Goal: Transaction & Acquisition: Purchase product/service

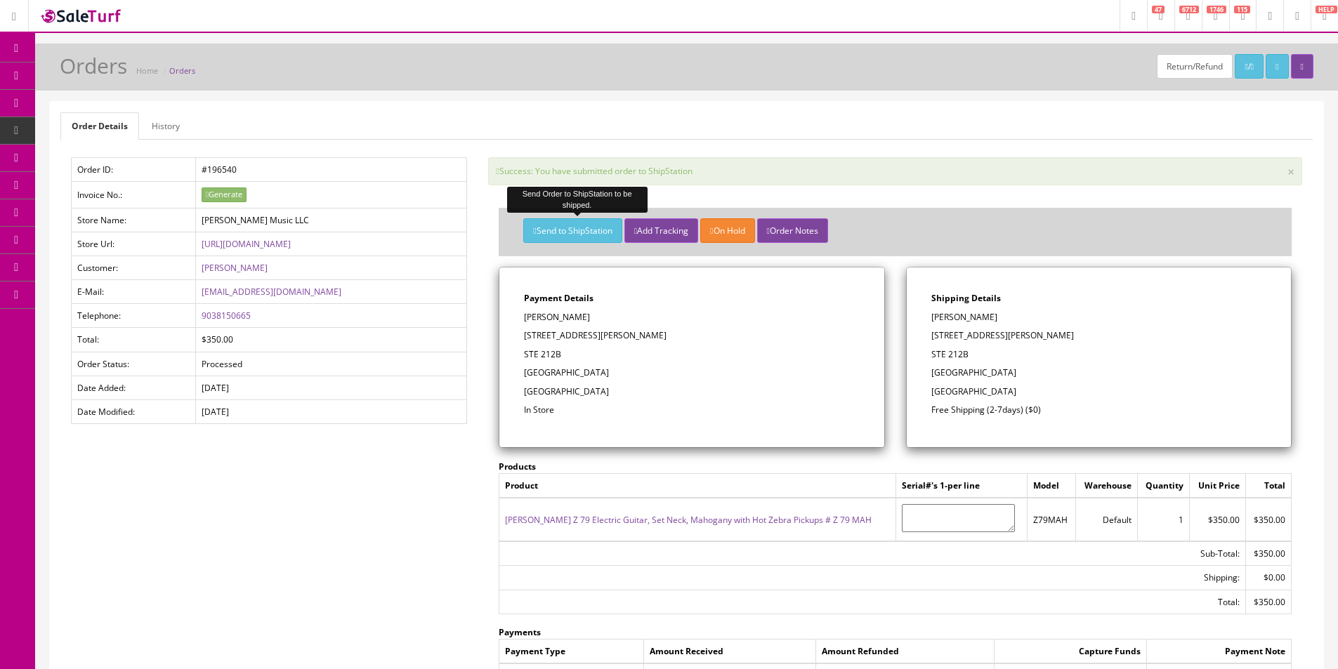
click at [72, 76] on link "Products" at bounding box center [108, 75] width 147 height 27
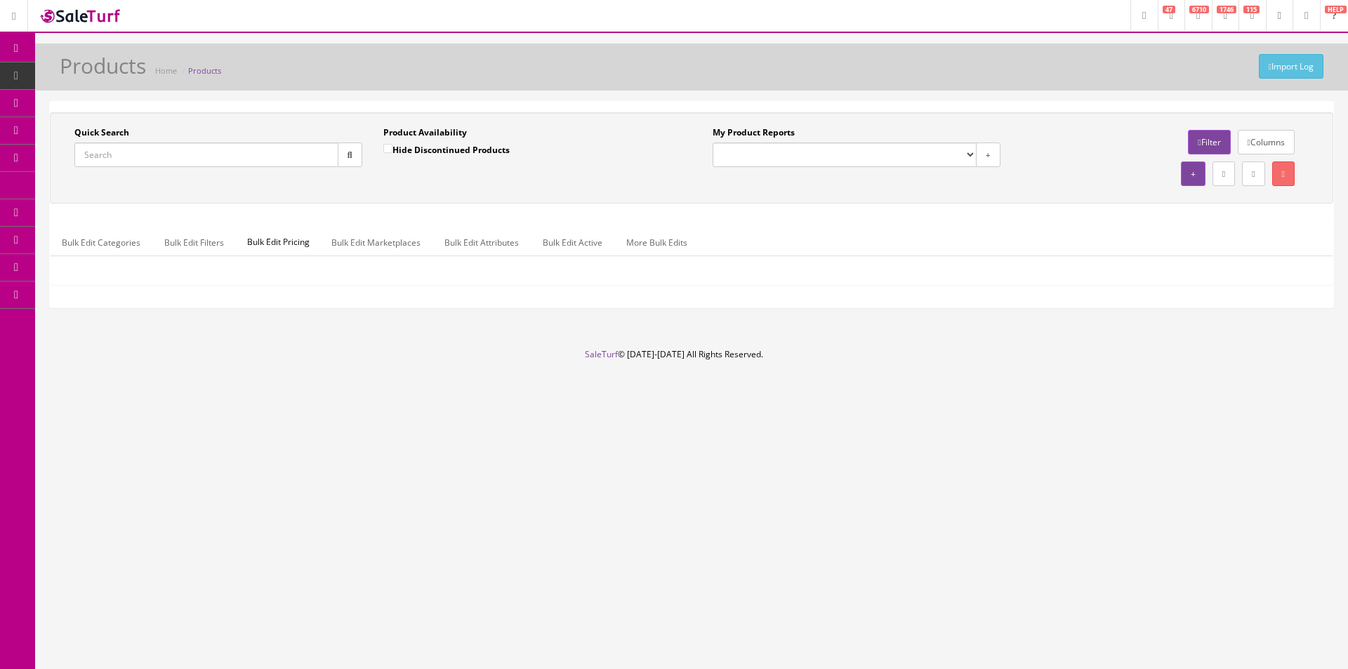
click at [161, 150] on input "Quick Search" at bounding box center [206, 155] width 264 height 25
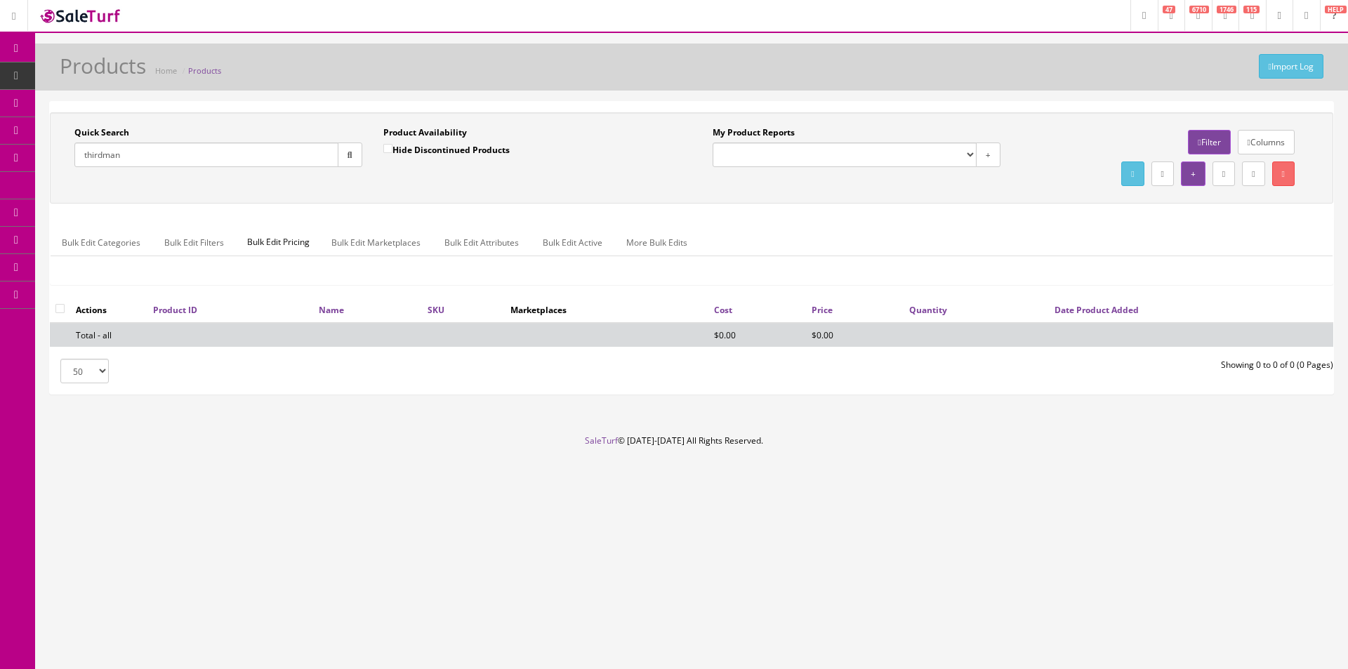
type input "thirdman"
click at [402, 151] on label "Hide Discontinued Products" at bounding box center [446, 150] width 126 height 14
click at [393, 151] on input "Hide Discontinued Products" at bounding box center [387, 148] width 9 height 9
checkbox input "false"
click at [397, 177] on div "Product Availability Hide Discontinued Products Date To" at bounding box center [527, 151] width 309 height 51
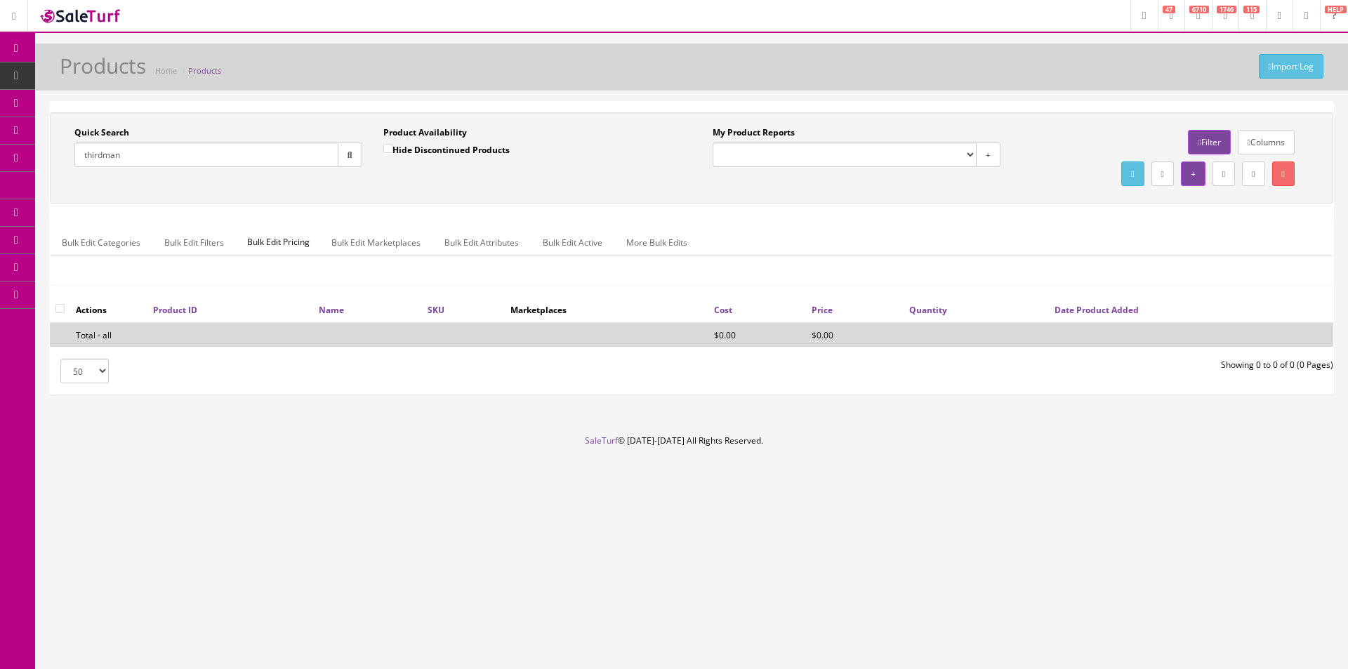
click at [105, 157] on input "thirdman" at bounding box center [206, 155] width 264 height 25
type input "third man"
click at [213, 124] on div "Quick Search third man Date From Product Availability Hide Discontinued Product…" at bounding box center [692, 157] width 1284 height 91
click at [343, 155] on button "button" at bounding box center [350, 155] width 25 height 25
click at [407, 188] on div "Quick Search third man Date From Product Availability Hide Discontinued Product…" at bounding box center [691, 157] width 1277 height 63
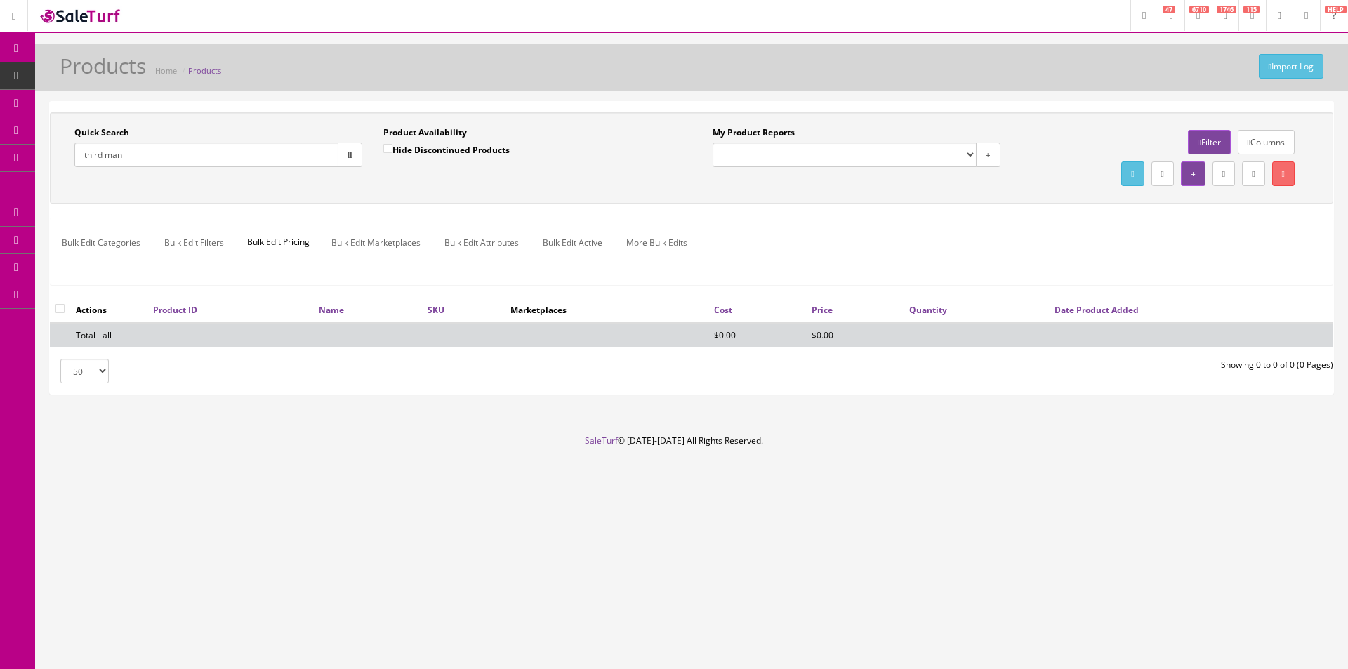
click at [407, 187] on div "Quick Search third man Date From Product Availability Hide Discontinued Product…" at bounding box center [691, 157] width 1277 height 63
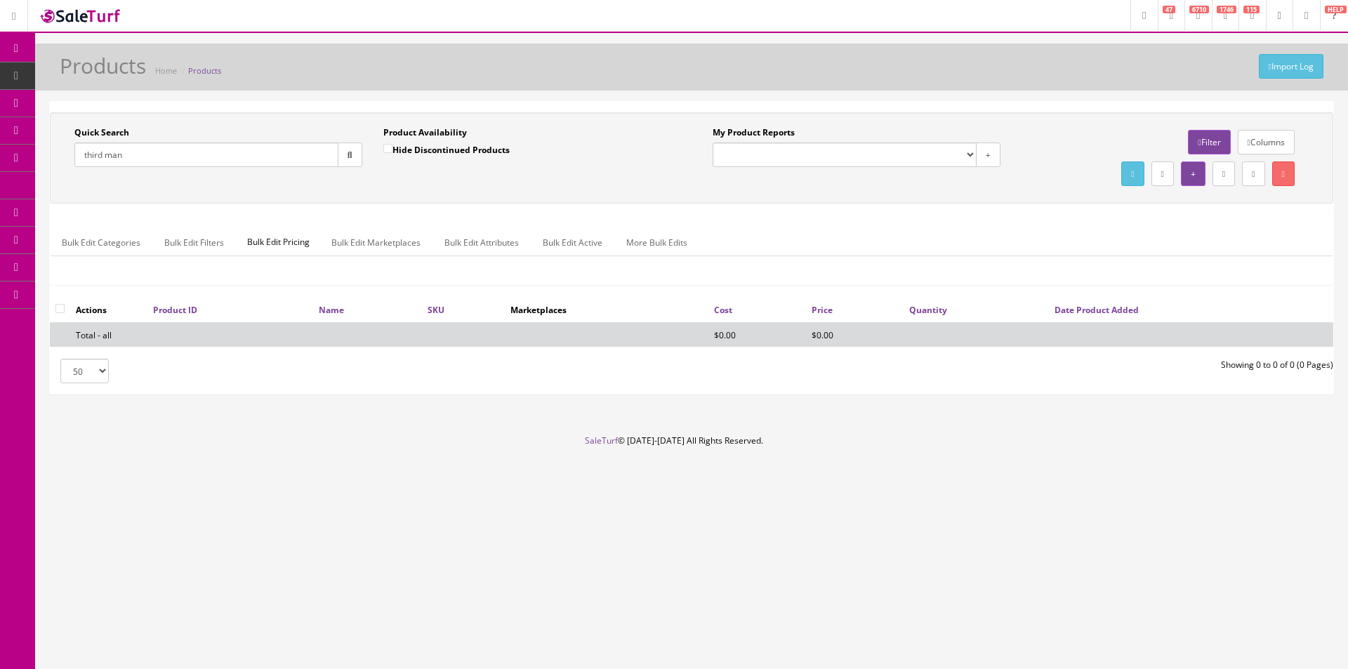
click at [407, 187] on div "Quick Search third man Date From Product Availability Hide Discontinued Product…" at bounding box center [691, 157] width 1277 height 63
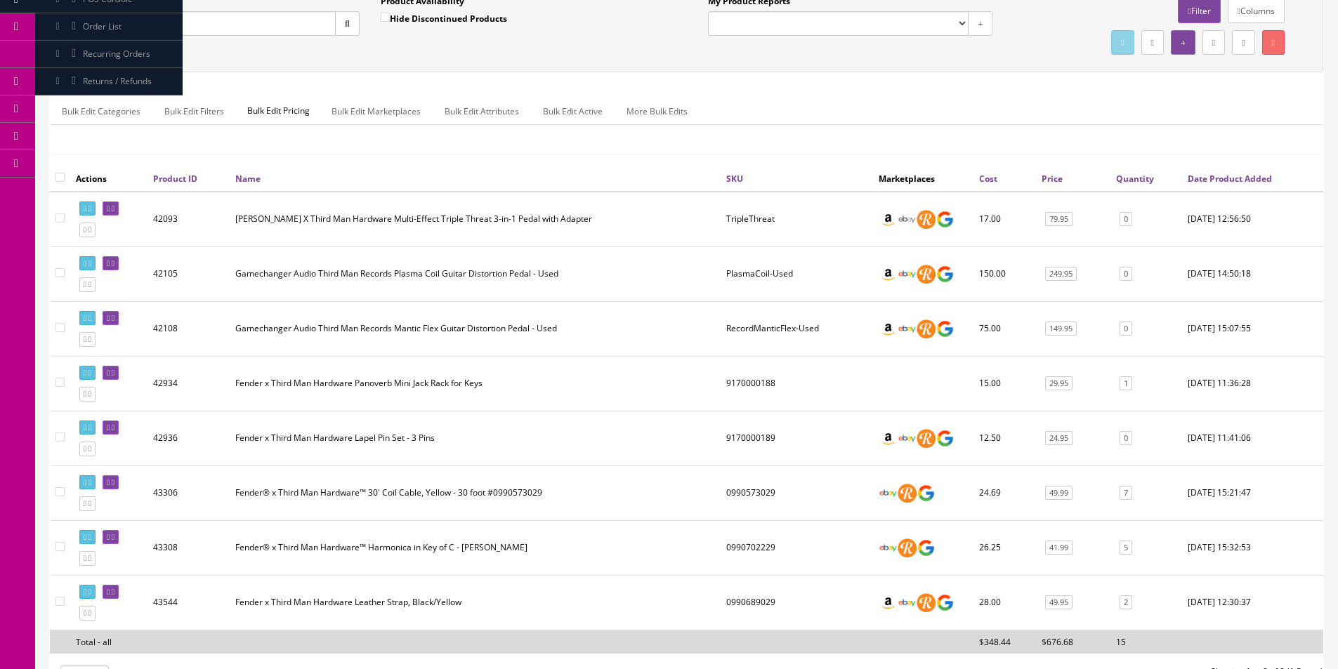
scroll to position [274, 0]
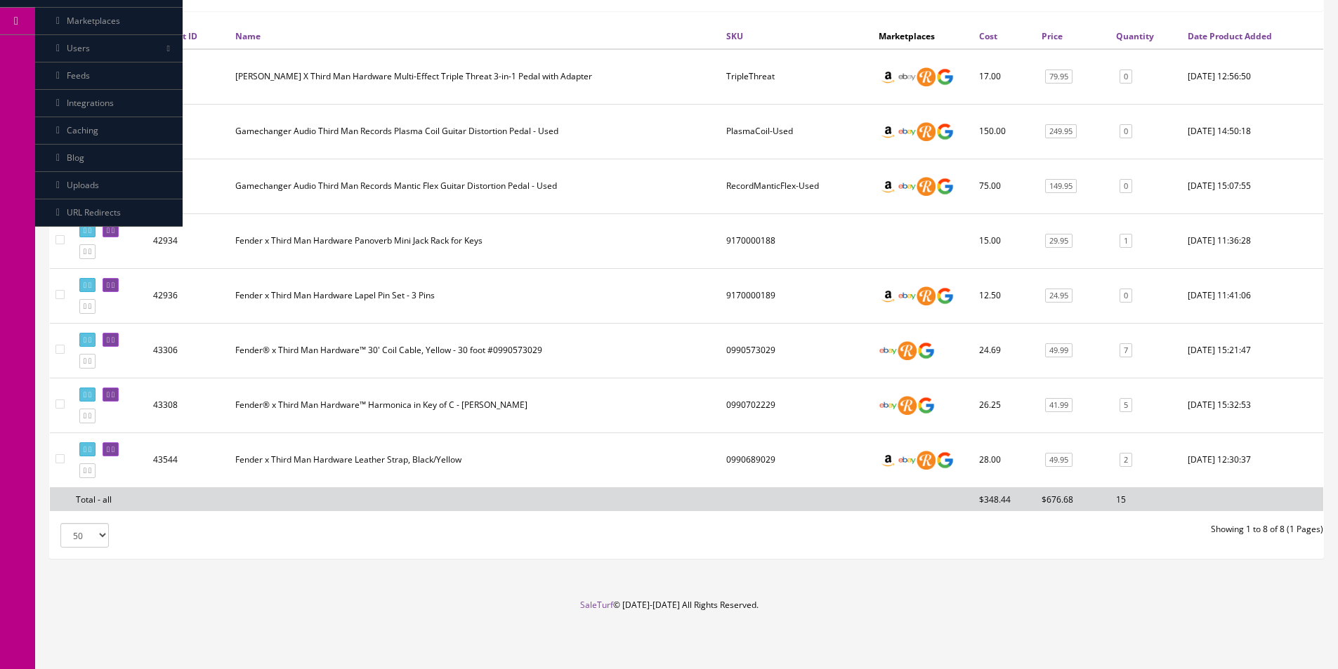
click at [60, 239] on input"] "checkbox" at bounding box center [59, 239] width 9 height 9
checkbox input"] "true"
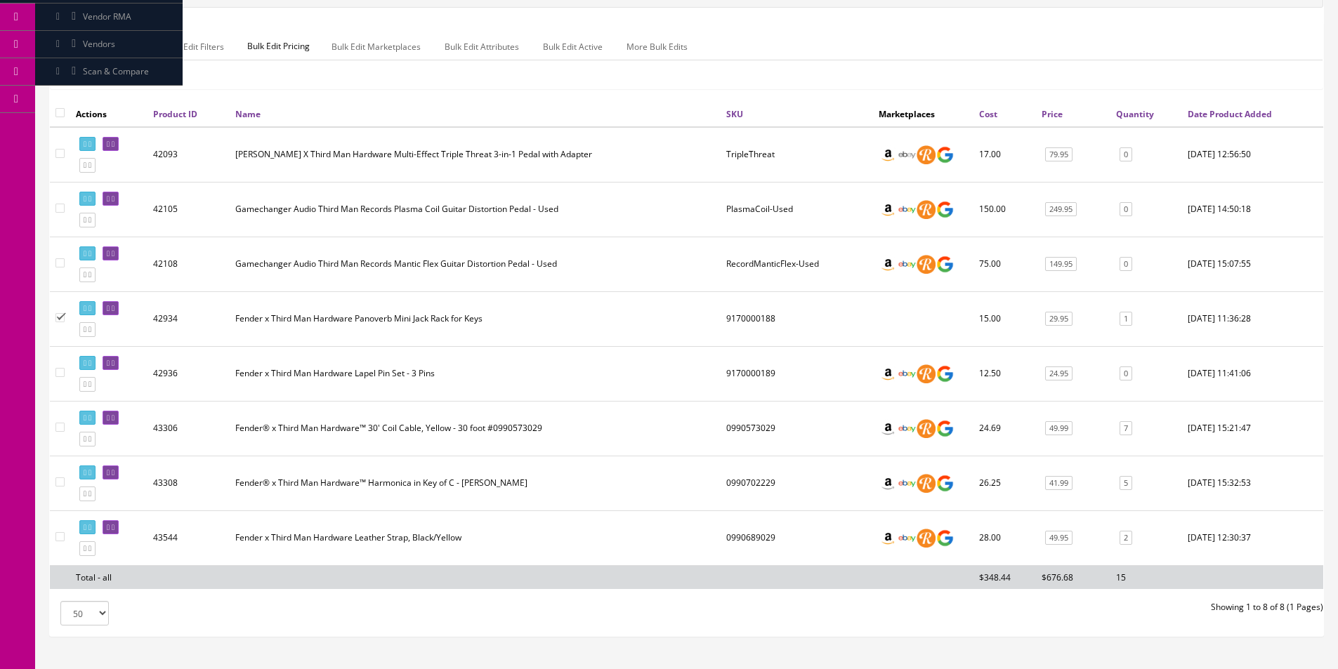
scroll to position [63, 0]
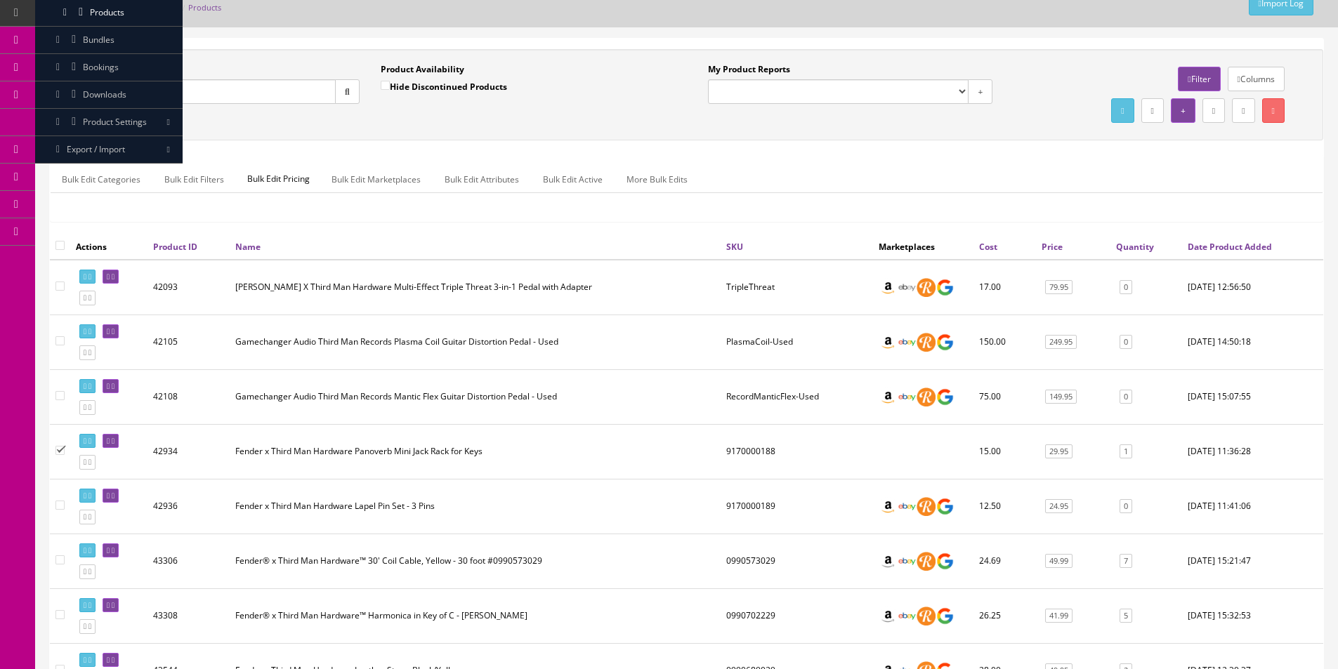
click at [574, 173] on link "Bulk Edit Active" at bounding box center [573, 179] width 82 height 27
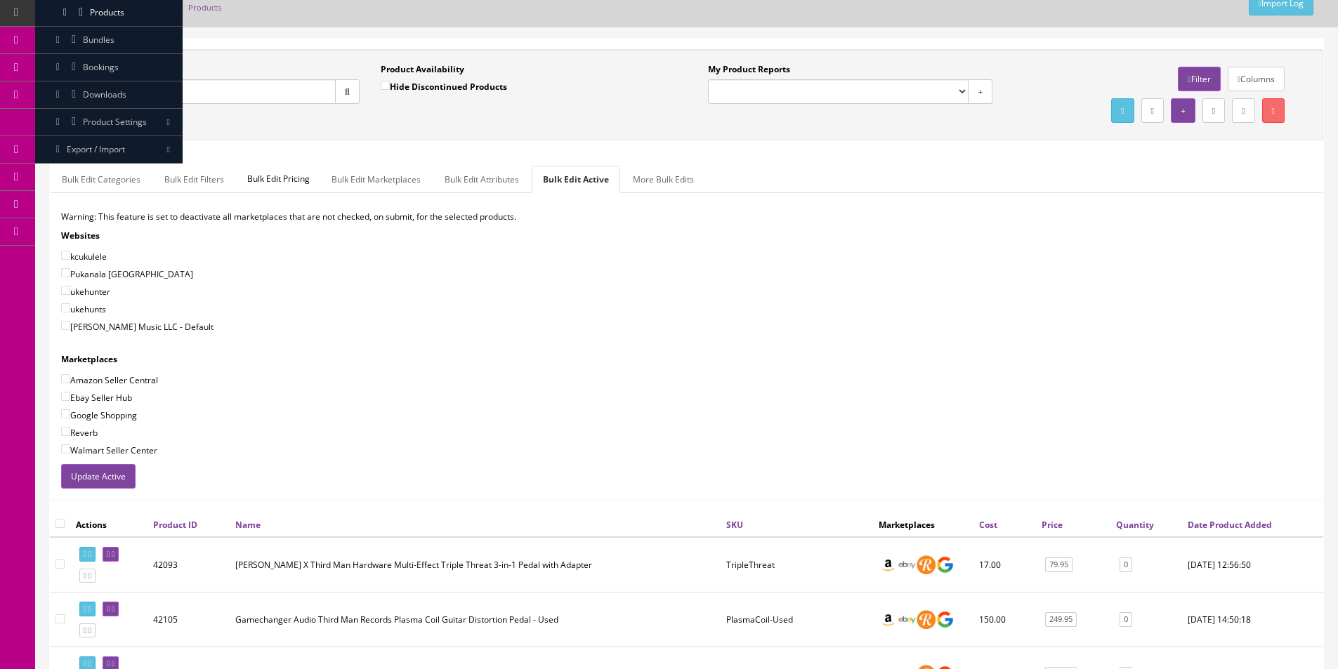
click at [139, 380] on label "Amazon Seller Central" at bounding box center [109, 380] width 97 height 14
click at [70, 380] on input"] "Amazon Seller Central" at bounding box center [65, 378] width 9 height 9
checkbox input"] "true"
click at [133, 330] on label "Butler Music LLC - Default" at bounding box center [137, 327] width 152 height 14
click at [70, 330] on input"] "Butler Music LLC - Default" at bounding box center [65, 325] width 9 height 9
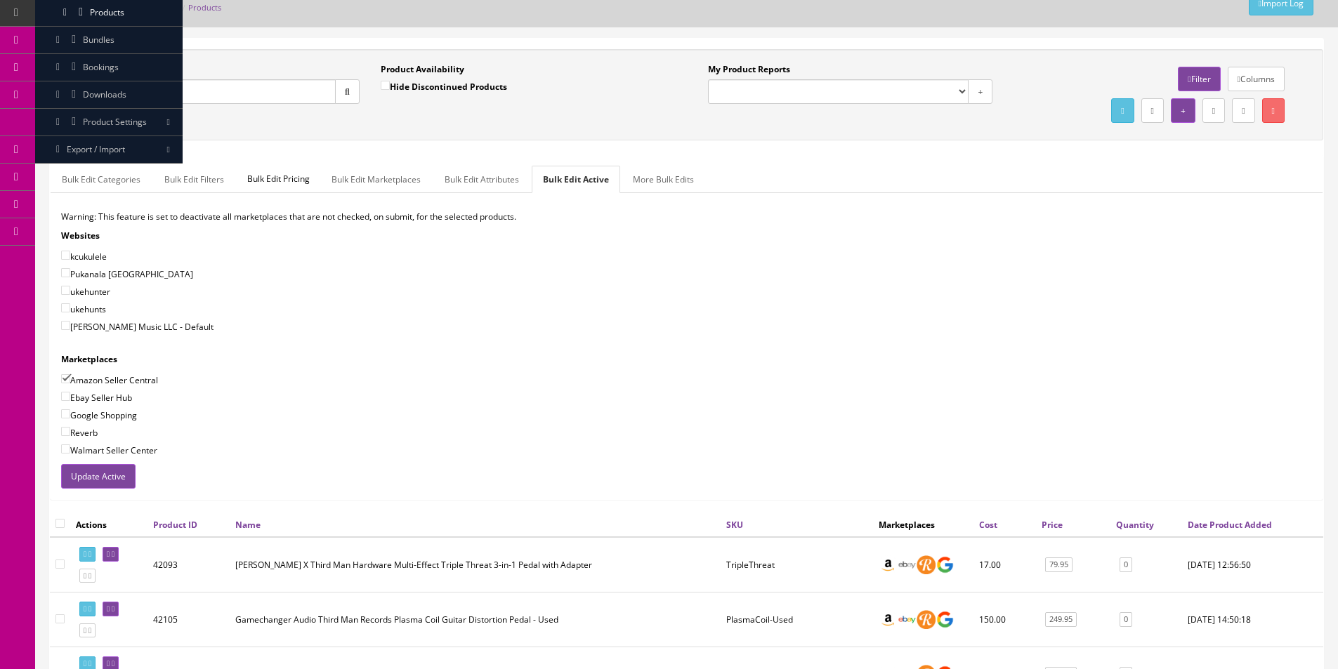
checkbox input"] "true"
click at [100, 404] on label "Ebay Seller Hub" at bounding box center [96, 397] width 71 height 14
click at [70, 401] on input"] "Ebay Seller Hub" at bounding box center [65, 396] width 9 height 9
checkbox input"] "true"
drag, startPoint x: 98, startPoint y: 412, endPoint x: 88, endPoint y: 428, distance: 18.3
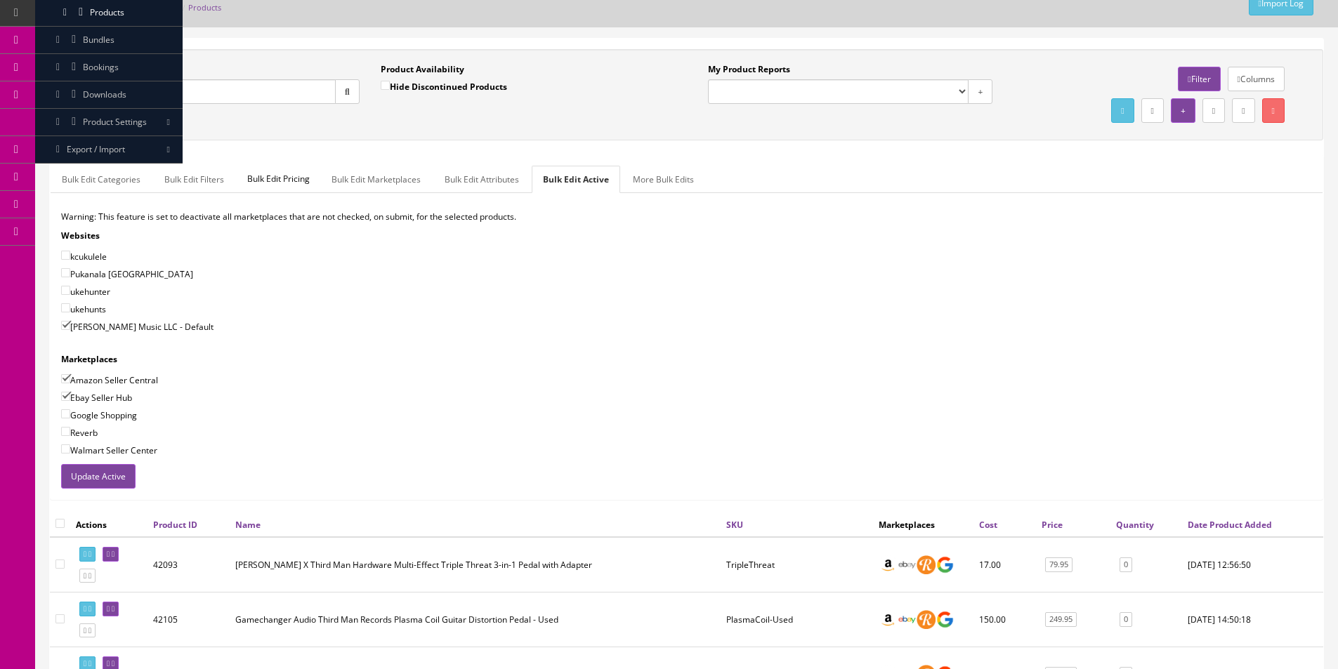
click at [98, 415] on label "Google Shopping" at bounding box center [99, 415] width 76 height 14
click at [70, 415] on input"] "Google Shopping" at bounding box center [65, 413] width 9 height 9
checkbox input"] "true"
drag, startPoint x: 88, startPoint y: 428, endPoint x: 91, endPoint y: 453, distance: 25.4
click at [88, 429] on label "Reverb" at bounding box center [79, 433] width 37 height 14
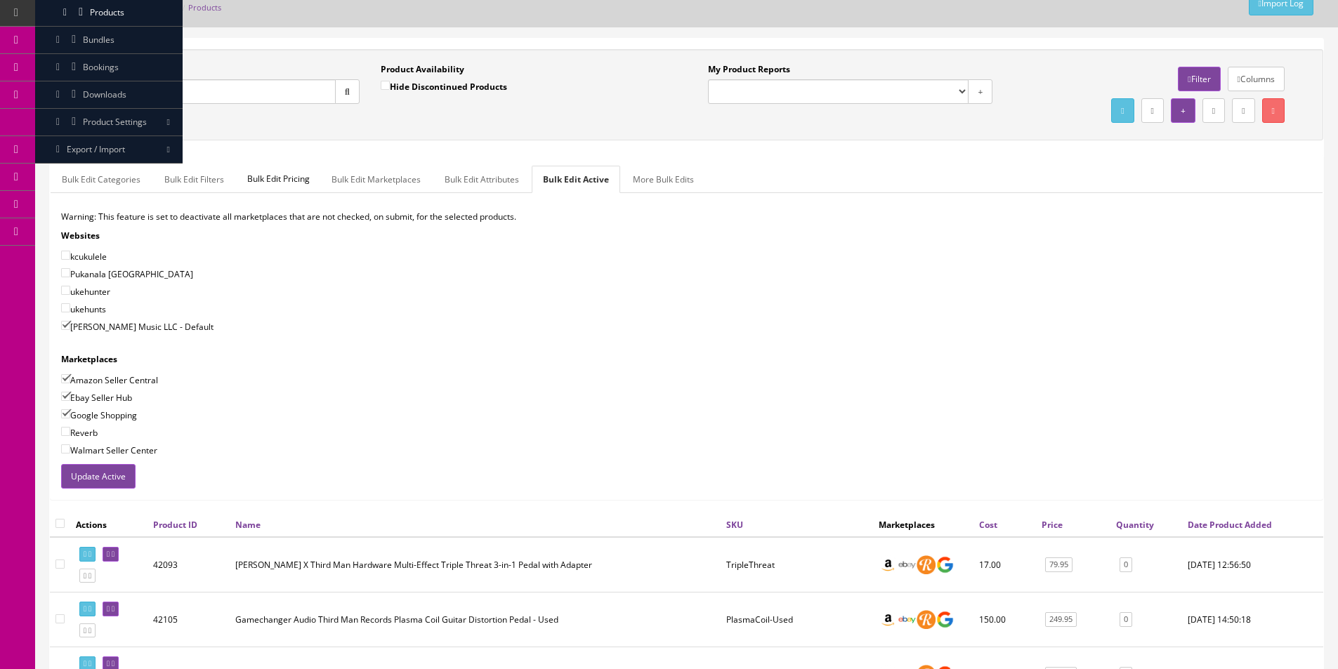
click at [70, 429] on input"] "Reverb" at bounding box center [65, 431] width 9 height 9
checkbox input"] "true"
click at [95, 470] on button "Update Active" at bounding box center [98, 476] width 74 height 25
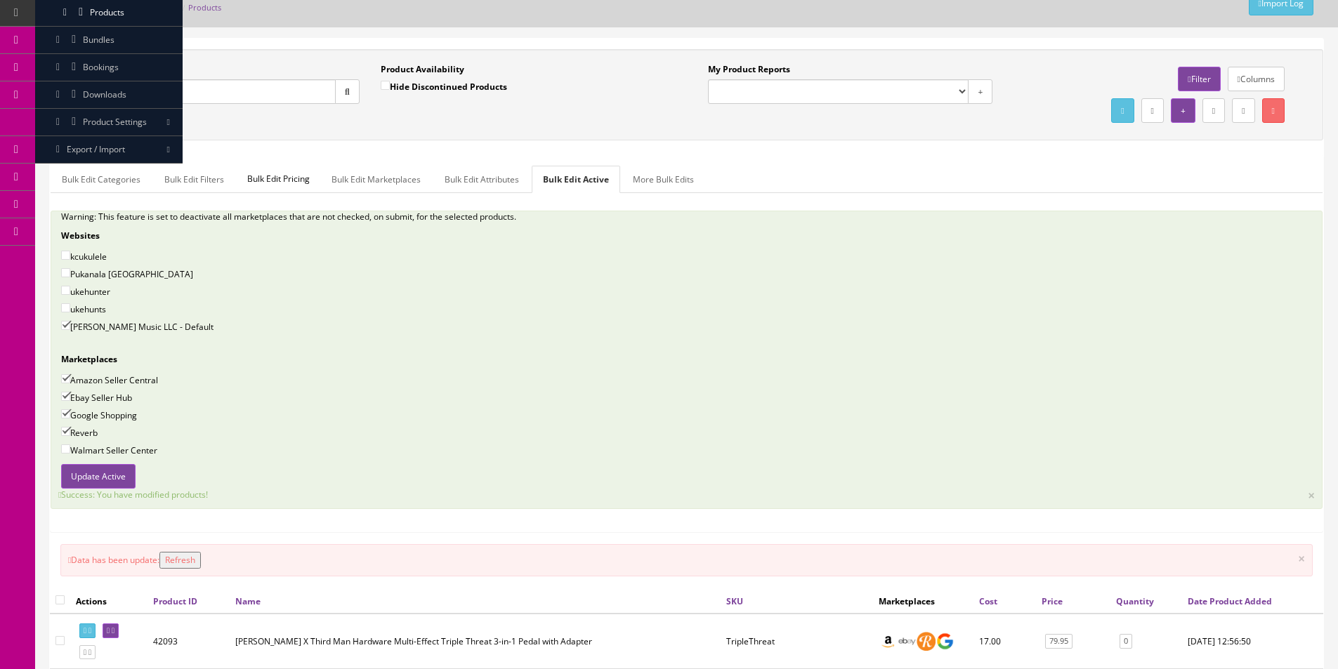
click at [449, 379] on div "Amazon Seller Central" at bounding box center [686, 380] width 1251 height 14
click at [174, 87] on input "third man" at bounding box center [204, 91] width 261 height 25
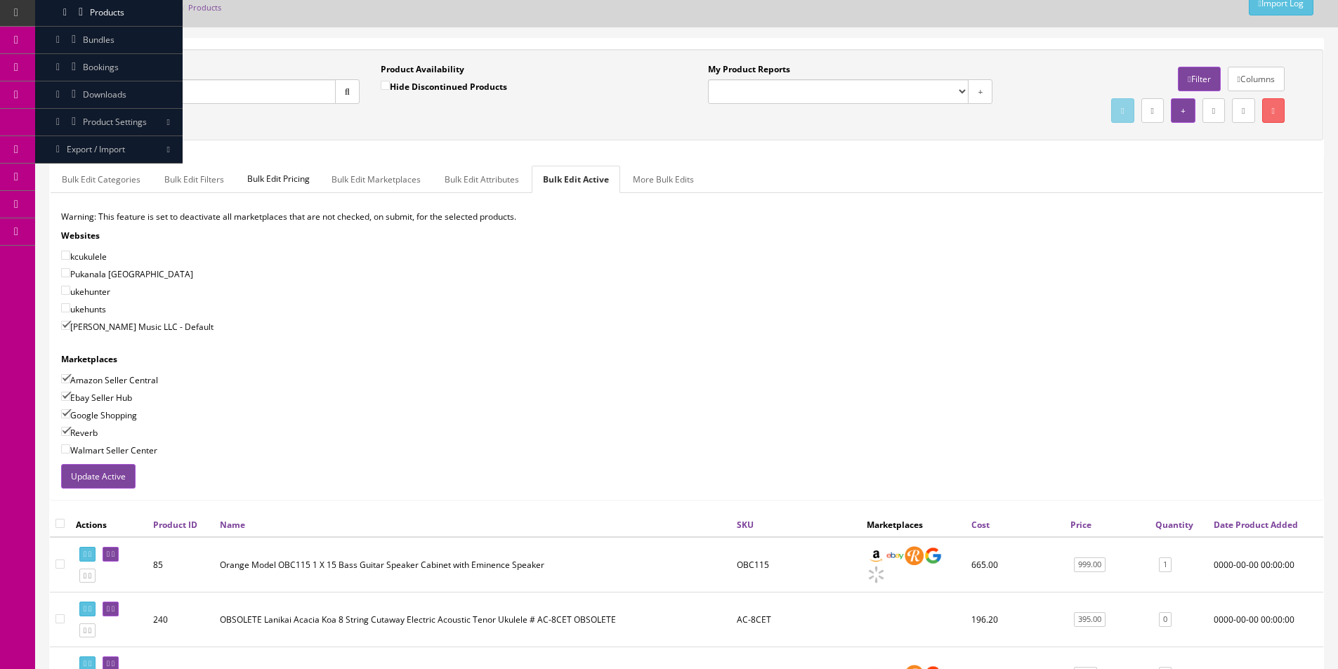
click at [62, 91] on link "Order List" at bounding box center [108, 94] width 147 height 27
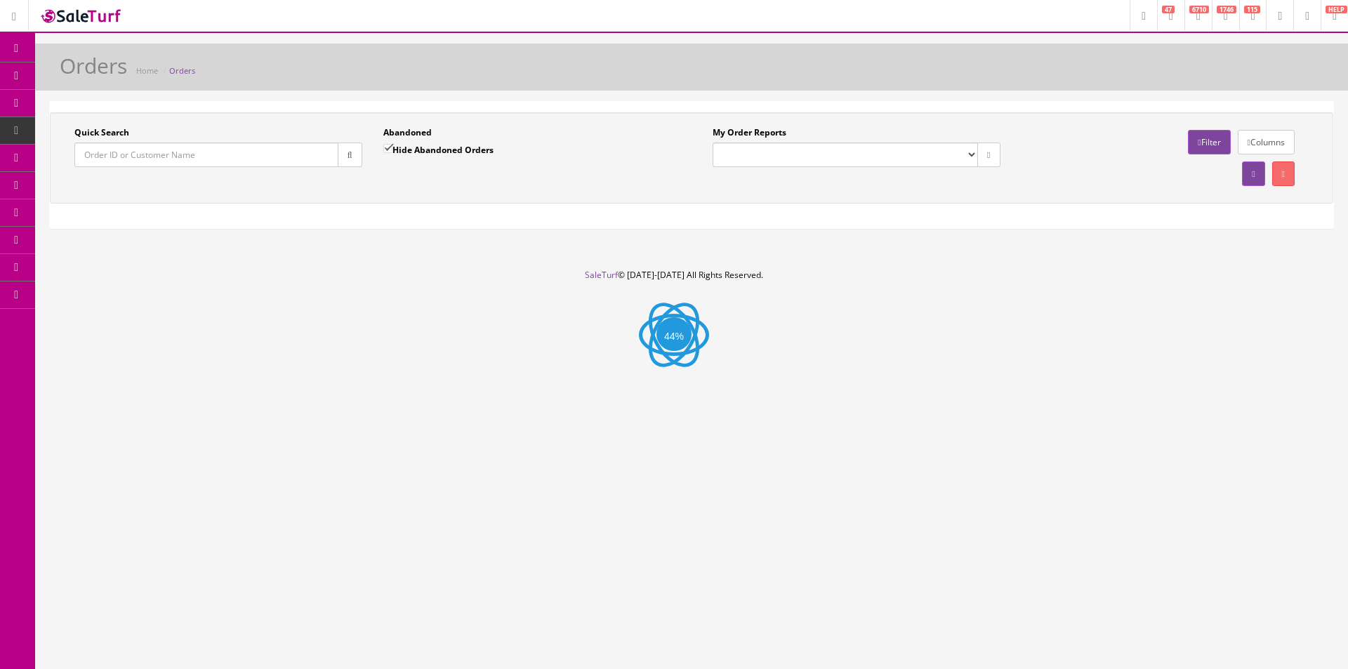
click at [270, 161] on input "Quick Search" at bounding box center [206, 155] width 264 height 25
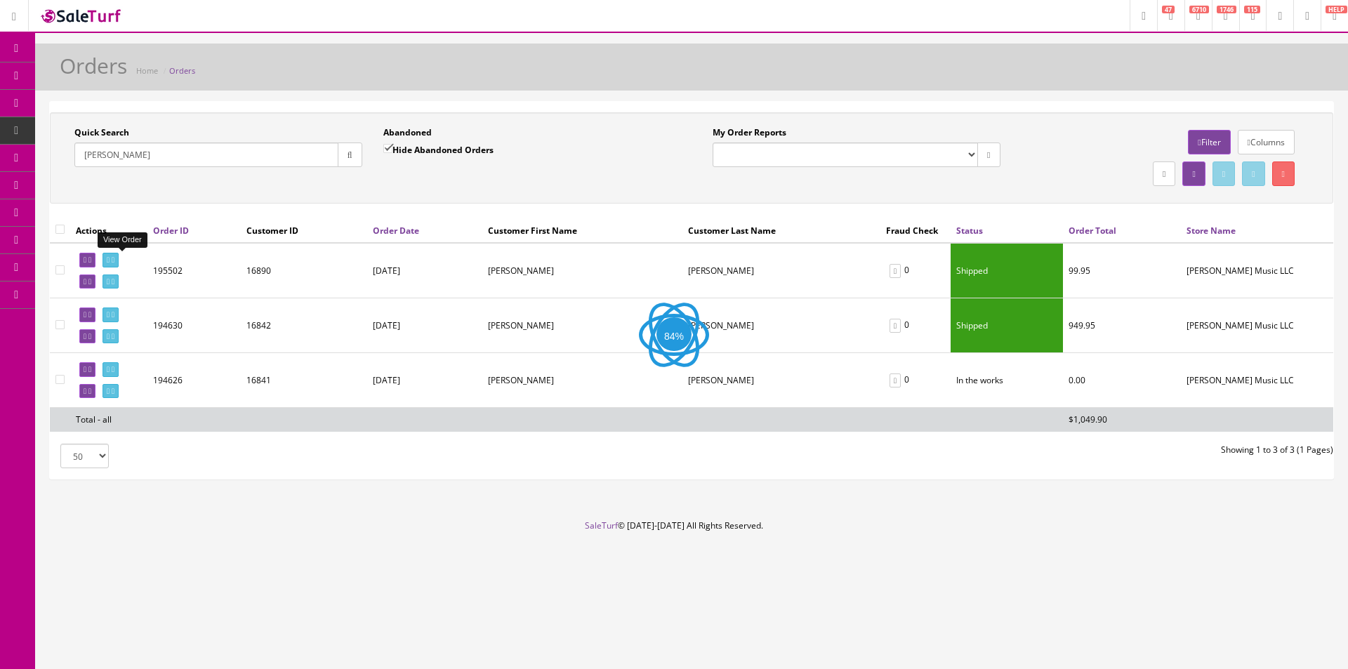
type input "Siuta"
click at [114, 257] on icon at bounding box center [113, 260] width 3 height 8
click at [114, 315] on icon at bounding box center [113, 315] width 3 height 8
click at [119, 263] on link at bounding box center [111, 260] width 16 height 15
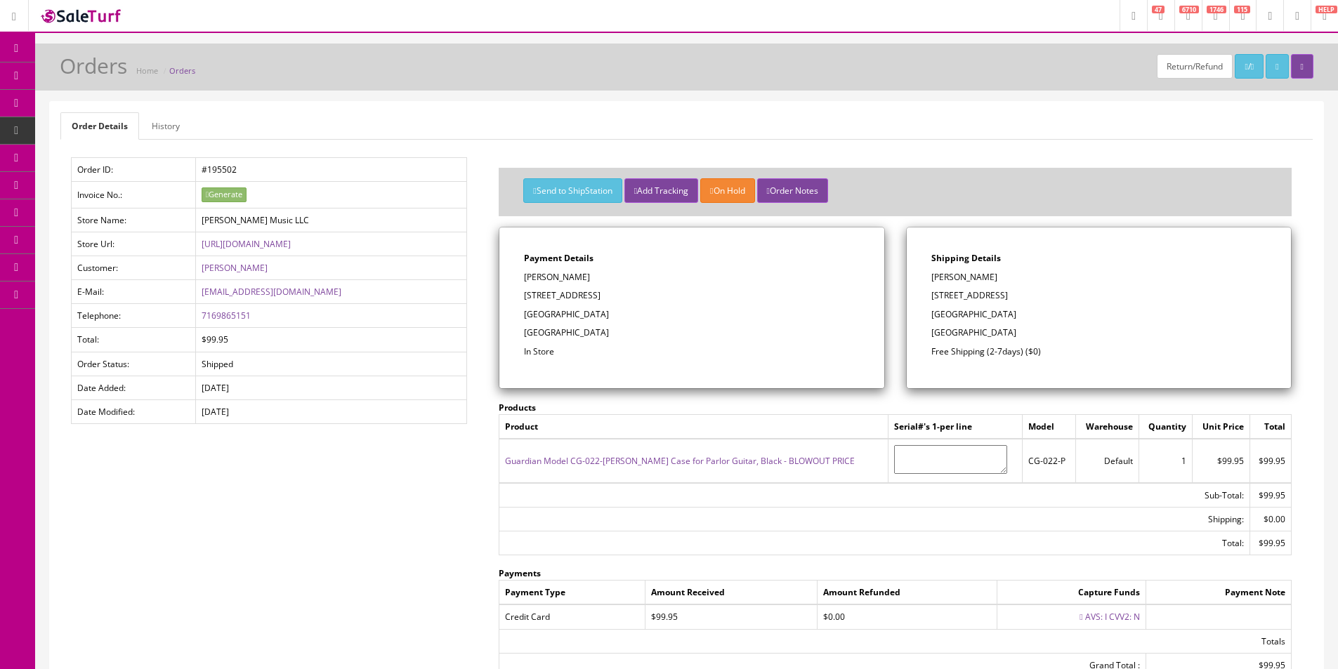
click at [168, 122] on link "History" at bounding box center [165, 125] width 51 height 27
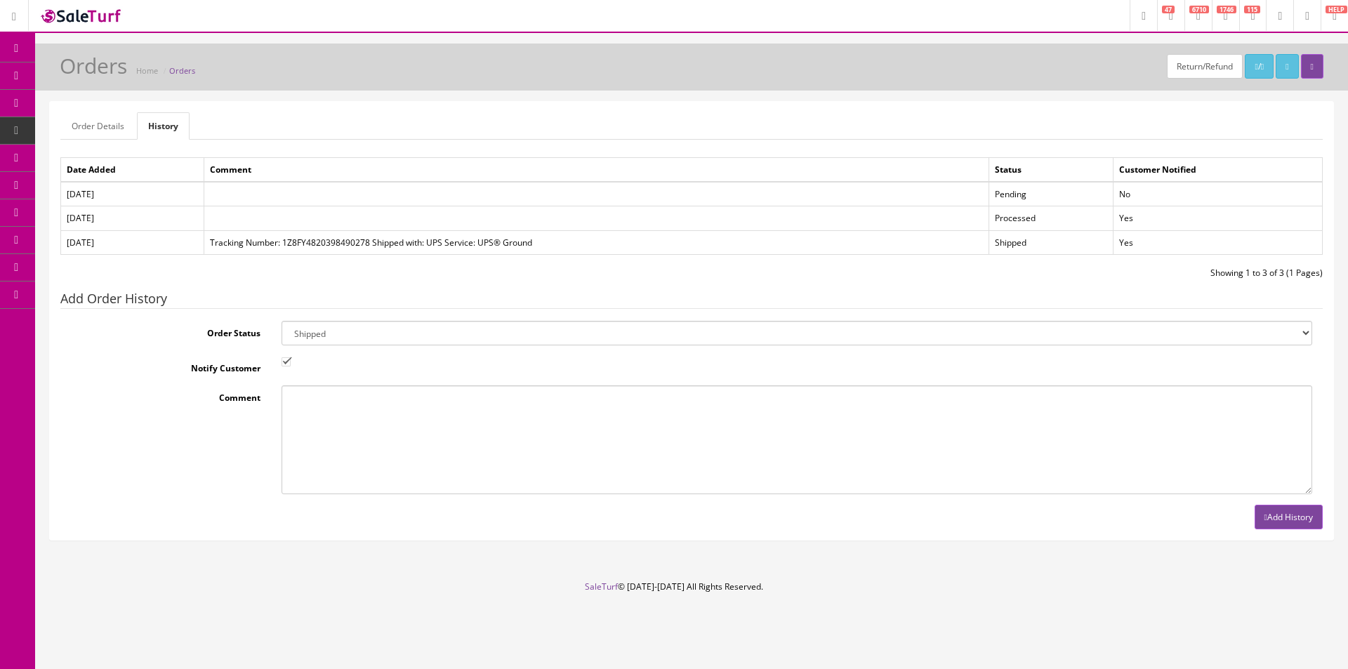
click at [363, 327] on select "Amazon Cart Awaiting Product Canceled Canceled Reversal Cart Chargeback Complet…" at bounding box center [797, 333] width 1031 height 25
select select "11"
click at [357, 334] on select "Amazon Cart Awaiting Product Canceled Canceled Reversal Cart Chargeback Complet…" at bounding box center [797, 333] width 1031 height 25
click at [385, 311] on fieldset "Add Order History Order Status Amazon Cart Awaiting Product Canceled Canceled R…" at bounding box center [691, 410] width 1263 height 237
click at [694, 271] on div "Showing 1 to 3 of 3 (1 Pages)" at bounding box center [1013, 273] width 642 height 13
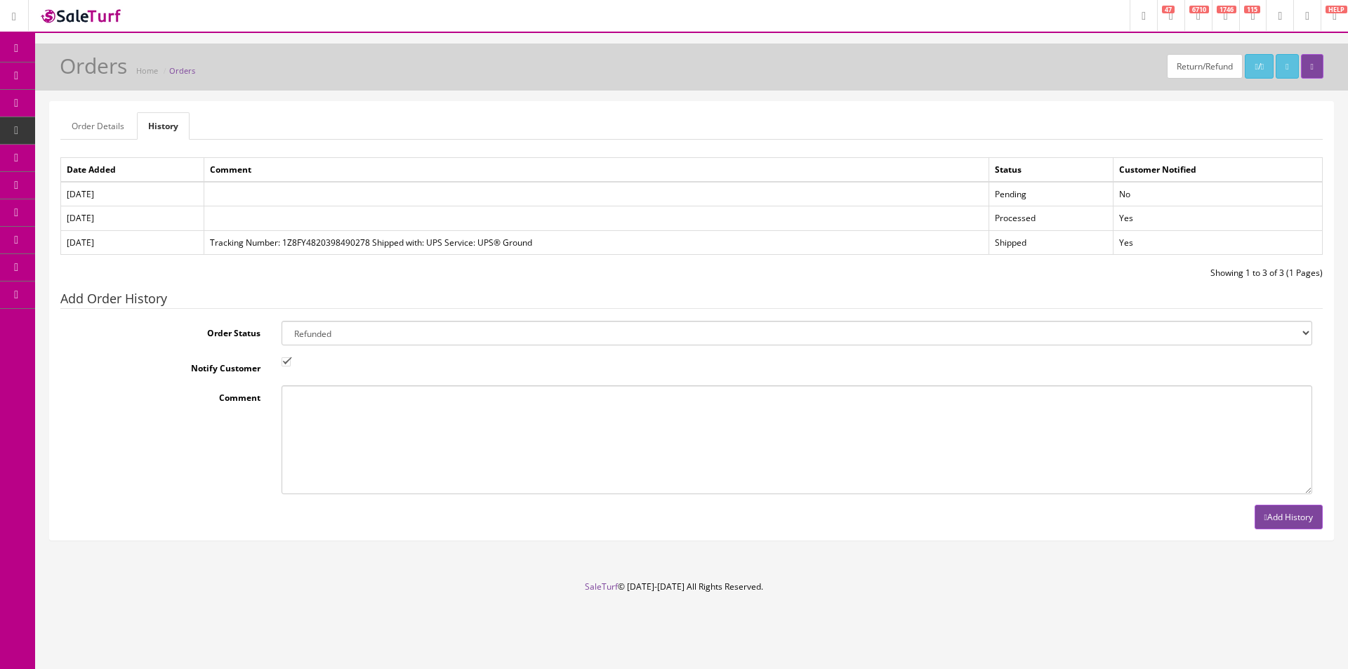
click at [1283, 514] on button "Add History" at bounding box center [1289, 517] width 68 height 25
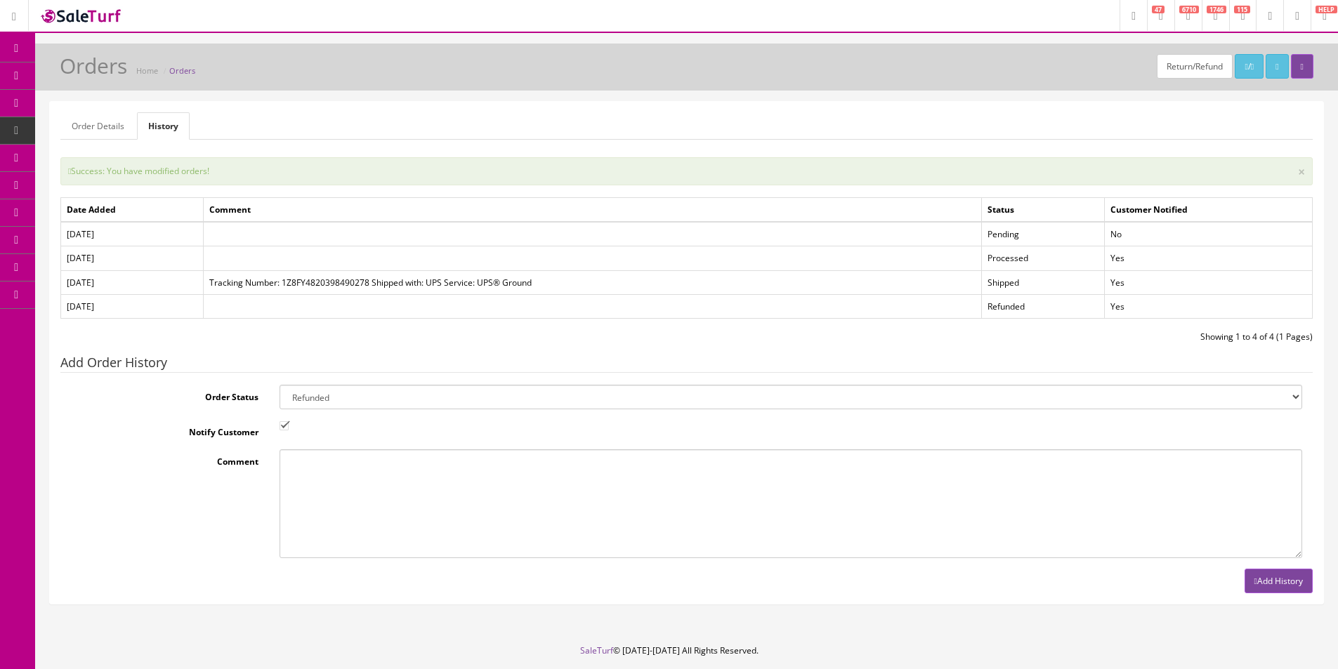
click at [1128, 306] on td "Yes" at bounding box center [1209, 306] width 208 height 24
click at [1128, 305] on td "Yes" at bounding box center [1209, 306] width 208 height 24
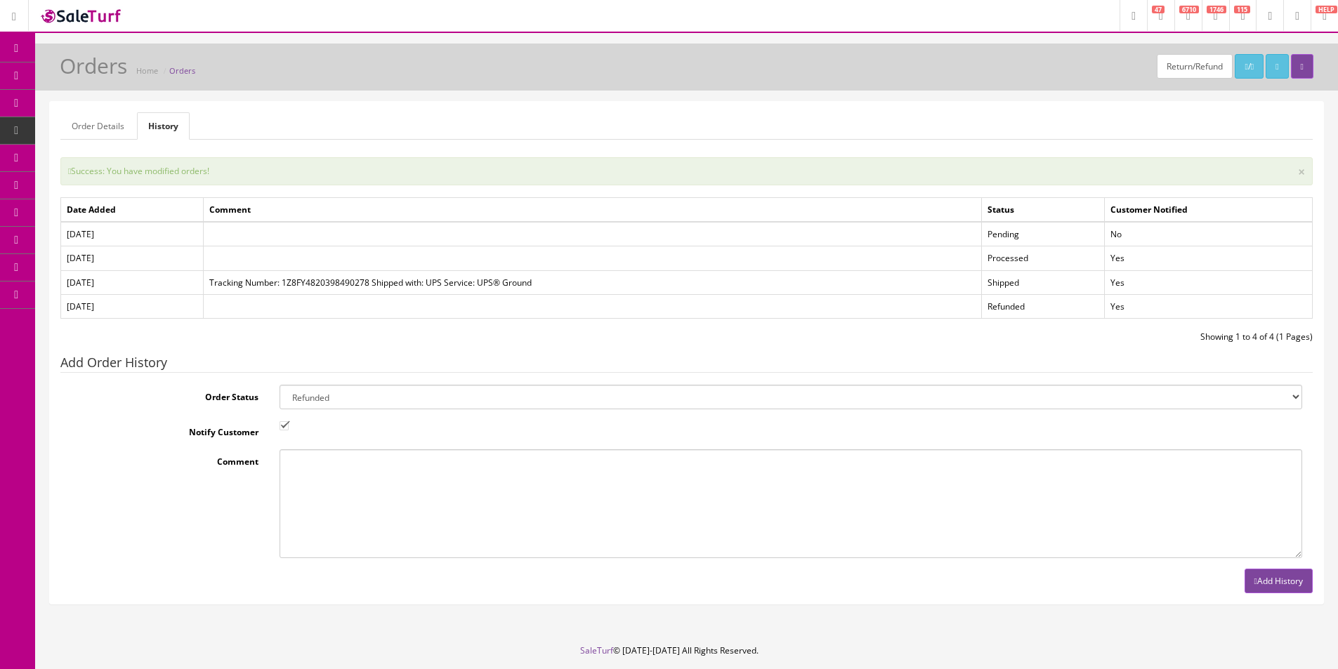
click at [1128, 305] on td "Yes" at bounding box center [1209, 306] width 208 height 24
click at [1122, 294] on td "Yes" at bounding box center [1209, 282] width 208 height 24
click at [1121, 284] on td "Yes" at bounding box center [1209, 282] width 208 height 24
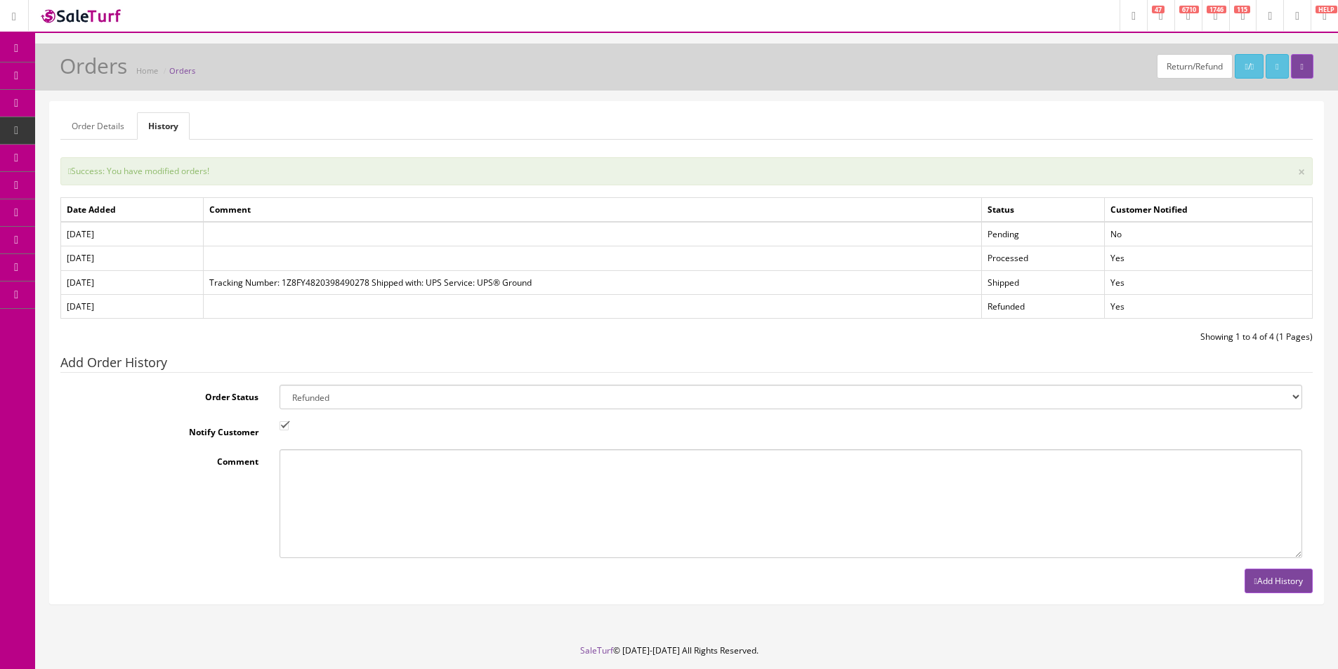
click at [1121, 284] on td "Yes" at bounding box center [1209, 282] width 208 height 24
click at [1117, 268] on td "Yes" at bounding box center [1209, 258] width 208 height 24
click at [1117, 267] on td "Yes" at bounding box center [1209, 258] width 208 height 24
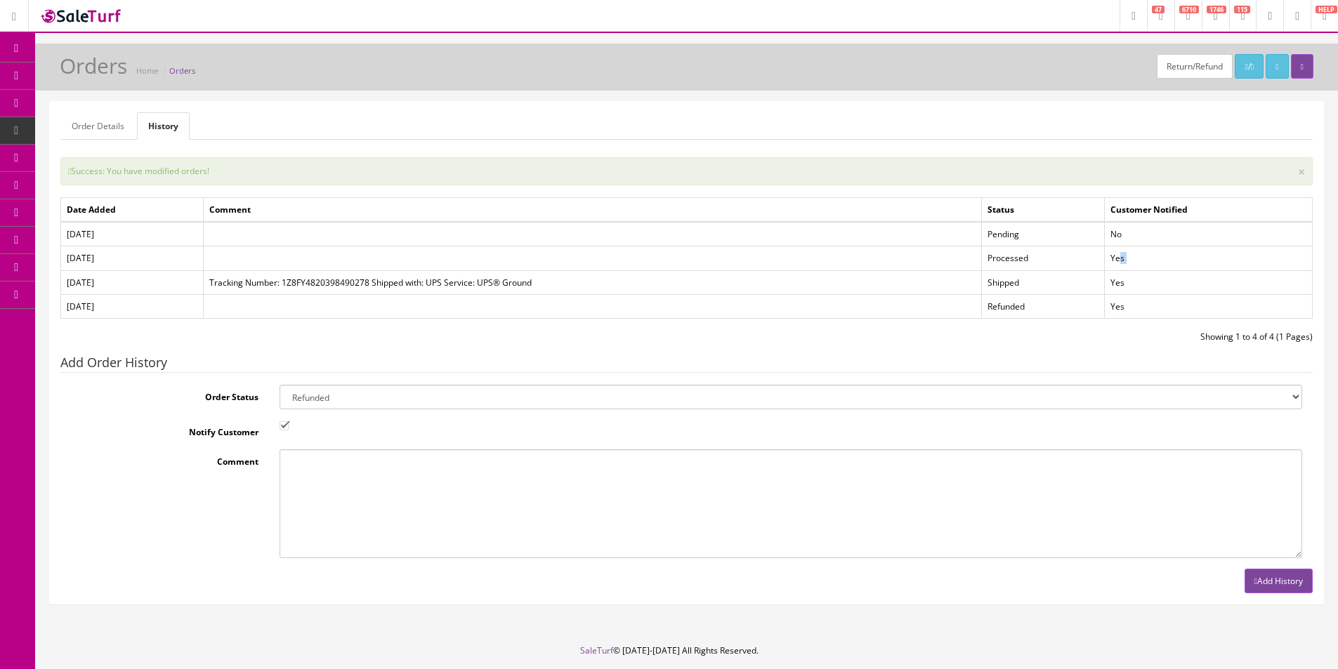
click at [1117, 267] on td "Yes" at bounding box center [1209, 258] width 208 height 24
click at [1117, 268] on td "Yes" at bounding box center [1209, 258] width 208 height 24
click at [1117, 267] on td "Yes" at bounding box center [1209, 258] width 208 height 24
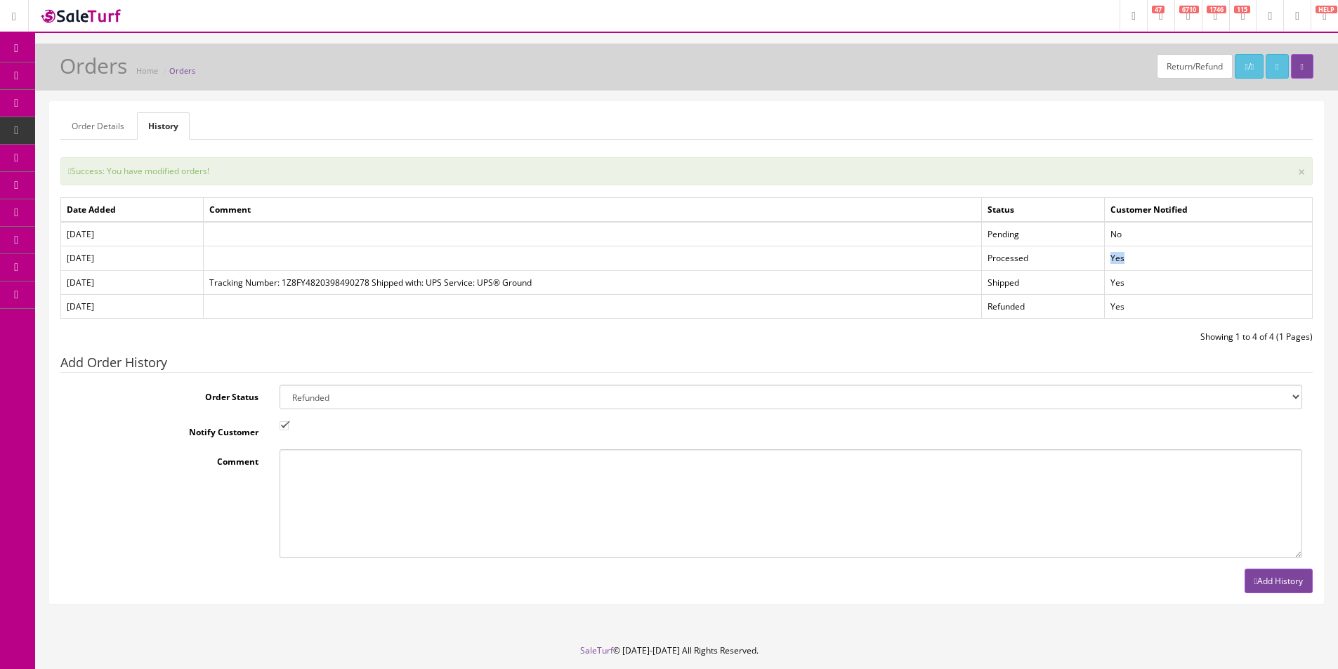
click at [1117, 267] on td "Yes" at bounding box center [1209, 258] width 208 height 24
click at [1113, 236] on td "No" at bounding box center [1209, 234] width 208 height 25
click at [1041, 228] on td "Pending" at bounding box center [1043, 234] width 123 height 25
click at [1041, 229] on td "Pending" at bounding box center [1043, 234] width 123 height 25
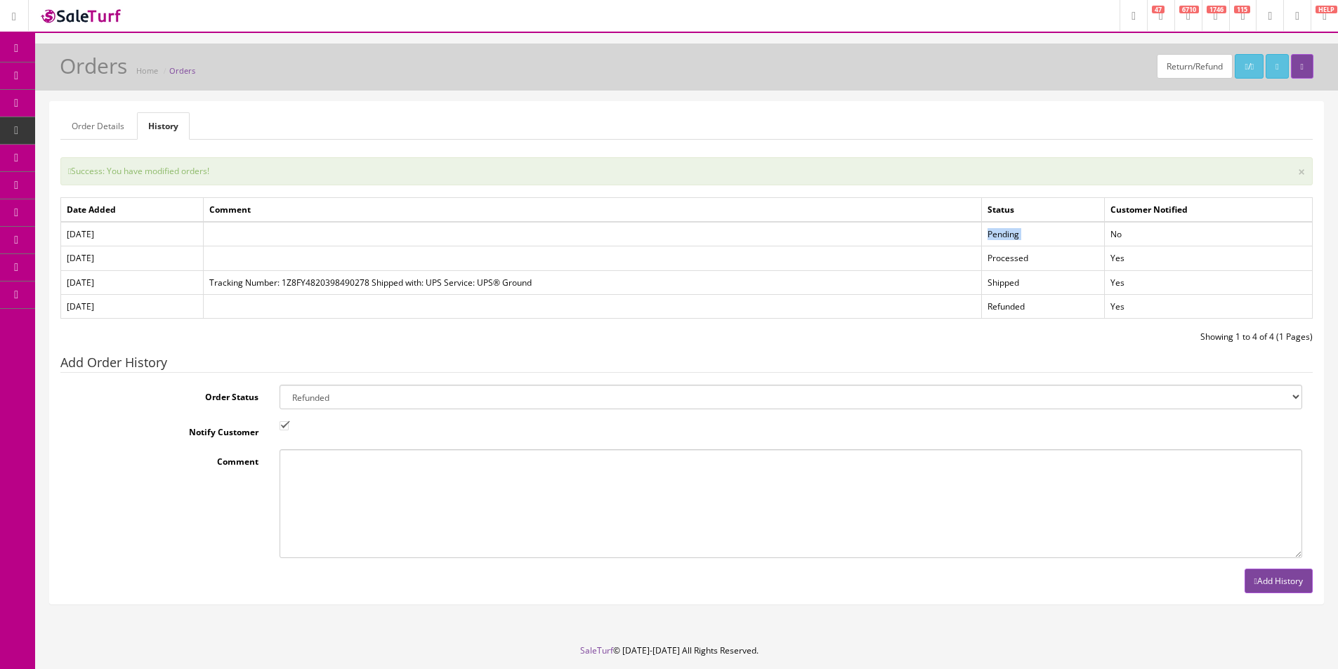
click at [1041, 229] on td "Pending" at bounding box center [1043, 234] width 123 height 25
click at [1003, 254] on td "Processed" at bounding box center [1043, 258] width 123 height 24
click at [1011, 284] on td "Shipped" at bounding box center [1043, 282] width 123 height 24
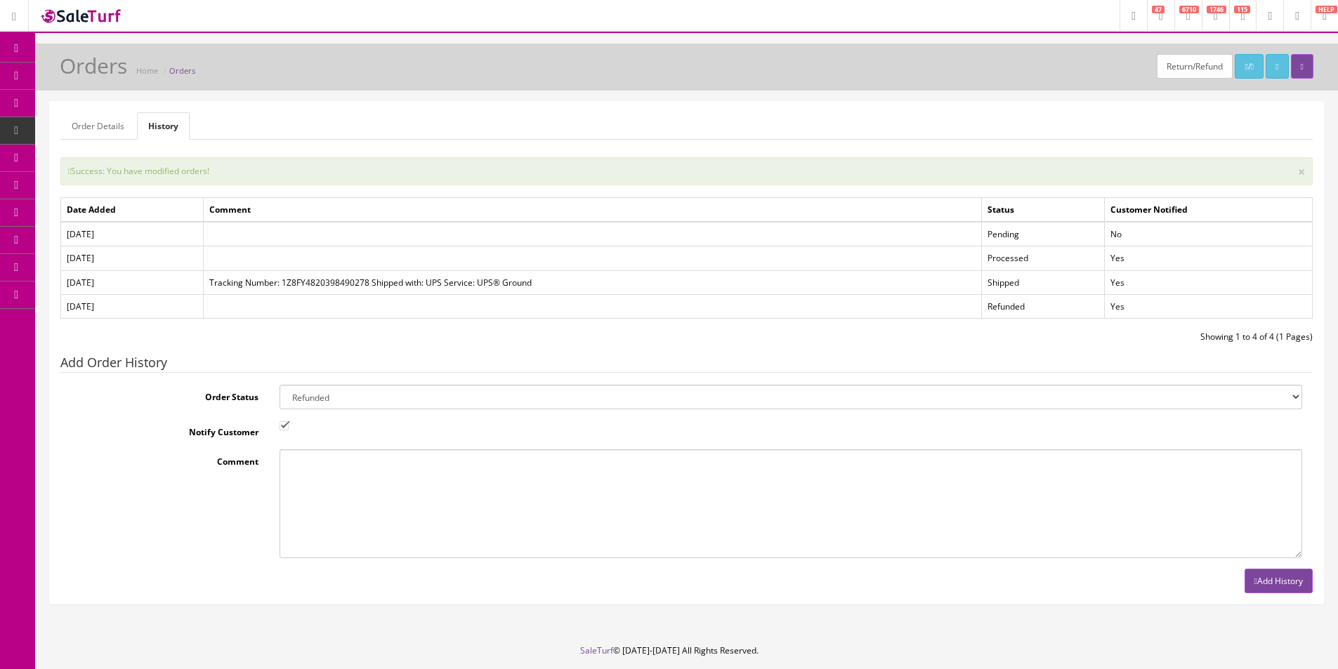
click at [1006, 308] on td "Refunded" at bounding box center [1043, 306] width 123 height 24
drag, startPoint x: 1006, startPoint y: 308, endPoint x: 1076, endPoint y: 312, distance: 69.6
click at [1007, 309] on td "Refunded" at bounding box center [1043, 306] width 123 height 24
click at [1114, 312] on td "Yes" at bounding box center [1209, 306] width 208 height 24
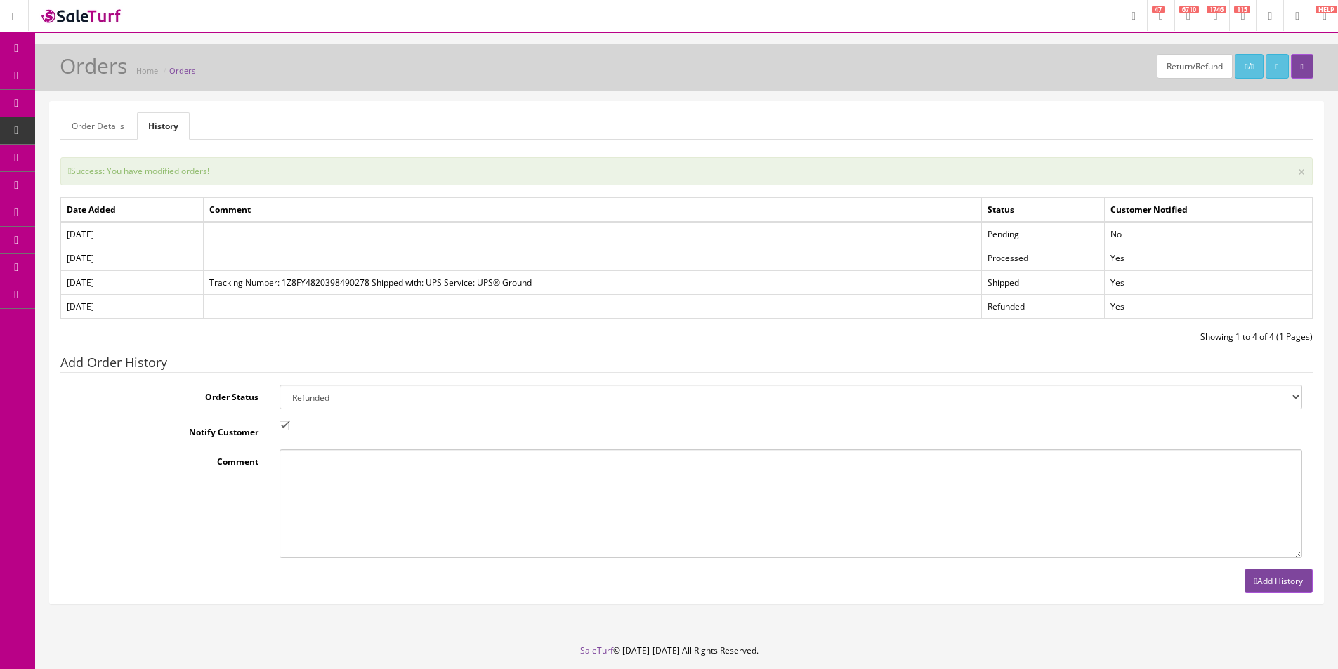
click at [1113, 285] on td "Yes" at bounding box center [1209, 282] width 208 height 24
click at [1112, 286] on td "Yes" at bounding box center [1209, 282] width 208 height 24
click at [1114, 268] on td "Yes" at bounding box center [1209, 258] width 208 height 24
click at [1112, 237] on td "No" at bounding box center [1209, 234] width 208 height 25
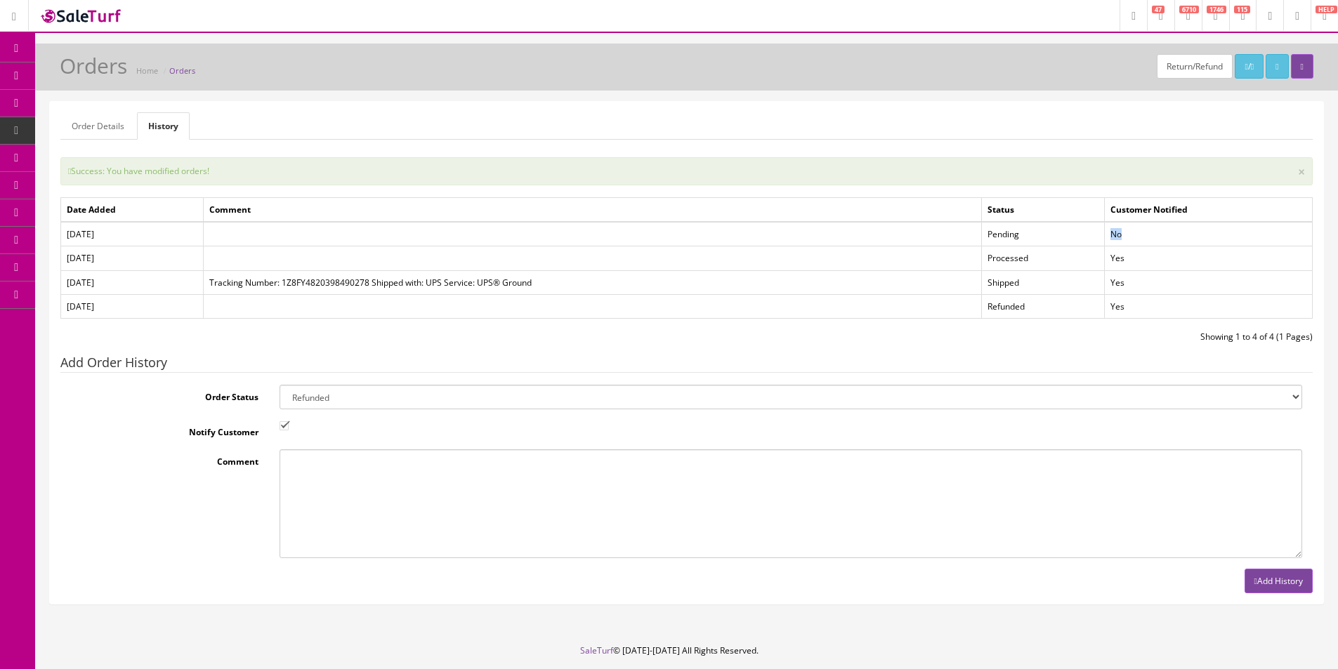
click at [1112, 237] on td "No" at bounding box center [1209, 234] width 208 height 25
click at [1131, 202] on td "Customer Notified" at bounding box center [1209, 210] width 208 height 25
click at [1170, 207] on td "Customer Notified" at bounding box center [1209, 210] width 208 height 25
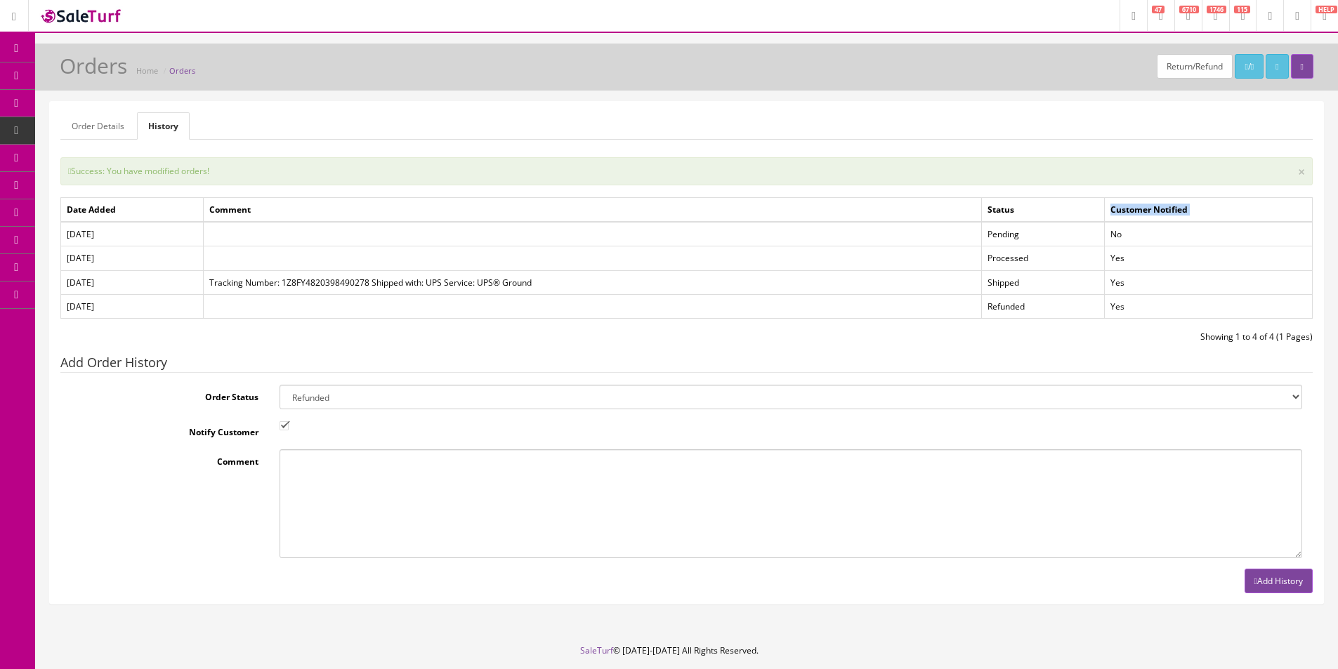
click at [1170, 207] on td "Customer Notified" at bounding box center [1209, 210] width 208 height 25
click at [1152, 206] on td "Customer Notified" at bounding box center [1209, 210] width 208 height 25
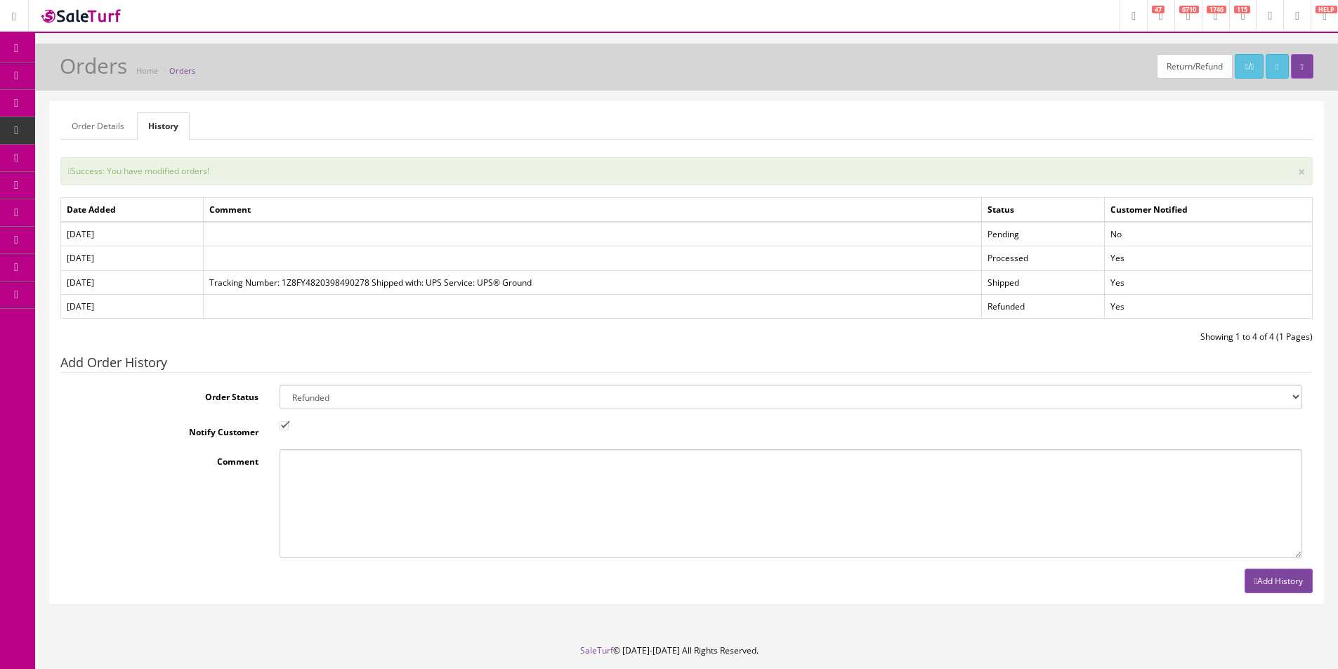
click at [1152, 206] on td "Customer Notified" at bounding box center [1209, 210] width 208 height 25
click at [1149, 211] on td "Customer Notified" at bounding box center [1209, 210] width 208 height 25
click at [1161, 197] on div "Success: You have modified orders! × Date Added Comment Status Customer Notifie…" at bounding box center [686, 375] width 1252 height 436
click at [1147, 210] on td "Customer Notified" at bounding box center [1209, 210] width 208 height 25
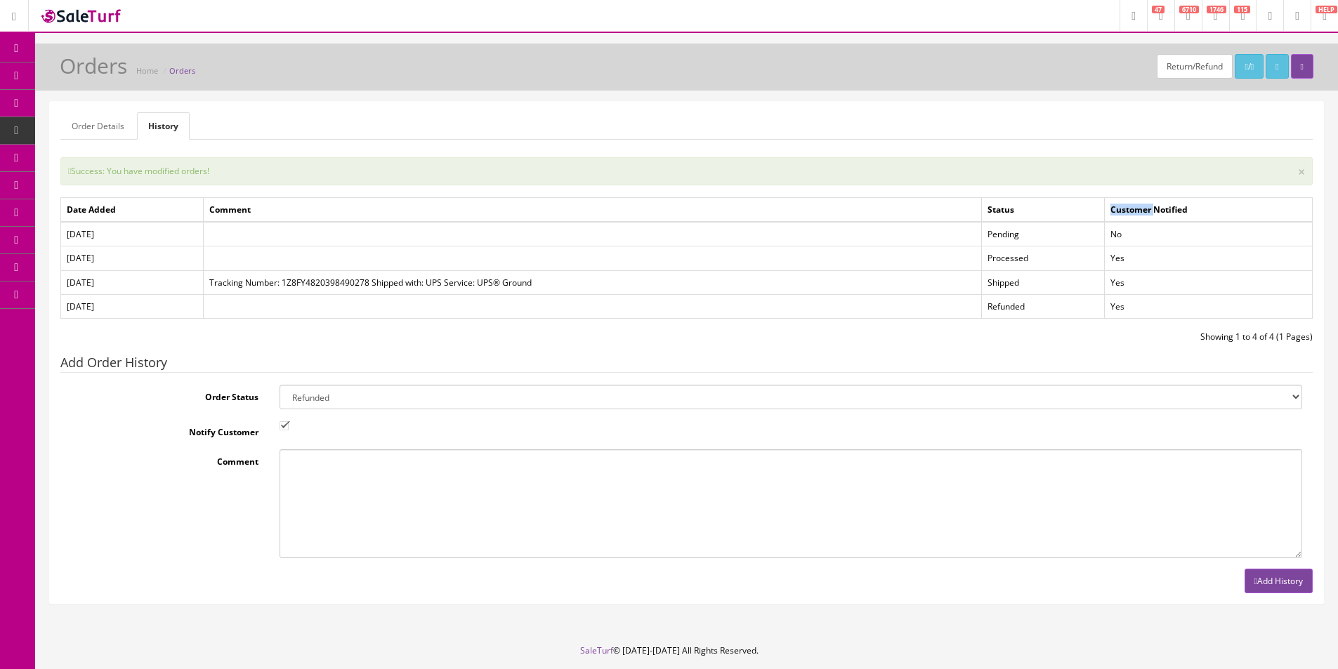
click at [1147, 210] on td "Customer Notified" at bounding box center [1209, 210] width 208 height 25
click at [1147, 215] on td "Customer Notified" at bounding box center [1209, 210] width 208 height 25
click at [1150, 210] on td "Customer Notified" at bounding box center [1209, 210] width 208 height 25
click at [1150, 211] on td "Customer Notified" at bounding box center [1209, 210] width 208 height 25
click at [1165, 185] on div "Success: You have modified orders! ×" at bounding box center [686, 171] width 1252 height 28
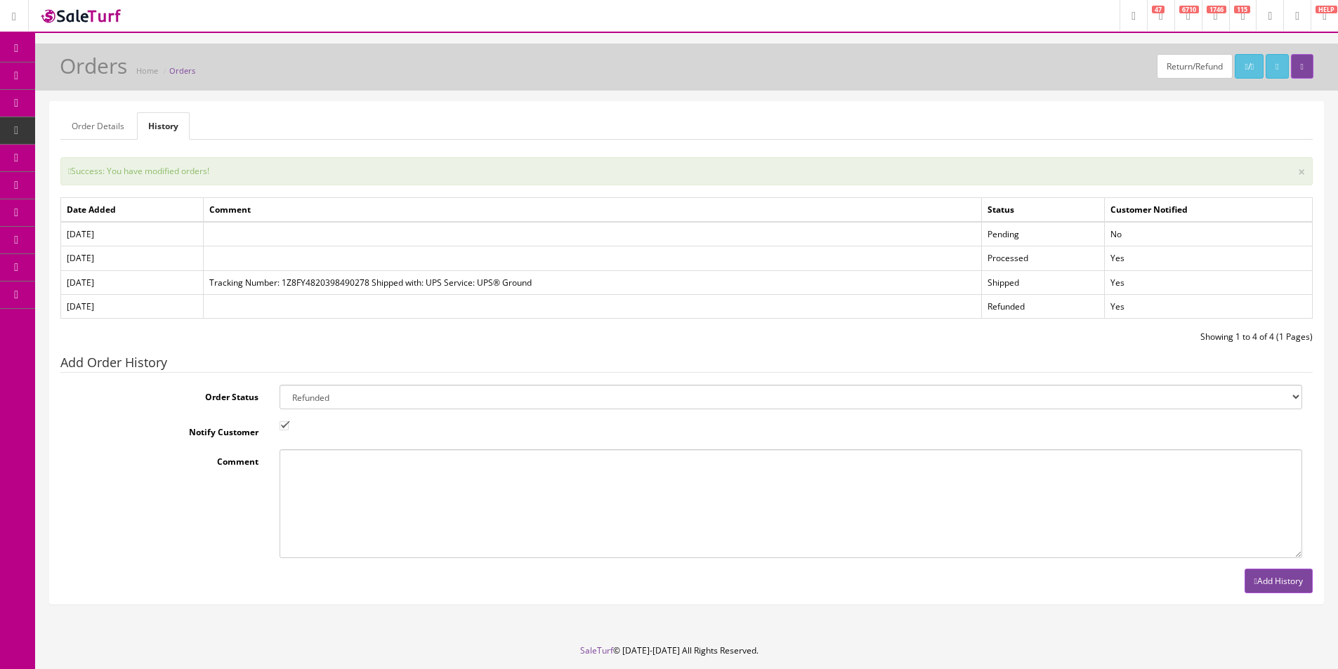
click at [1165, 185] on div "Success: You have modified orders! ×" at bounding box center [686, 171] width 1252 height 28
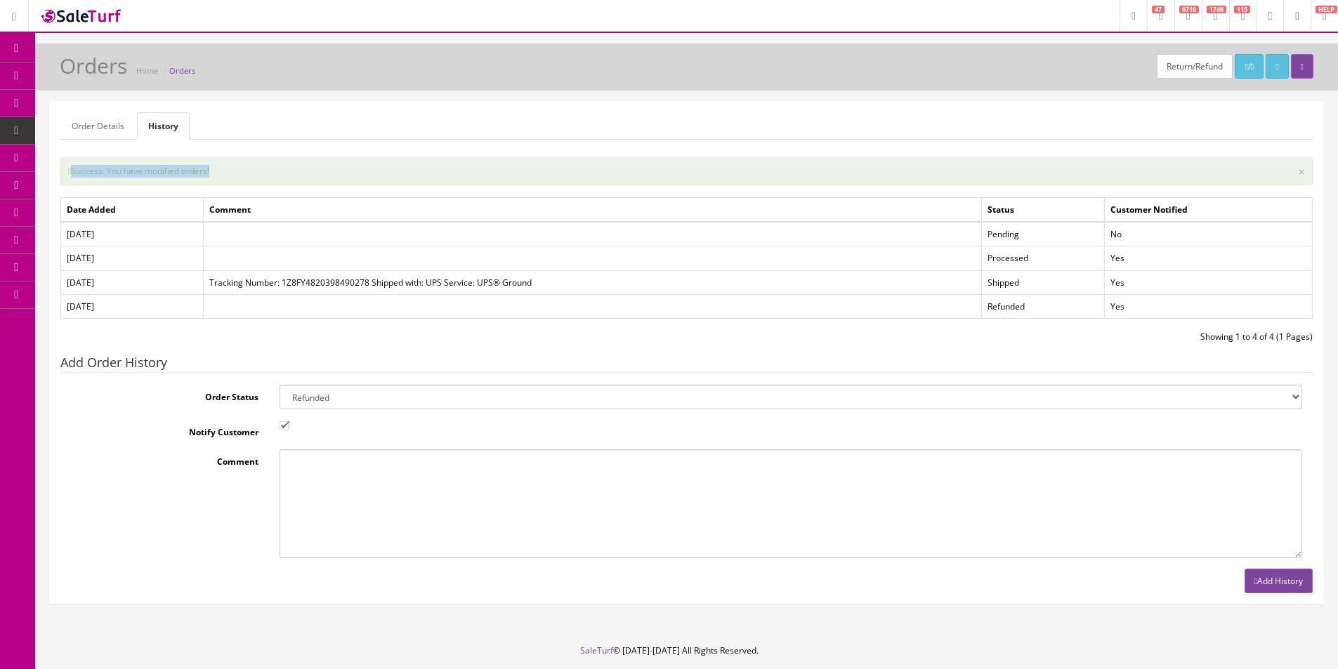
click at [1165, 185] on div "Success: You have modified orders! ×" at bounding box center [686, 171] width 1252 height 28
drag, startPoint x: 1165, startPoint y: 185, endPoint x: 1250, endPoint y: 185, distance: 85.0
click at [1165, 185] on div "Success: You have modified orders! ×" at bounding box center [686, 171] width 1252 height 28
drag, startPoint x: 519, startPoint y: 287, endPoint x: 877, endPoint y: 292, distance: 358.2
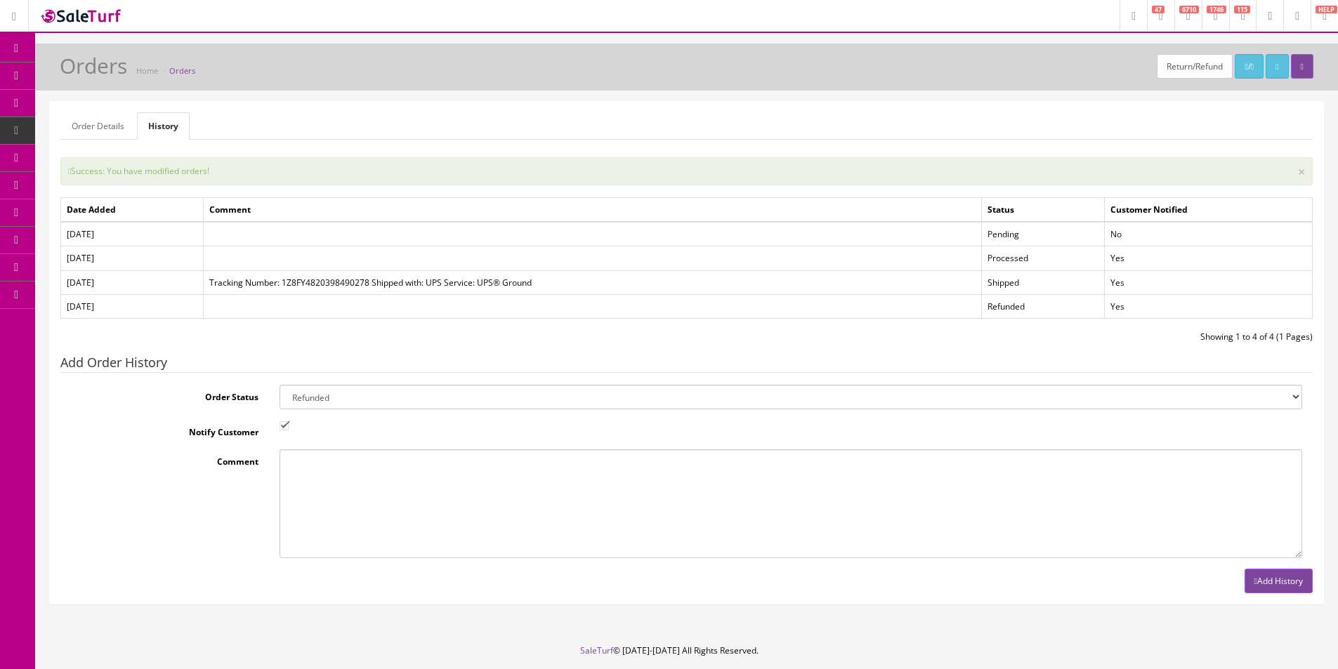
click at [526, 290] on td "Tracking Number: 1Z8FY4820398490278 Shipped with: UPS Service: UPS® Ground" at bounding box center [592, 282] width 779 height 24
click at [777, 129] on ul "Order Details History" at bounding box center [686, 125] width 1252 height 27
click at [779, 129] on ul "Order Details History" at bounding box center [686, 125] width 1252 height 27
click at [779, 127] on ul "Order Details History" at bounding box center [686, 125] width 1252 height 27
click at [90, 78] on span "Products" at bounding box center [101, 76] width 34 height 12
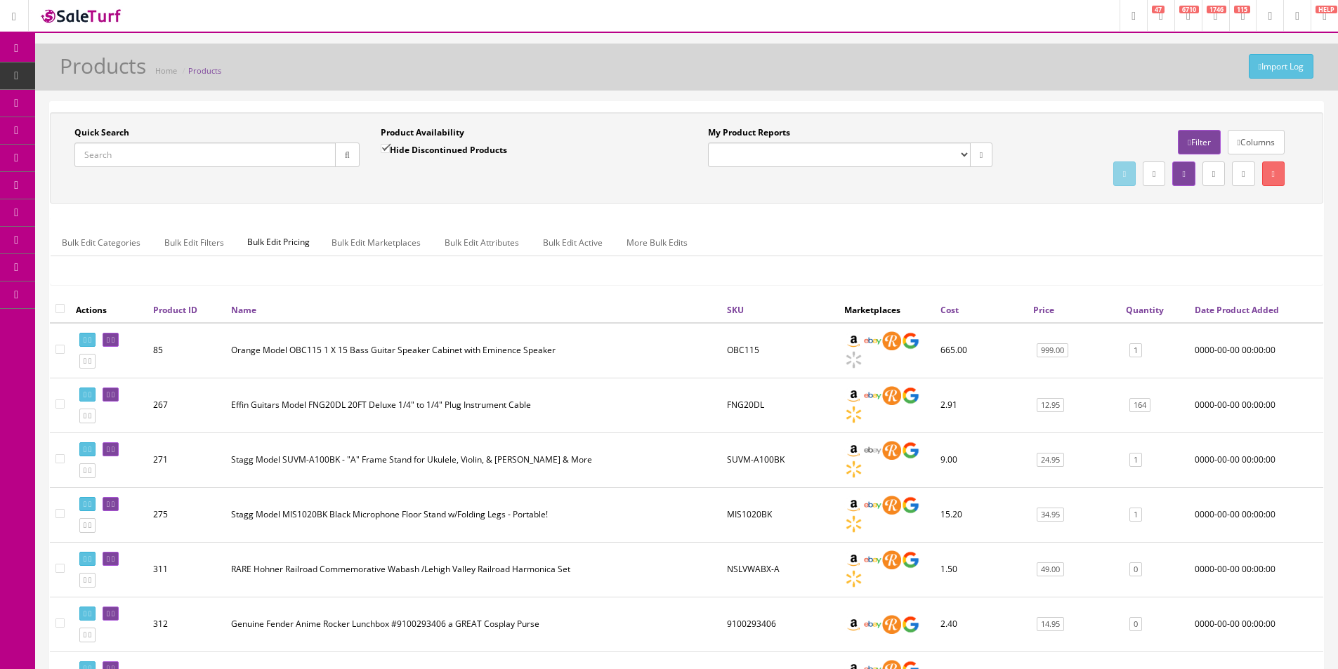
click at [137, 160] on input "Quick Search" at bounding box center [204, 155] width 261 height 25
click at [137, 159] on input "Quick Search" at bounding box center [204, 155] width 261 height 25
click at [138, 159] on input "Quick Search" at bounding box center [204, 155] width 261 height 25
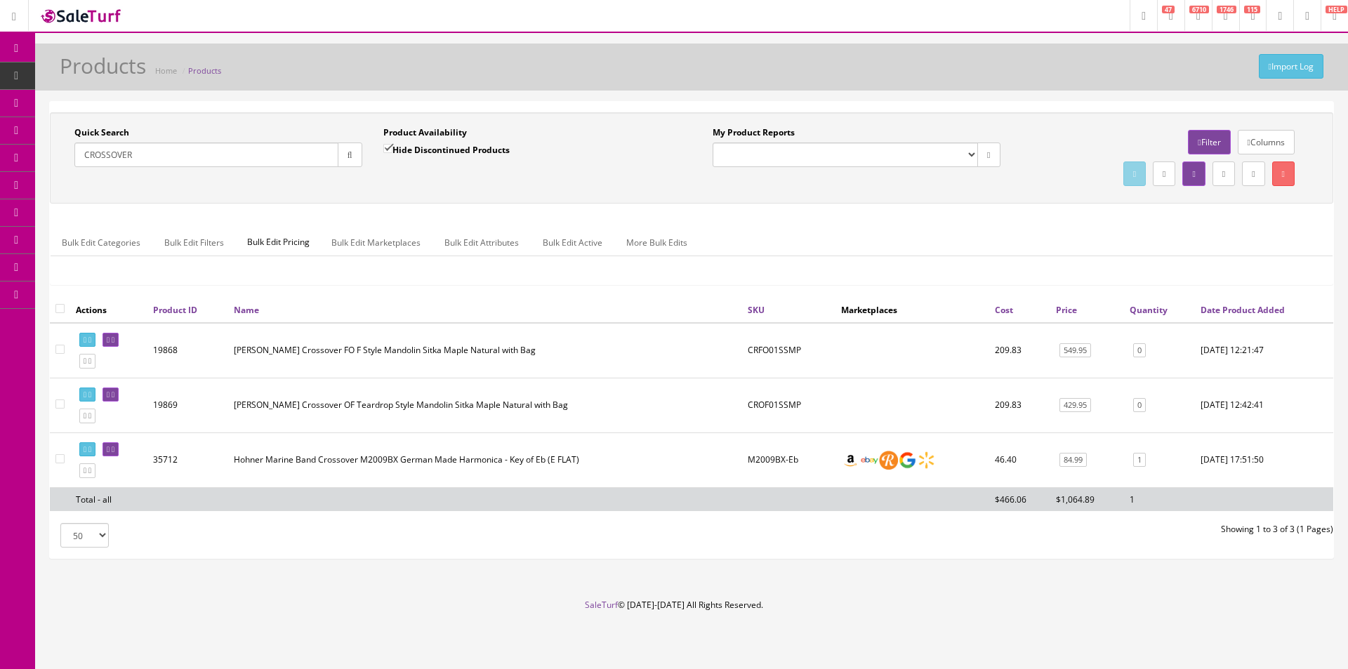
type input "CROSSOVER"
click at [446, 155] on label "Hide Discontinued Products" at bounding box center [446, 150] width 126 height 14
click at [393, 153] on input "Hide Discontinued Products" at bounding box center [387, 148] width 9 height 9
checkbox input "false"
click at [612, 201] on div "Quick Search CROSSOVER Date From Product Availability Hide Discontinued Product…" at bounding box center [692, 157] width 1284 height 91
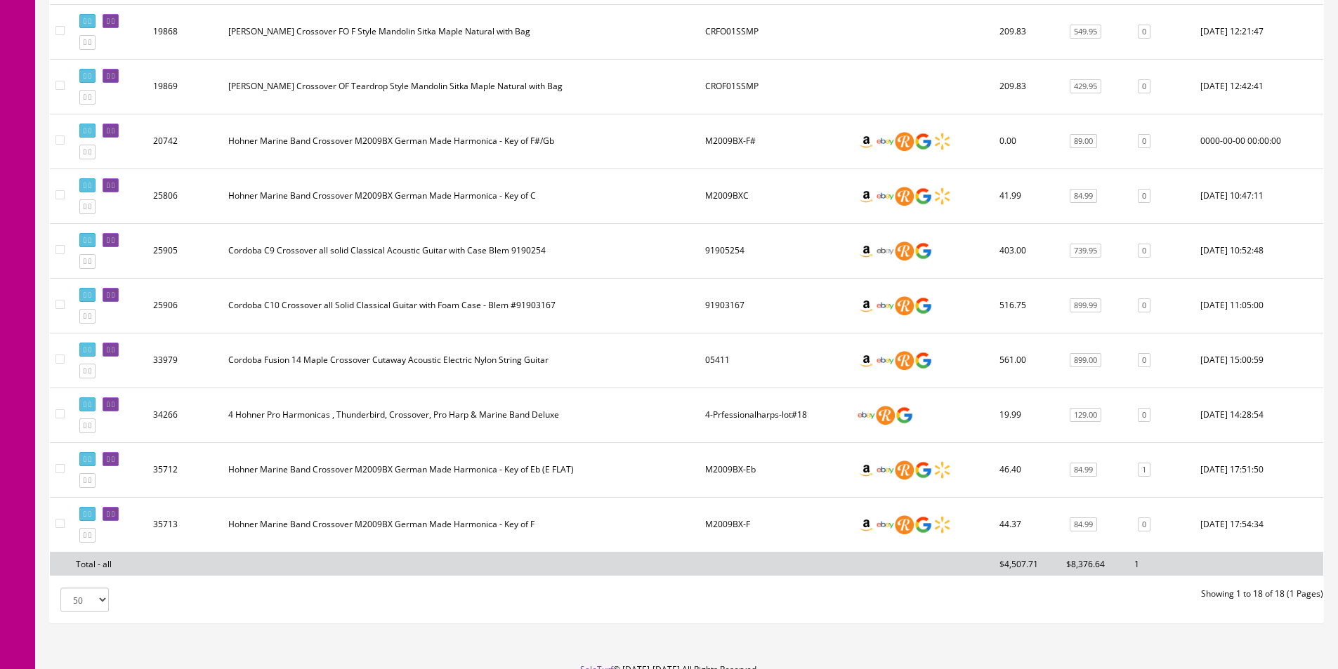
scroll to position [822, 0]
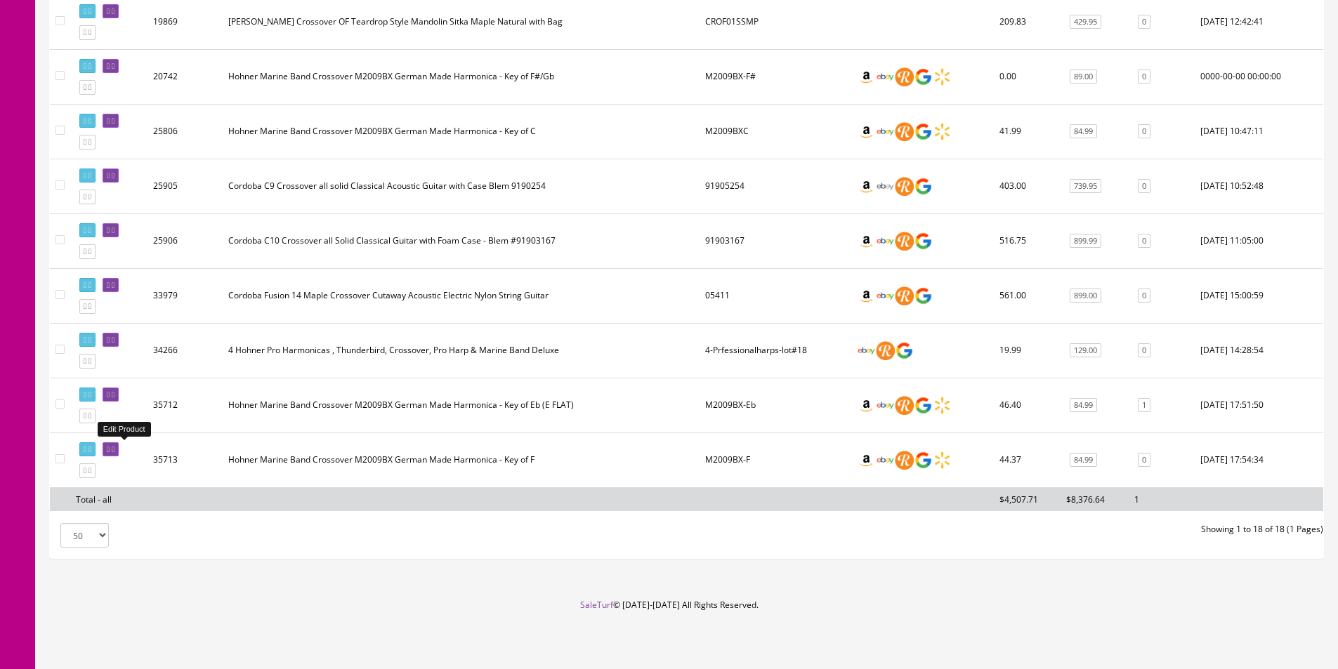
click at [114, 449] on icon at bounding box center [113, 450] width 3 height 8
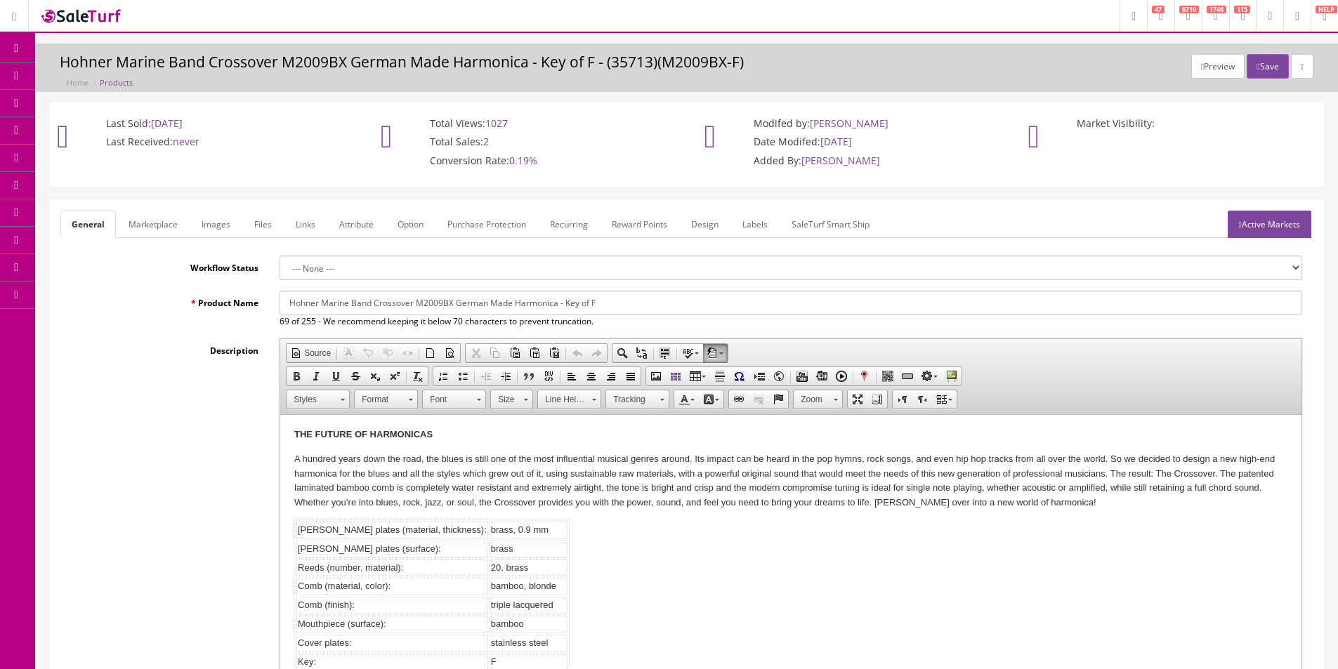
click at [162, 376] on div "Description Rich Text Editor, input-description1 Editor toolbars Document Sourc…" at bounding box center [686, 526] width 1252 height 377
click at [163, 376] on div "Description Rich Text Editor, input-description1 Editor toolbars Document Sourc…" at bounding box center [686, 526] width 1252 height 377
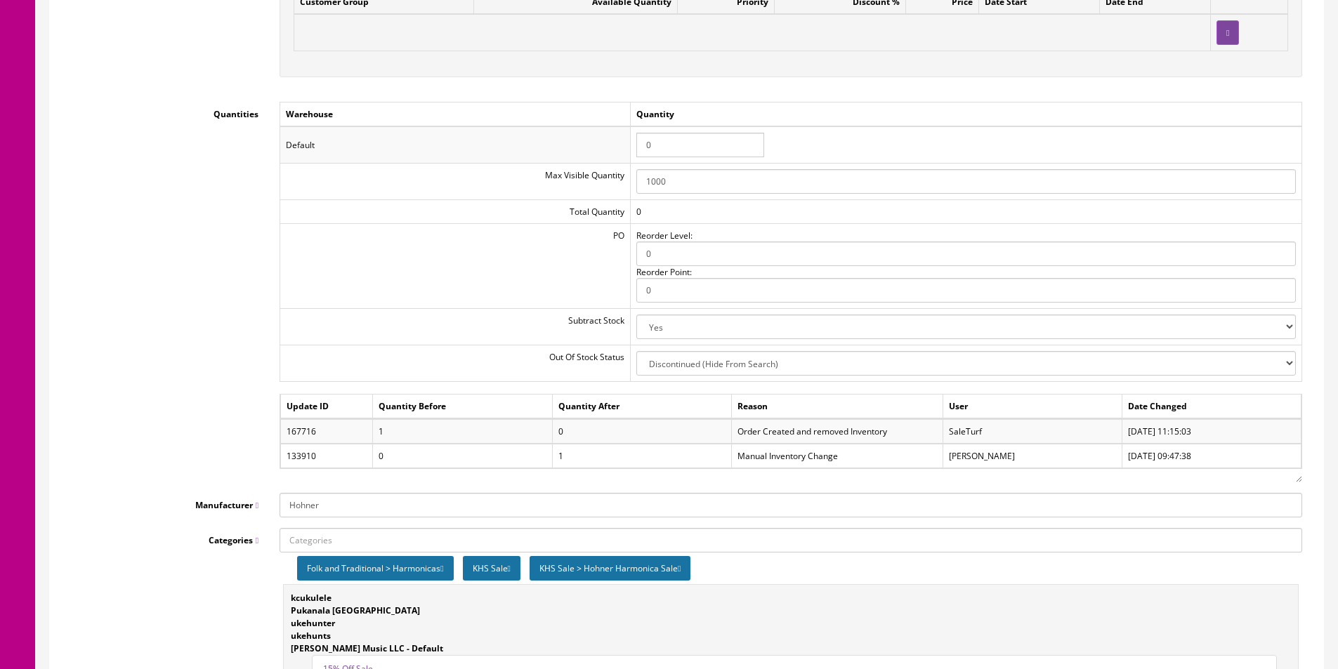
scroll to position [1615, 0]
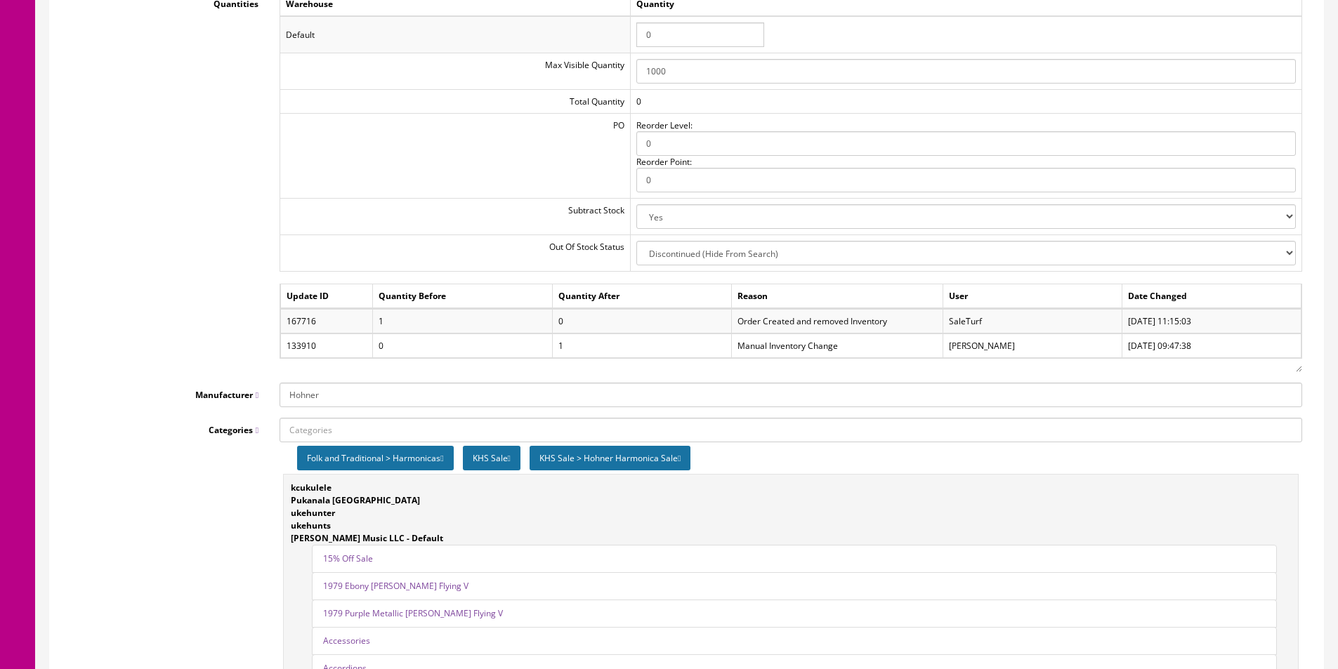
click at [229, 344] on div "Quantities Warehouse Quantity Default 0 Max Visible Quantity 1000 Total Quantit…" at bounding box center [686, 182] width 1252 height 381
click at [1006, 256] on td "2-3 Days Discontinued (Hide From Search) In Stock Out Of Stock Out Of Stock (Hi…" at bounding box center [966, 253] width 671 height 37
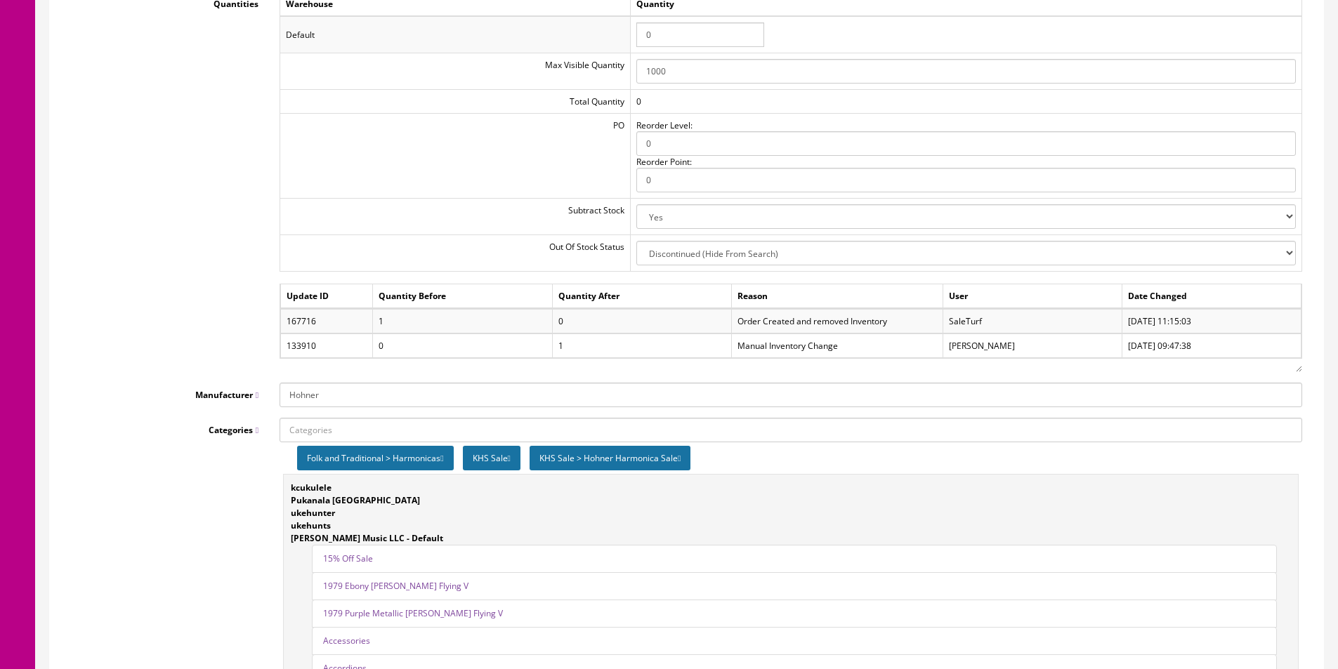
click at [1006, 256] on td "2-3 Days Discontinued (Hide From Search) In Stock Out Of Stock Out Of Stock (Hi…" at bounding box center [966, 253] width 671 height 37
click at [275, 167] on div "Warehouse Quantity Default 0 Max Visible Quantity 1000 Total Quantity 0 PO Reor…" at bounding box center [790, 182] width 1043 height 381
click at [277, 167] on div "Warehouse Quantity Default 0 Max Visible Quantity 1000 Total Quantity 0 PO Reor…" at bounding box center [790, 182] width 1043 height 381
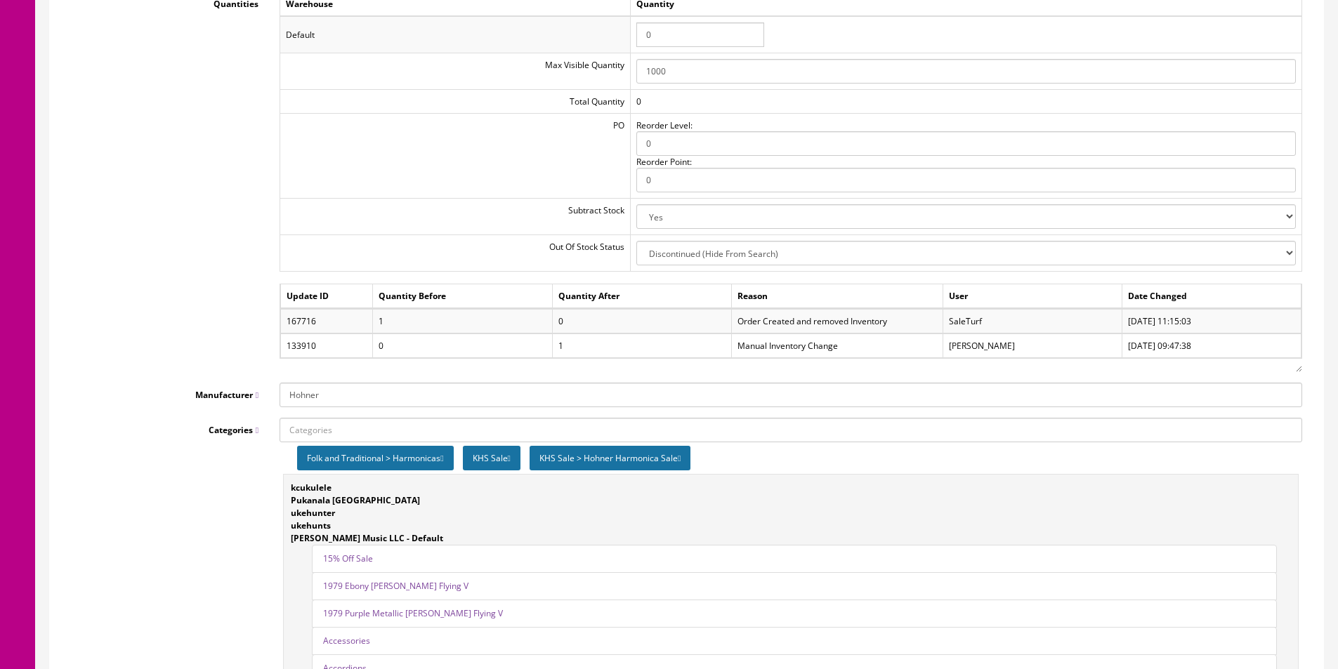
click at [296, 155] on td "PO" at bounding box center [455, 155] width 350 height 85
click at [158, 158] on div "Quantities Warehouse Quantity Default 0 Max Visible Quantity 1000 Total Quantit…" at bounding box center [686, 182] width 1252 height 381
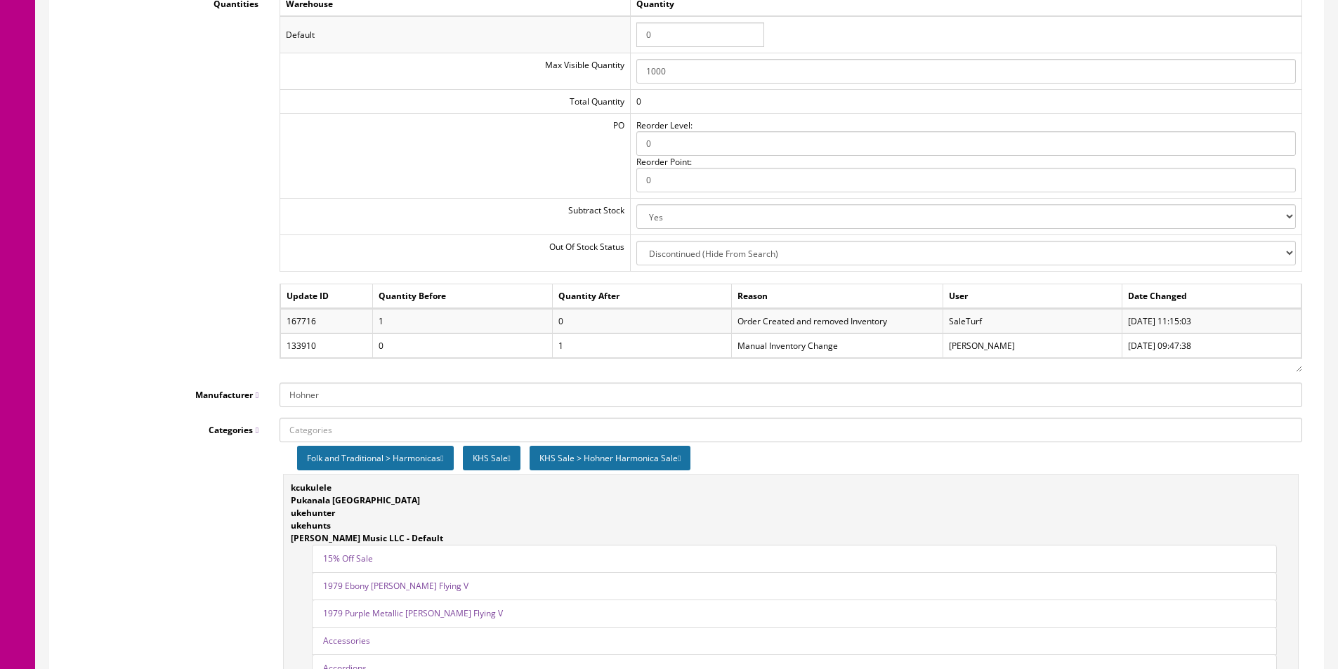
click at [157, 158] on div "Quantities Warehouse Quantity Default 0 Max Visible Quantity 1000 Total Quantit…" at bounding box center [686, 182] width 1252 height 381
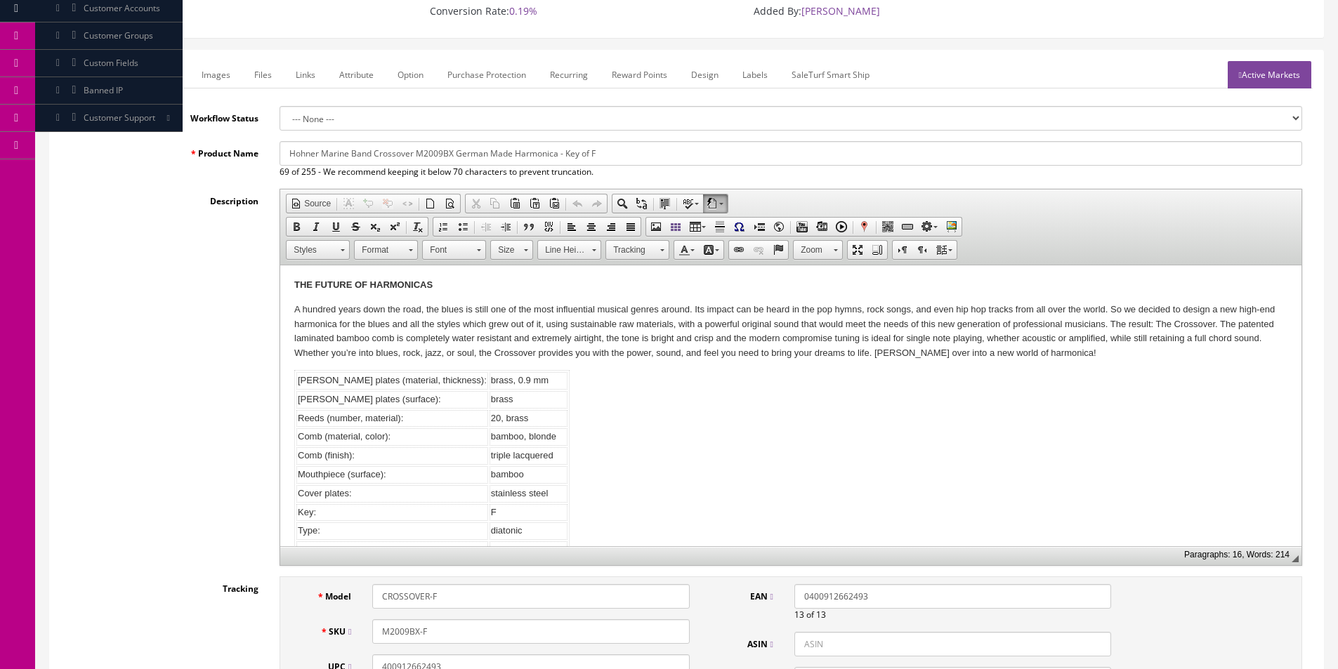
scroll to position [0, 0]
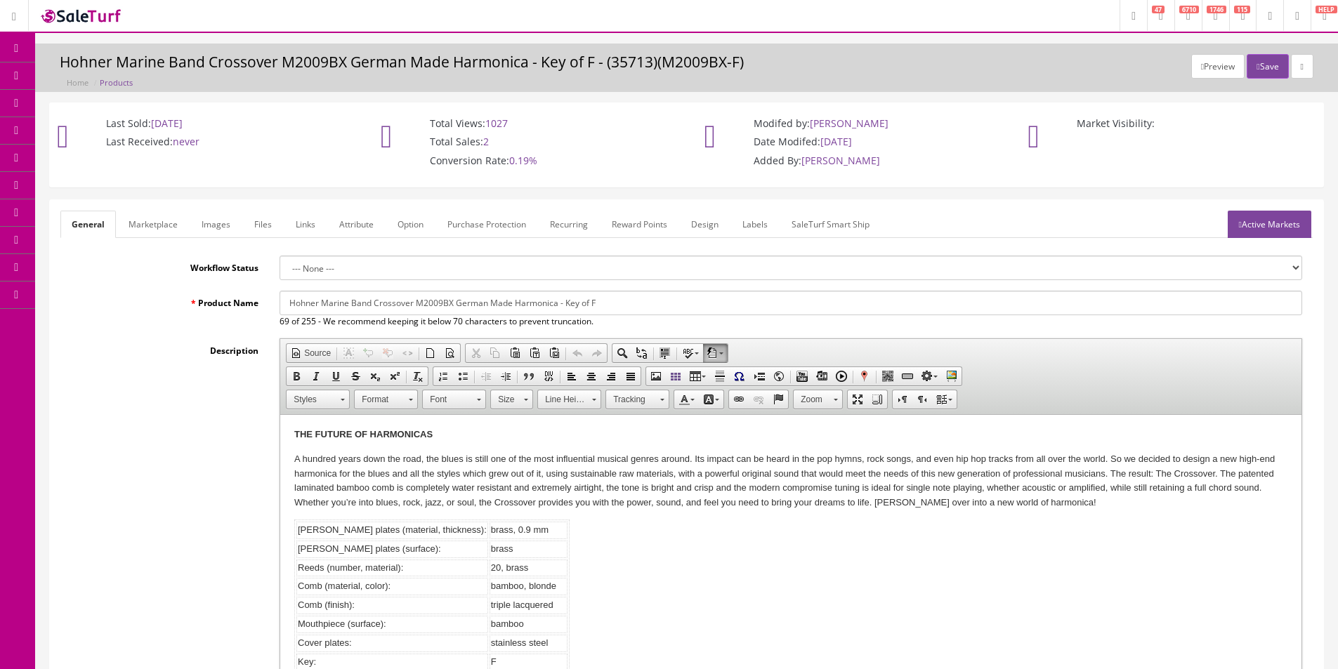
click at [65, 76] on link "Products" at bounding box center [108, 75] width 147 height 27
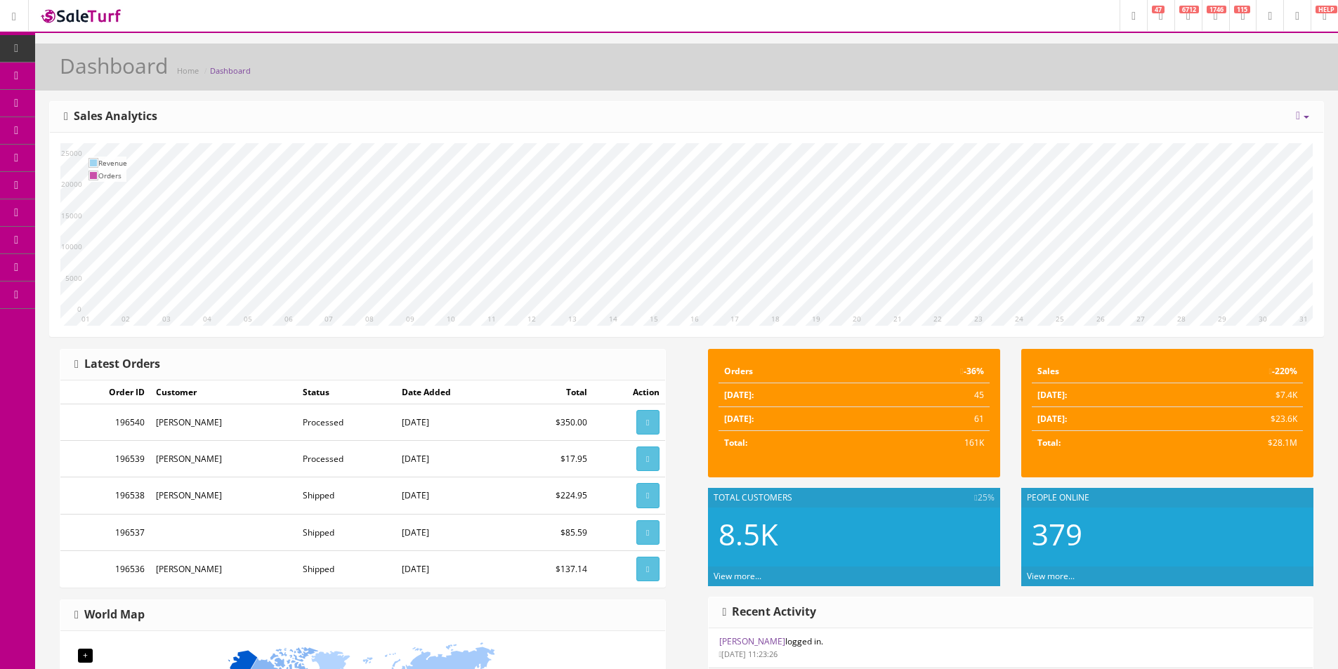
click at [120, 172] on link "Order List" at bounding box center [108, 158] width 147 height 27
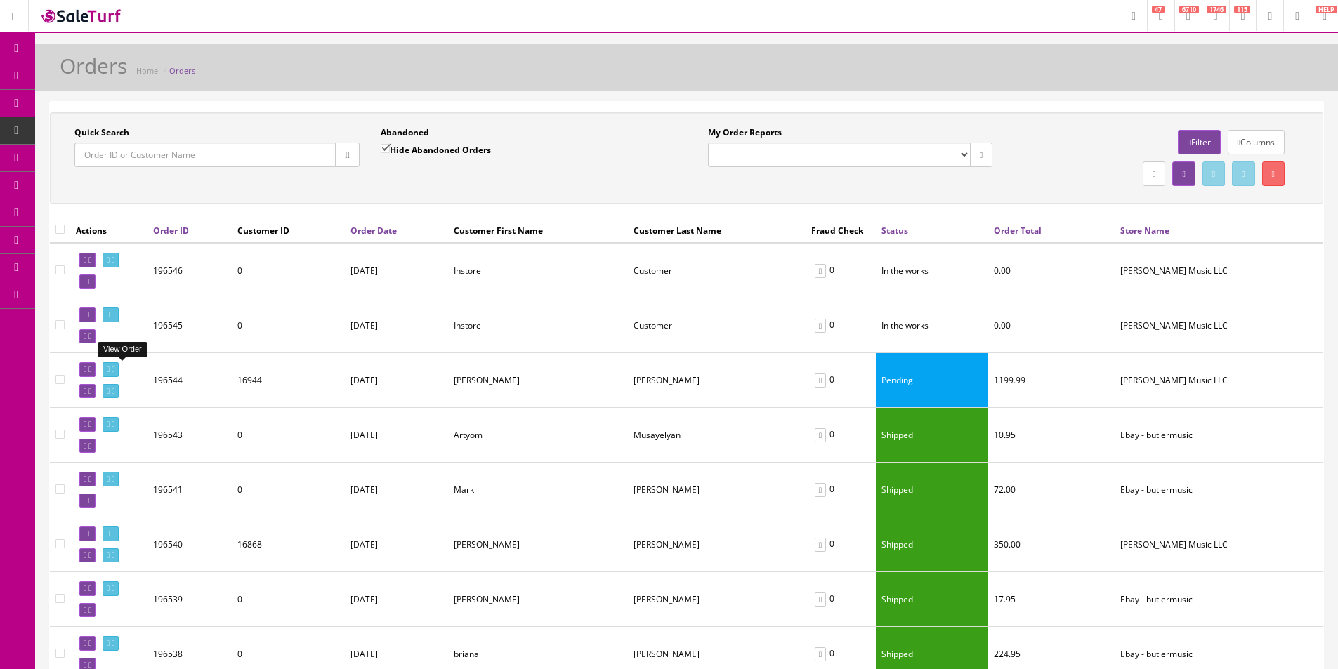
click at [119, 369] on link at bounding box center [111, 369] width 16 height 15
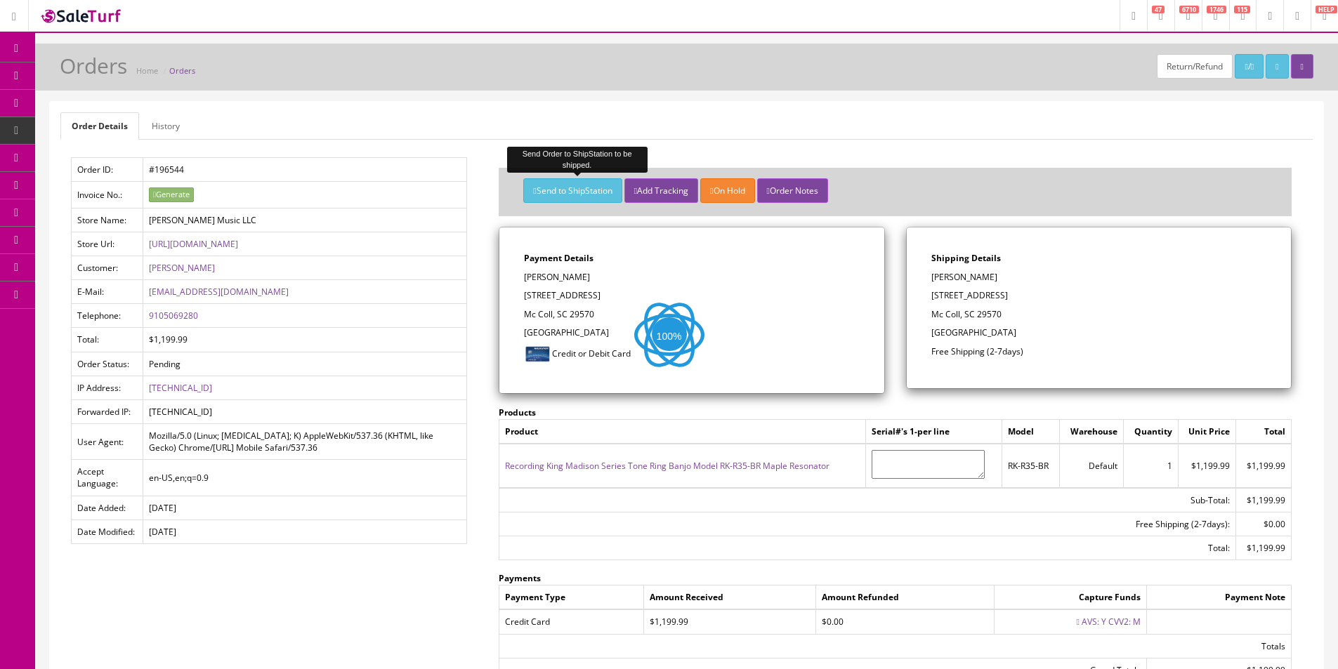
click at [532, 182] on button "Send to ShipStation" at bounding box center [572, 190] width 98 height 25
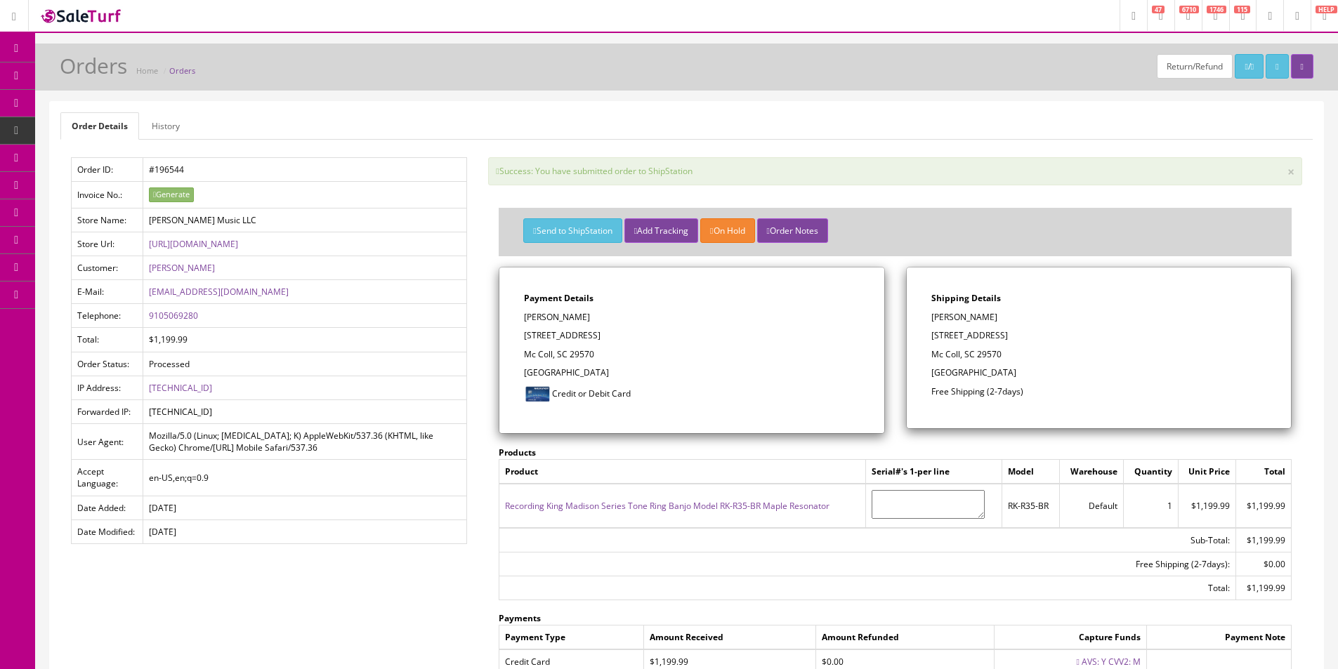
click at [1, 48] on link "Dashboard" at bounding box center [17, 48] width 35 height 27
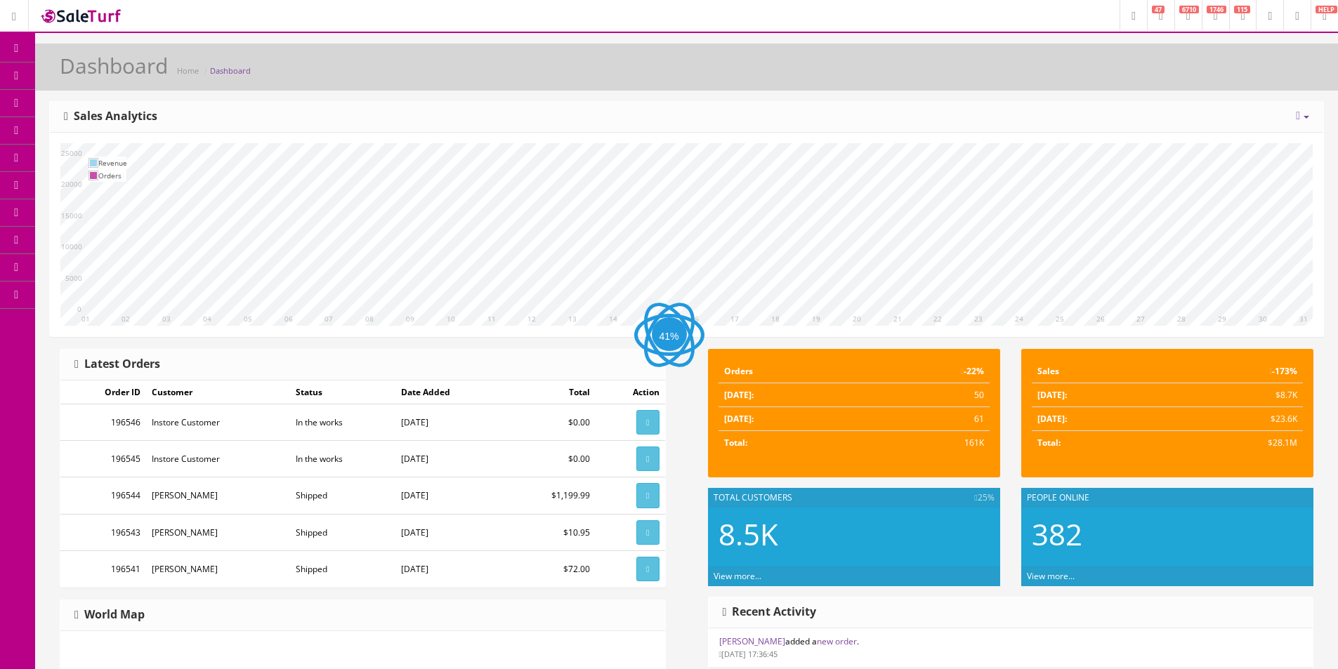
click at [72, 74] on link "Products" at bounding box center [108, 75] width 147 height 27
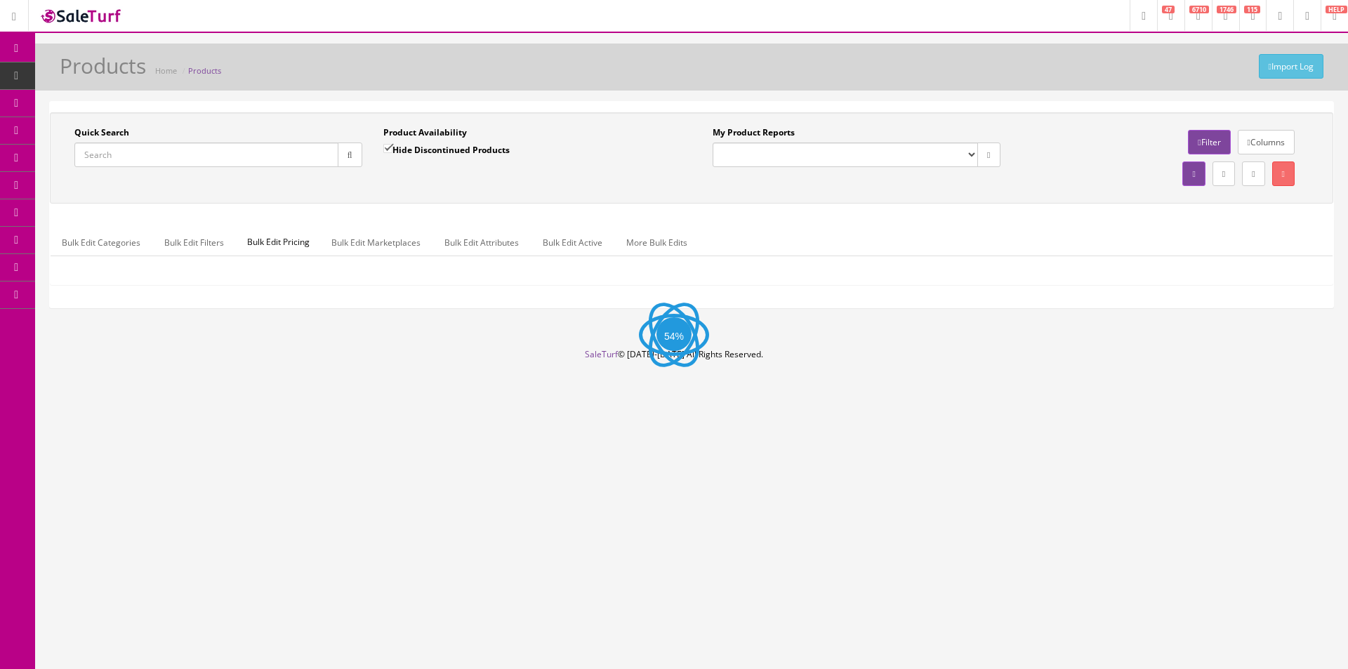
click at [275, 152] on input "Quick Search" at bounding box center [206, 155] width 264 height 25
paste input "EXILEXFBKS"
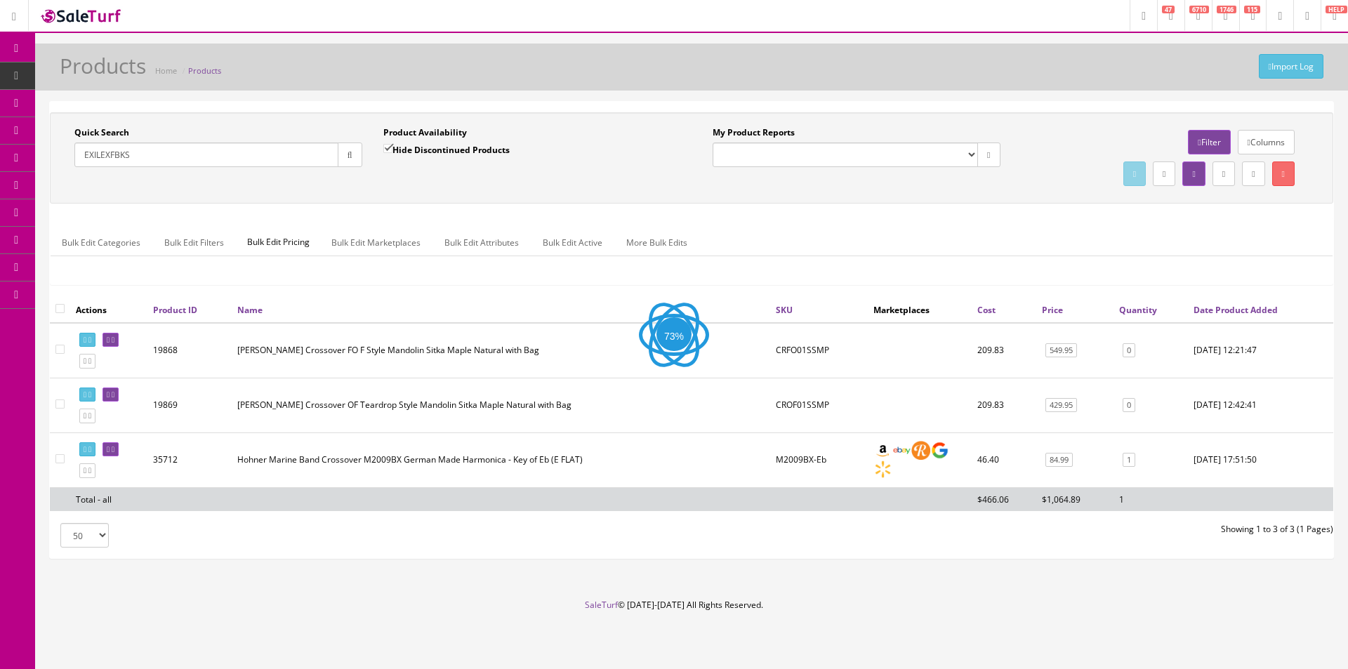
click at [449, 184] on div "Quick Search EXILEXFBKS Date From Product Availability Hide Discontinued Produc…" at bounding box center [691, 157] width 1277 height 63
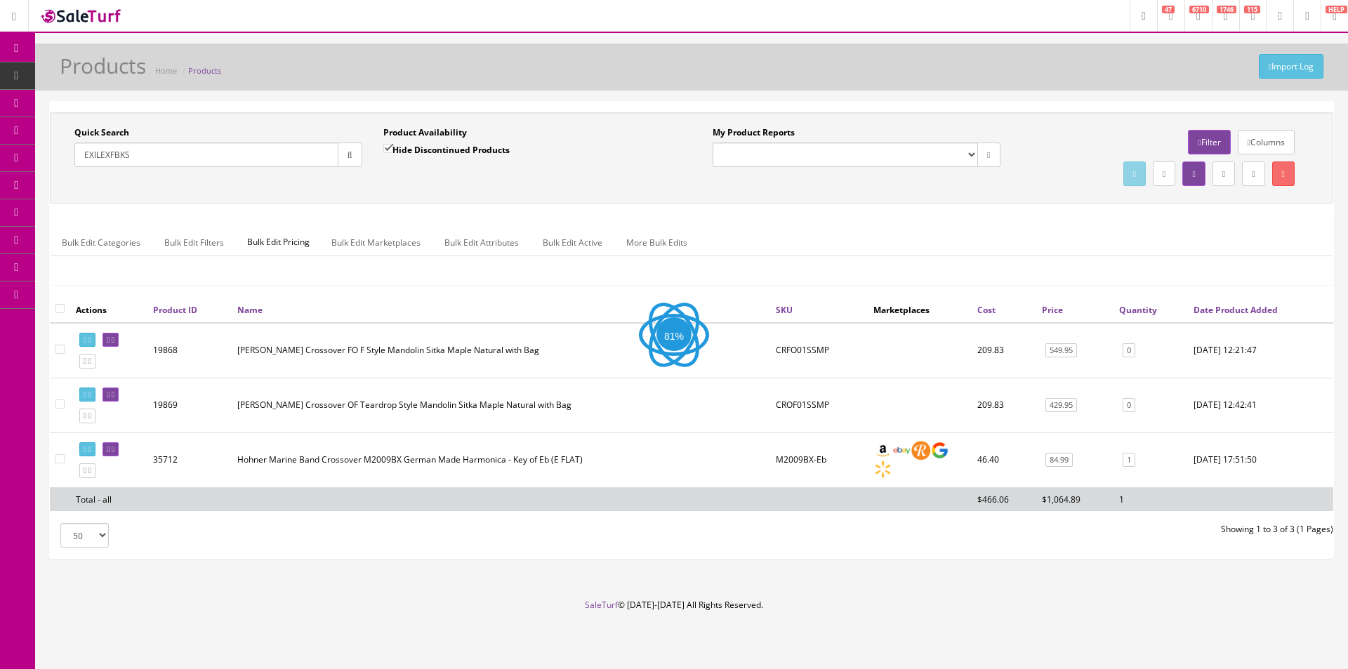
click at [449, 184] on div "Quick Search EXILEXFBKS Date From Product Availability Hide Discontinued Produc…" at bounding box center [691, 157] width 1277 height 63
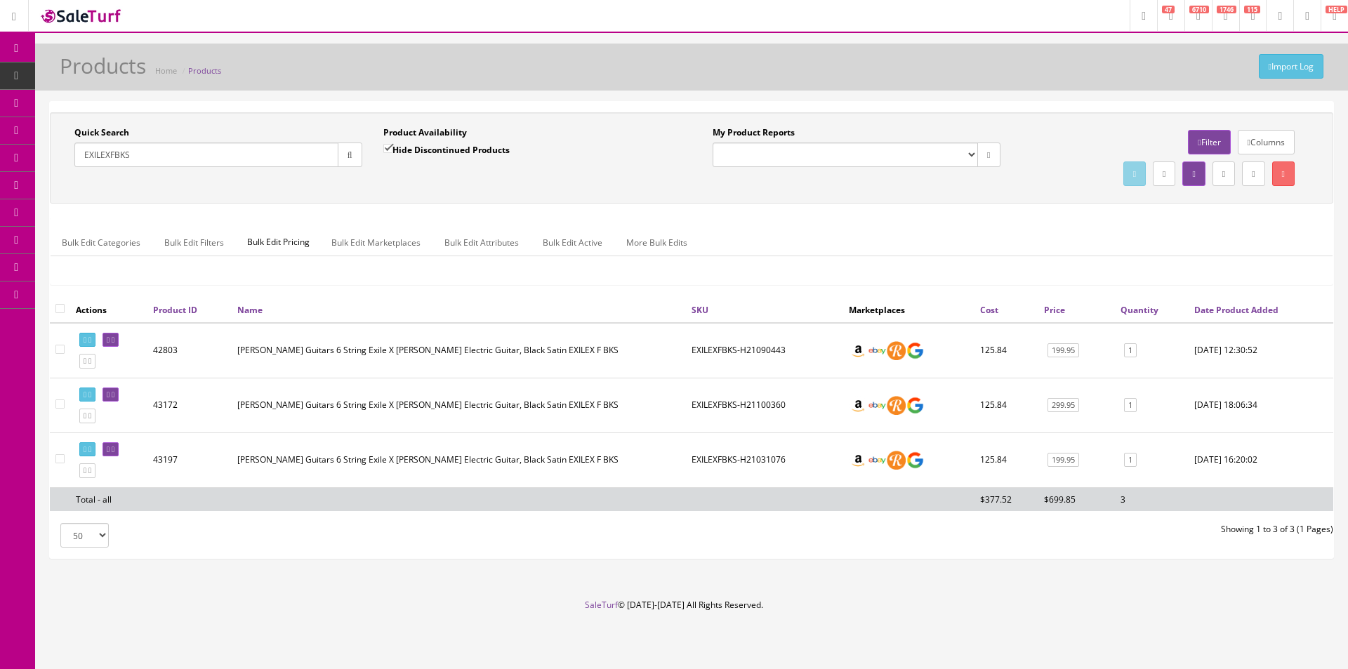
click at [915, 270] on div "Bulk Edit Categories Bulk Edit Filters Bulk Edit Pricing Bulk Edit Marketplaces…" at bounding box center [692, 251] width 1282 height 45
click at [911, 262] on div "Bulk Edit Categories Bulk Edit Filters Bulk Edit Pricing Bulk Edit Marketplaces…" at bounding box center [692, 251] width 1282 height 45
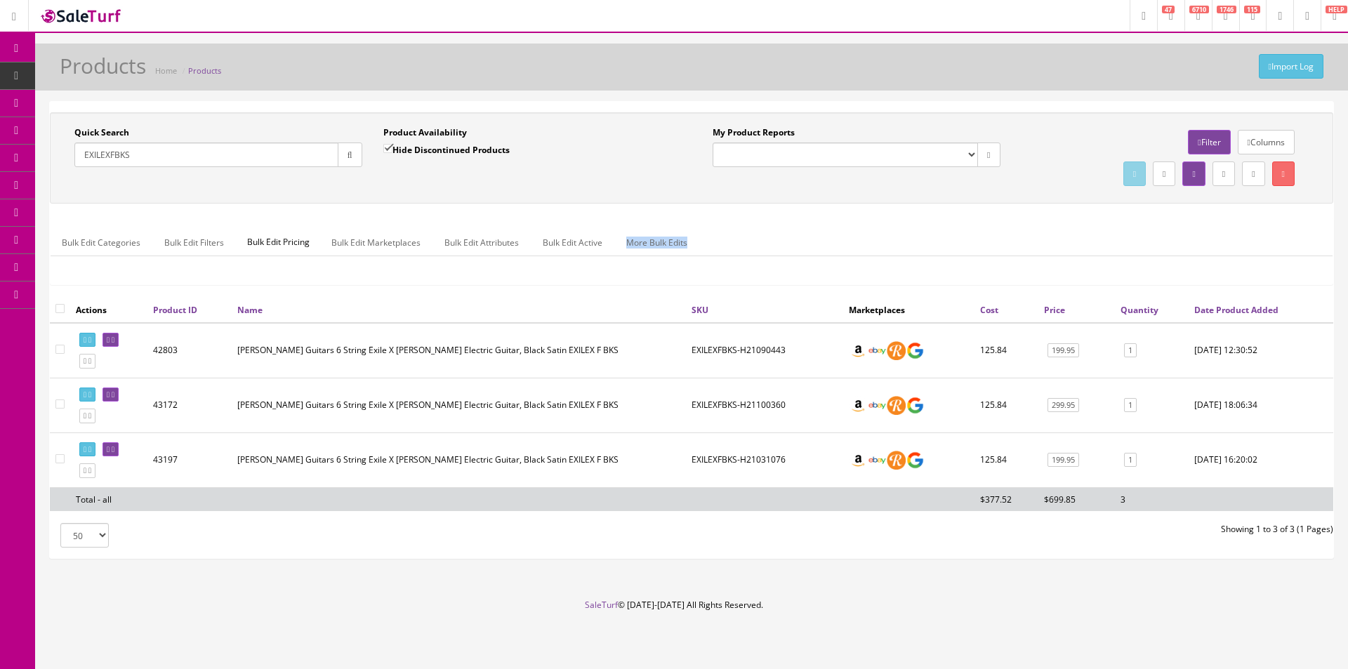
click at [911, 262] on div "Bulk Edit Categories Bulk Edit Filters Bulk Edit Pricing Bulk Edit Marketplaces…" at bounding box center [692, 251] width 1282 height 45
click at [910, 262] on div "Bulk Edit Categories Bulk Edit Filters Bulk Edit Pricing Bulk Edit Marketplaces…" at bounding box center [692, 251] width 1282 height 45
click at [888, 250] on ul "Bulk Edit Categories Bulk Edit Filters Bulk Edit Pricing Bulk Edit Marketplaces…" at bounding box center [692, 242] width 1282 height 27
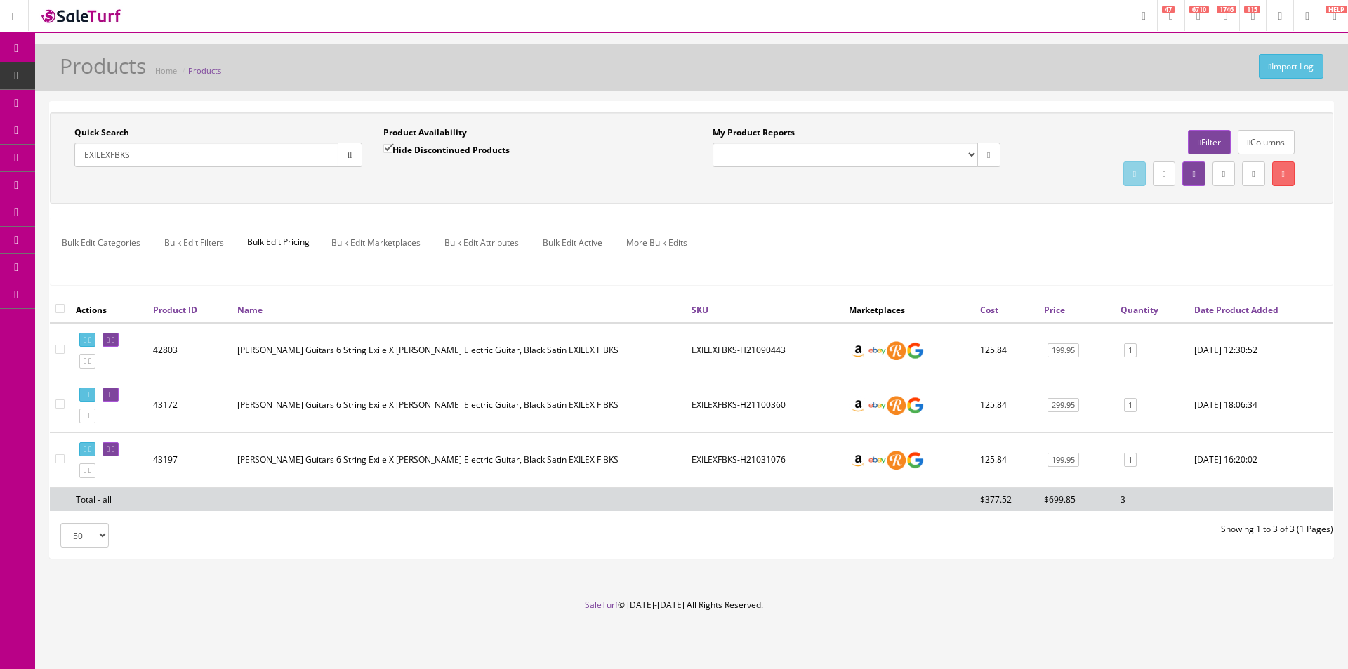
drag, startPoint x: 888, startPoint y: 250, endPoint x: 880, endPoint y: 256, distance: 9.6
click at [880, 256] on ul "Bulk Edit Categories Bulk Edit Filters Bulk Edit Pricing Bulk Edit Marketplaces…" at bounding box center [692, 242] width 1282 height 27
click at [904, 228] on div "Bulk Edit Categories Bulk Edit Filters Bulk Edit Pricing Bulk Edit Marketplaces…" at bounding box center [692, 251] width 1282 height 66
click at [287, 150] on input "EXILEXFBKS" at bounding box center [206, 155] width 264 height 25
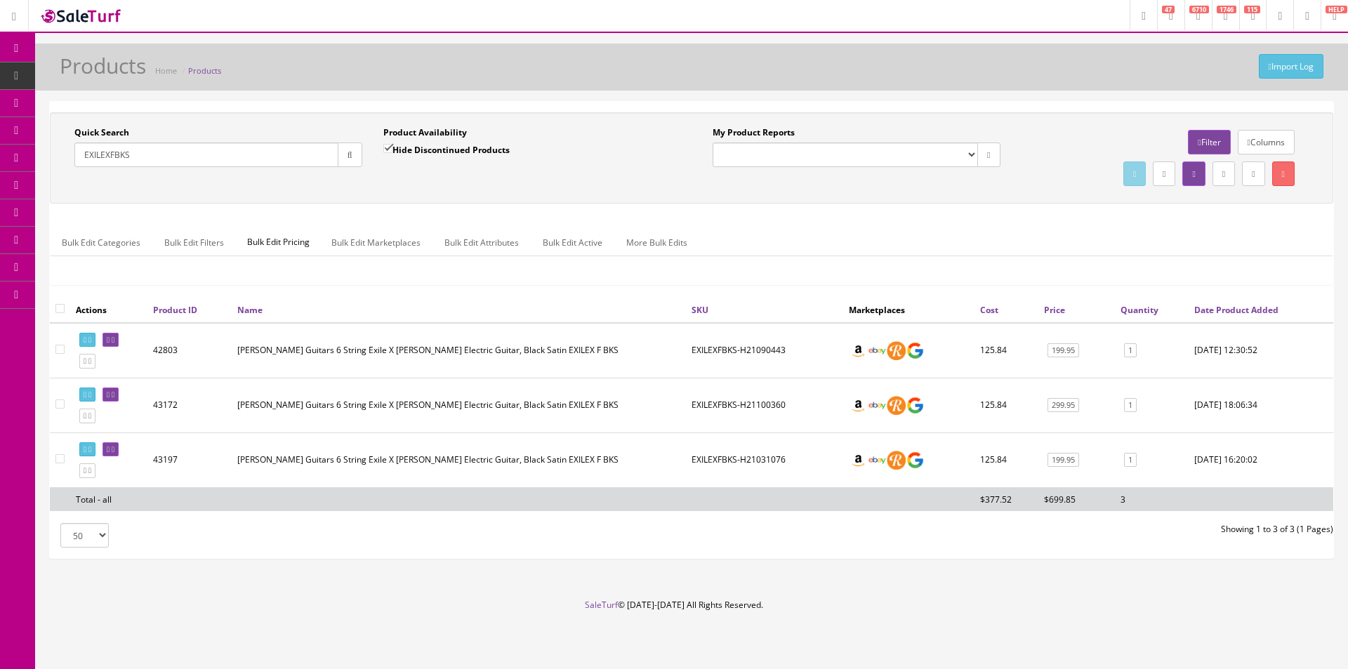
click at [287, 151] on input "EXILEXFBKS" at bounding box center [206, 155] width 264 height 25
paste input "RPS-JTE-TS-696"
type input "RPS-JTE-TS-696"
click at [424, 143] on label "Hide Discontinued Products" at bounding box center [446, 150] width 126 height 14
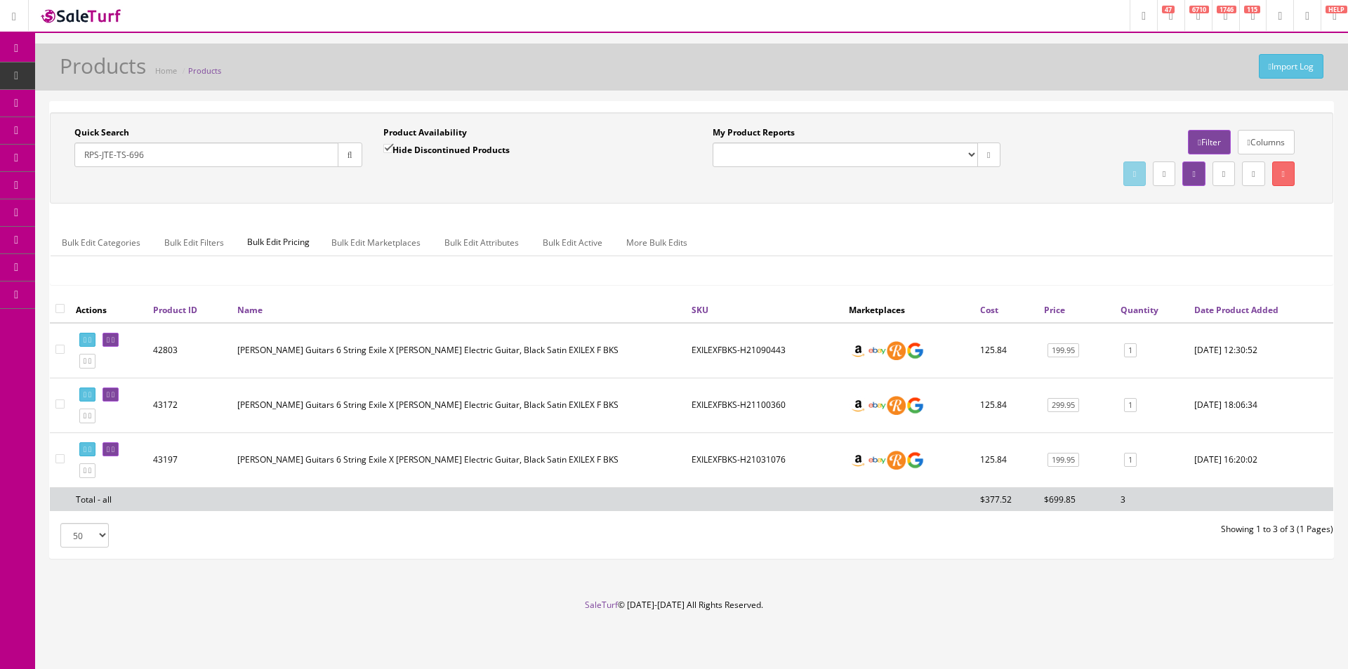
click at [393, 144] on input "Hide Discontinued Products" at bounding box center [387, 148] width 9 height 9
checkbox input "false"
click at [412, 175] on div "Product Availability Hide Discontinued Products Date To" at bounding box center [527, 151] width 309 height 51
click at [548, 190] on div "Quick Search RPS-JTE-TS-696 Date From Product Availability Hide Discontinued Pr…" at bounding box center [691, 157] width 1277 height 63
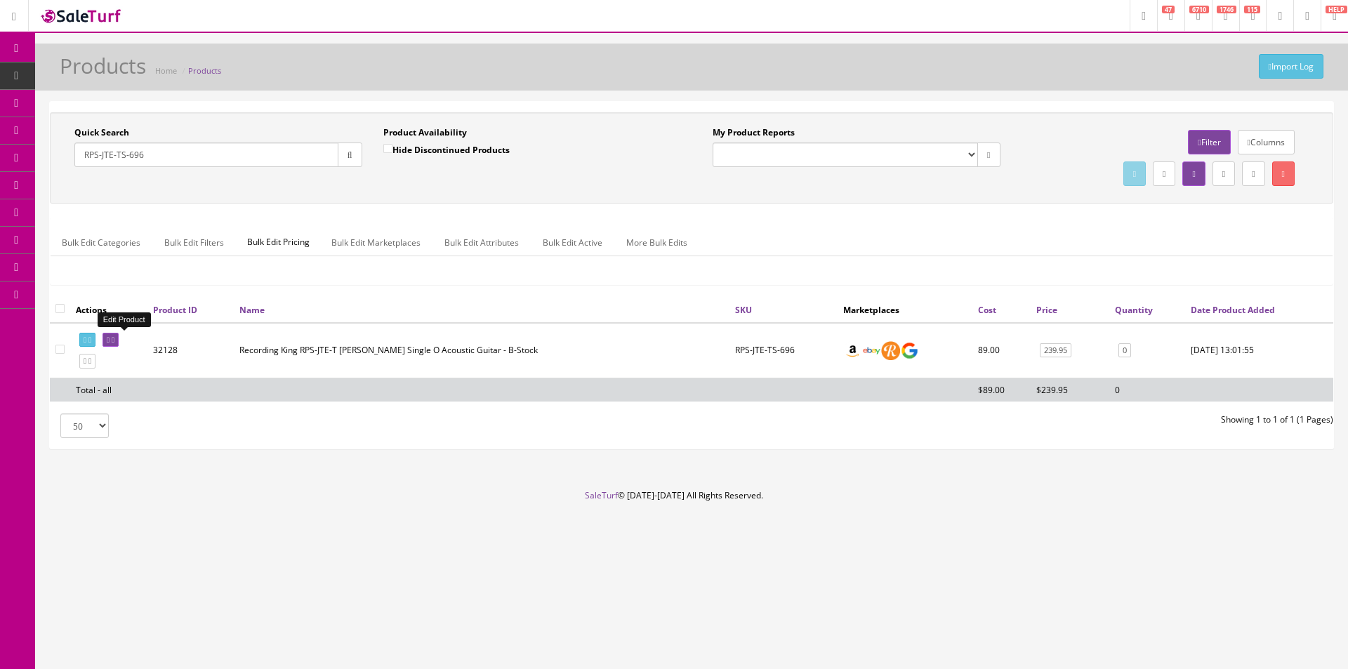
click at [114, 341] on icon at bounding box center [113, 340] width 3 height 8
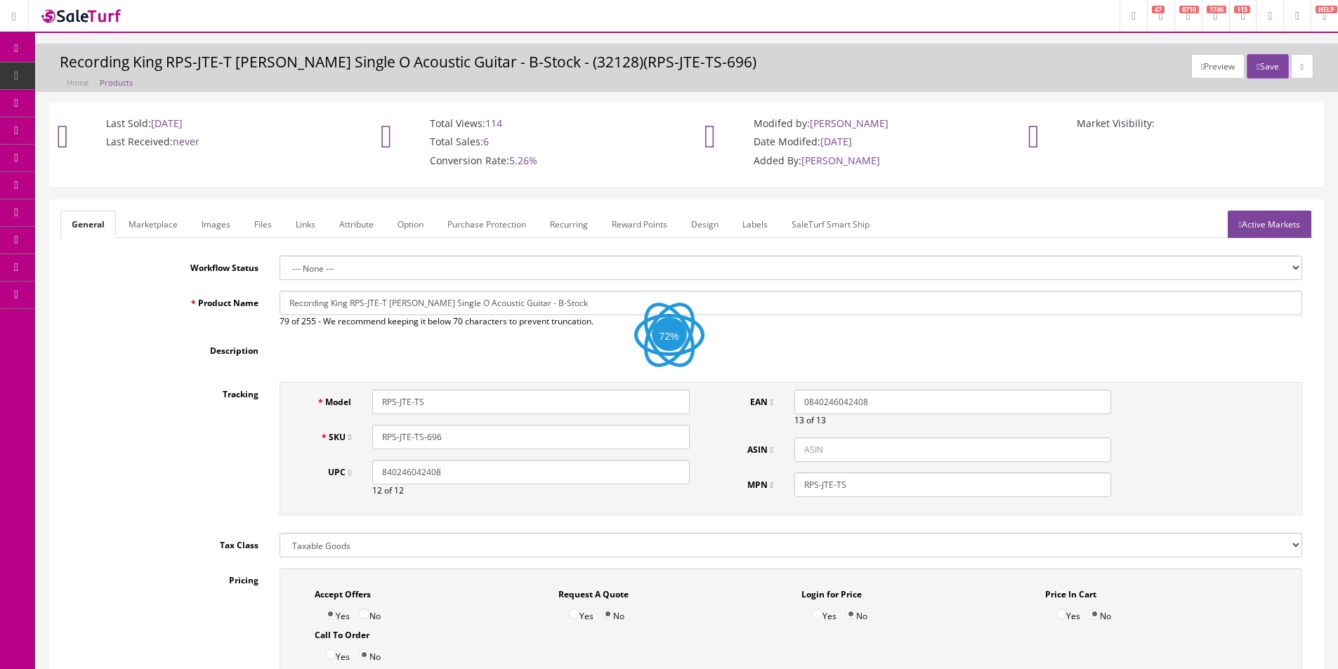
click at [120, 339] on label "Description" at bounding box center [164, 347] width 209 height 19
click at [279, 339] on textarea "Description" at bounding box center [335, 352] width 113 height 29
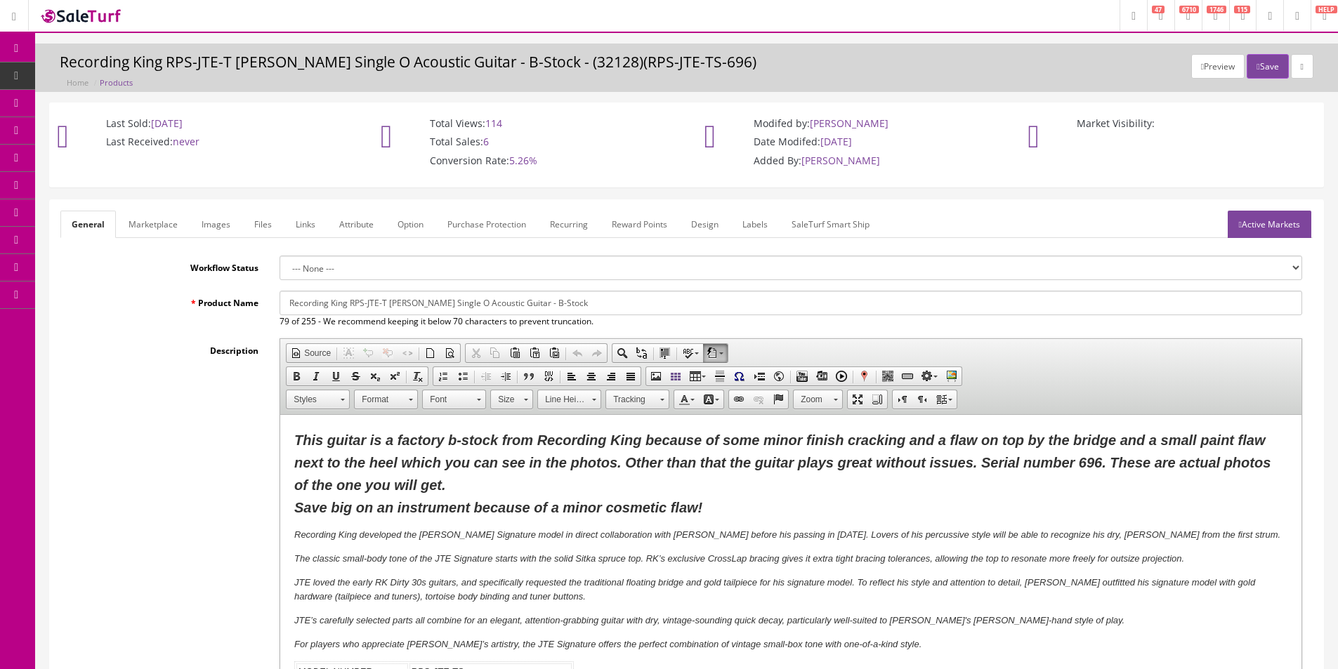
click at [1023, 463] on span "This guitar is a factory b-stock from Recording King because of some minor fini…" at bounding box center [782, 474] width 976 height 83
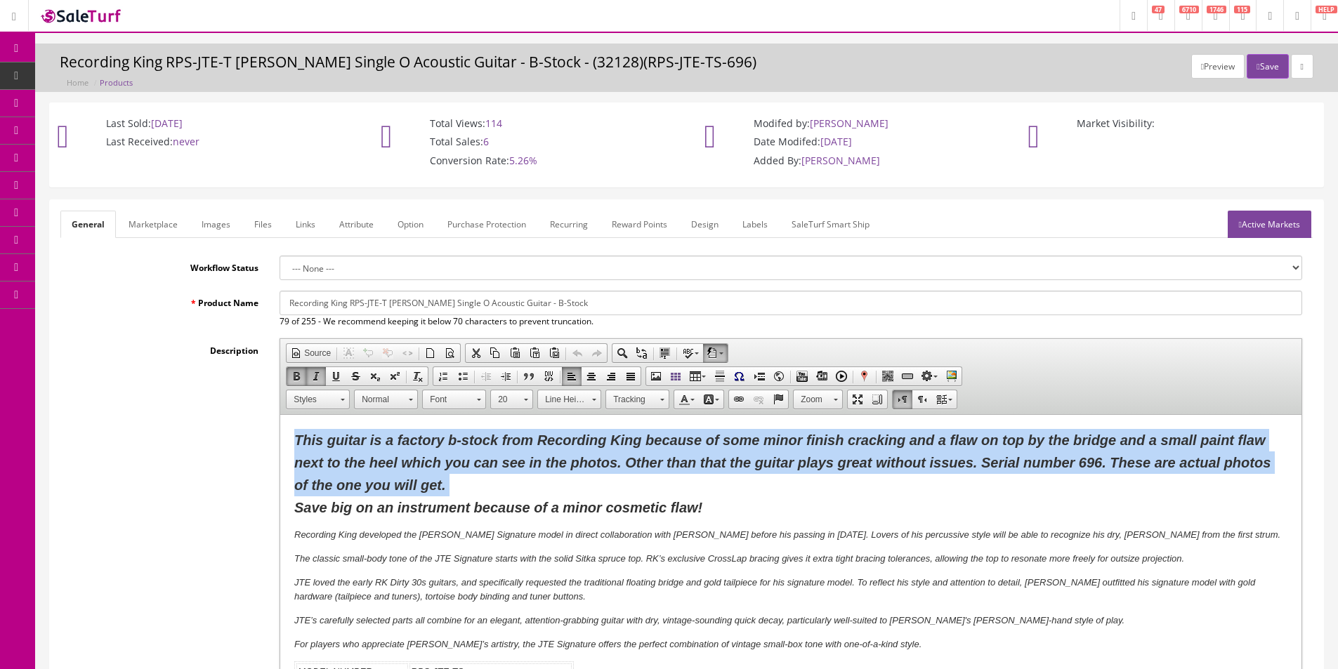
click at [1023, 463] on span "This guitar is a factory b-stock from Recording King because of some minor fini…" at bounding box center [782, 474] width 976 height 83
copy span "This guitar is a factory b-stock from Recording King because of some minor fini…"
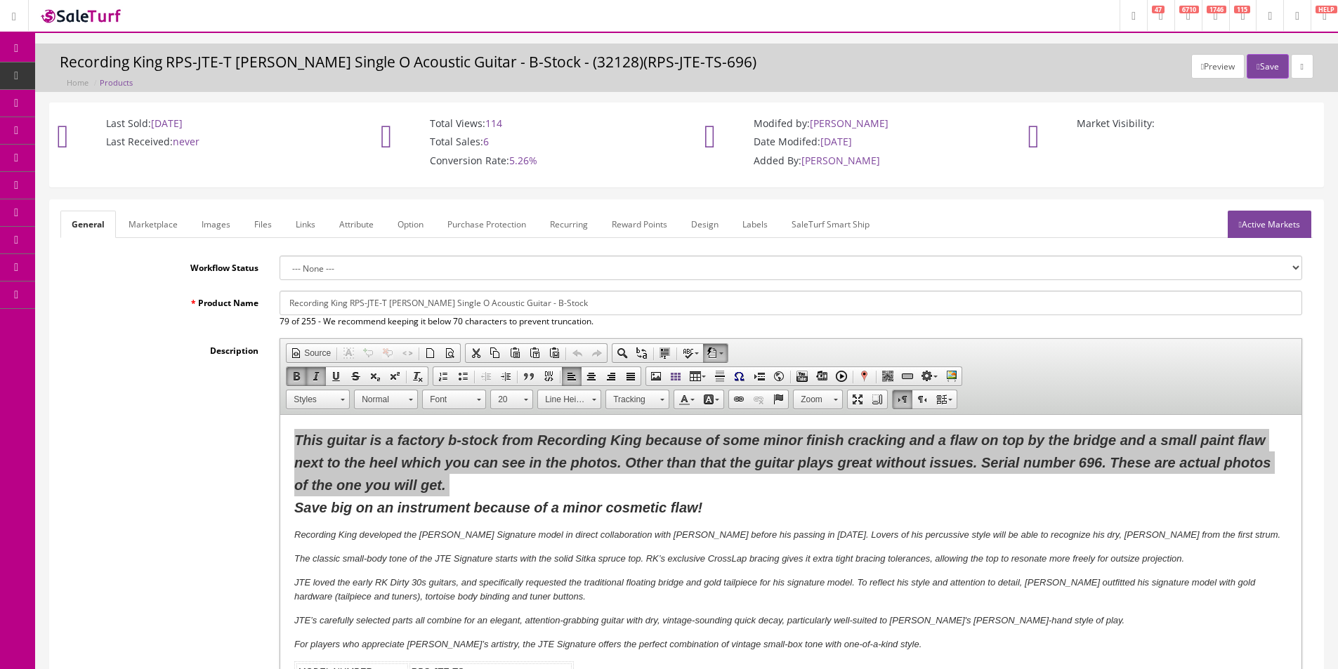
click at [160, 220] on link "Marketplace" at bounding box center [153, 224] width 72 height 27
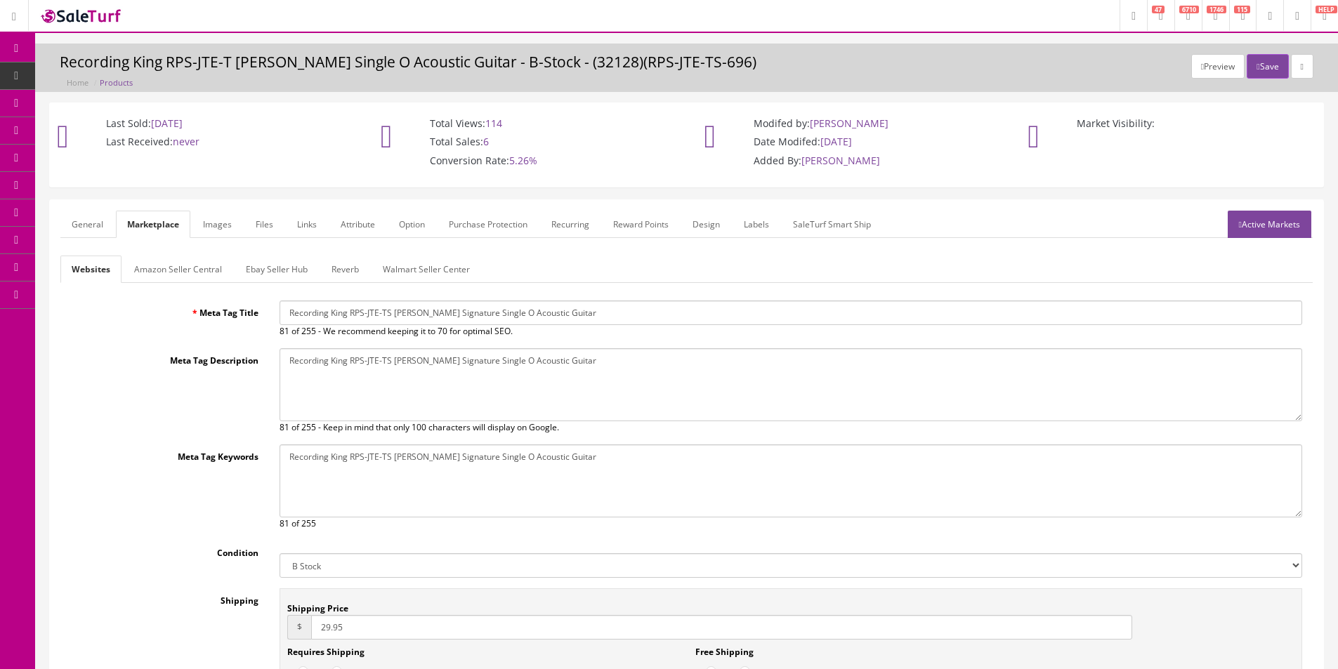
click at [157, 268] on link "Amazon Seller Central" at bounding box center [178, 269] width 110 height 27
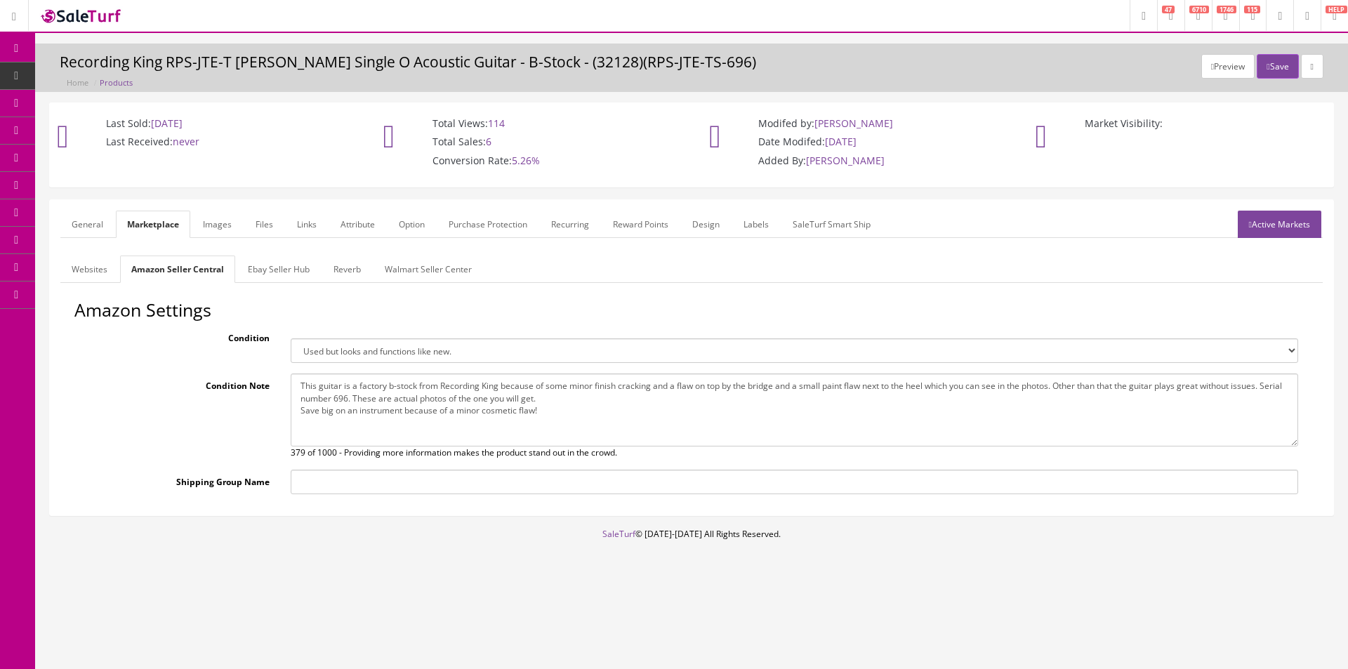
click at [466, 414] on textarea "This guitar is a factory b-stock from Recording King because of some minor fini…" at bounding box center [795, 410] width 1008 height 73
paste textarea
type textarea "This guitar is a factory b-stock from Recording King because of some minor fini…"
click at [1009, 48] on div "Preview Save Recording King RPS-JTE-T Justin Townes Earle Single O Acoustic Gui…" at bounding box center [691, 68] width 1313 height 48
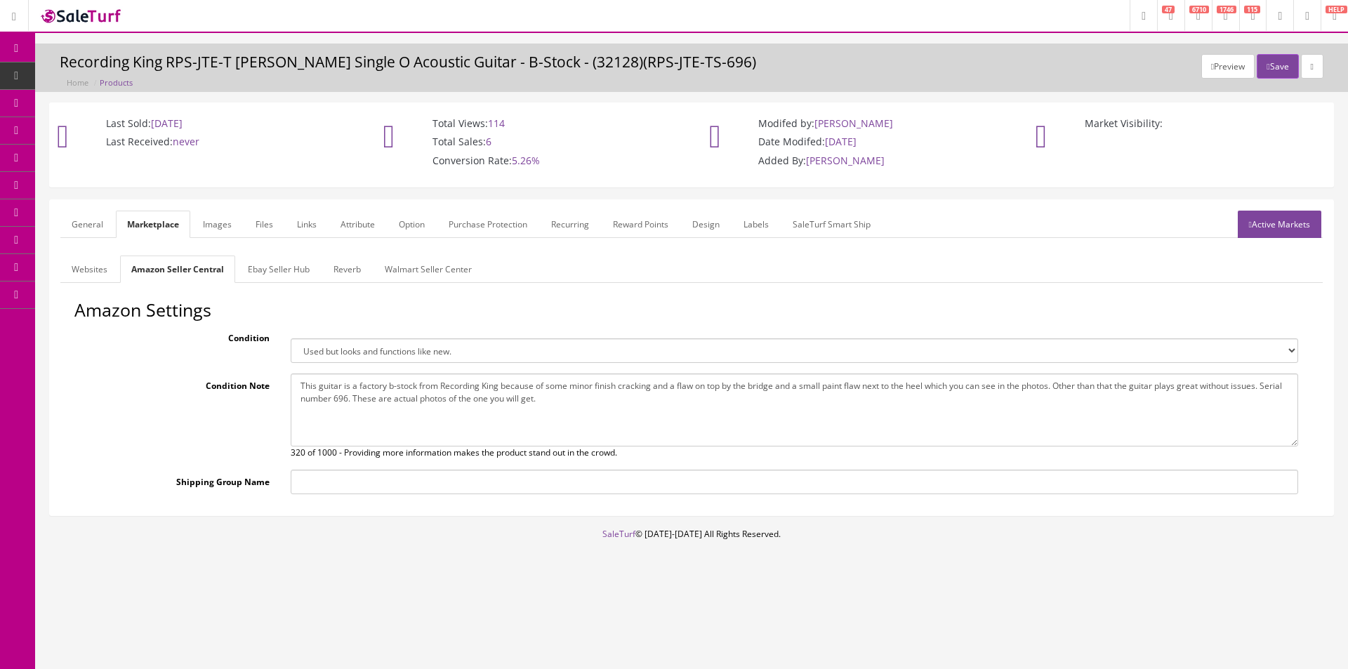
click at [1093, 235] on ul "General Marketplace Images Files Links Attribute Option Purchase Protection Rec…" at bounding box center [691, 224] width 1263 height 27
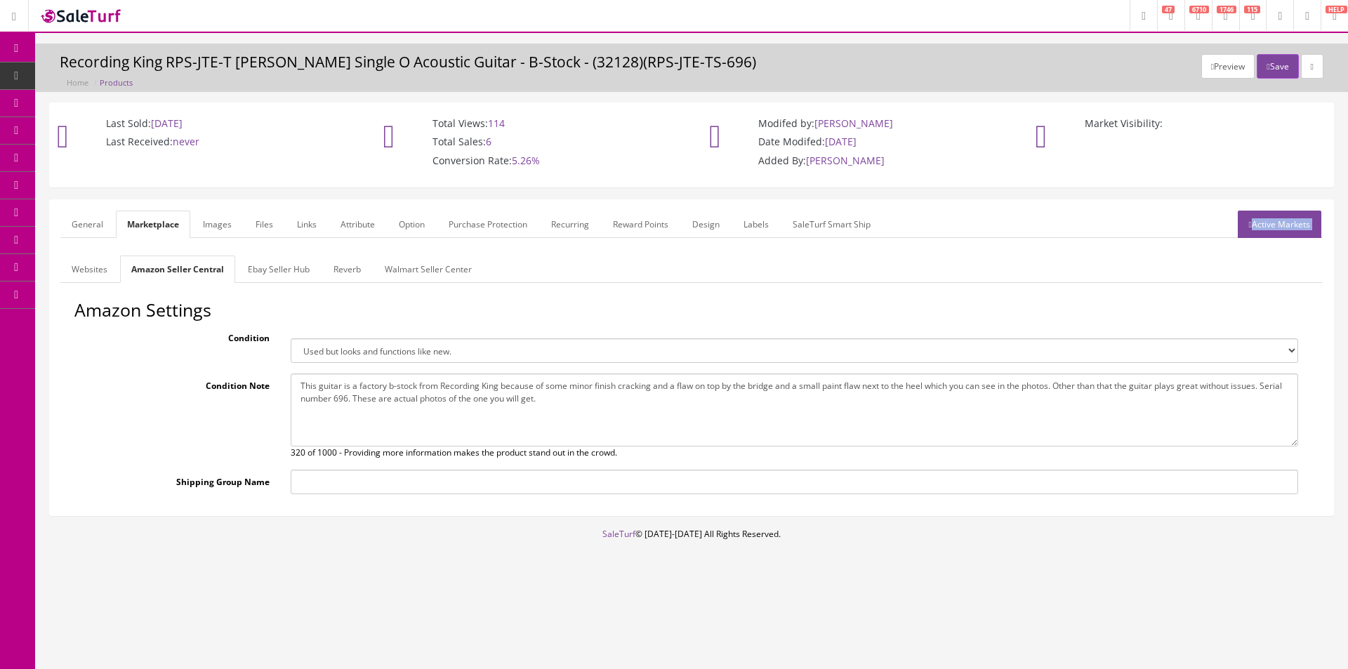
click at [1093, 235] on ul "General Marketplace Images Files Links Attribute Option Purchase Protection Rec…" at bounding box center [691, 224] width 1263 height 27
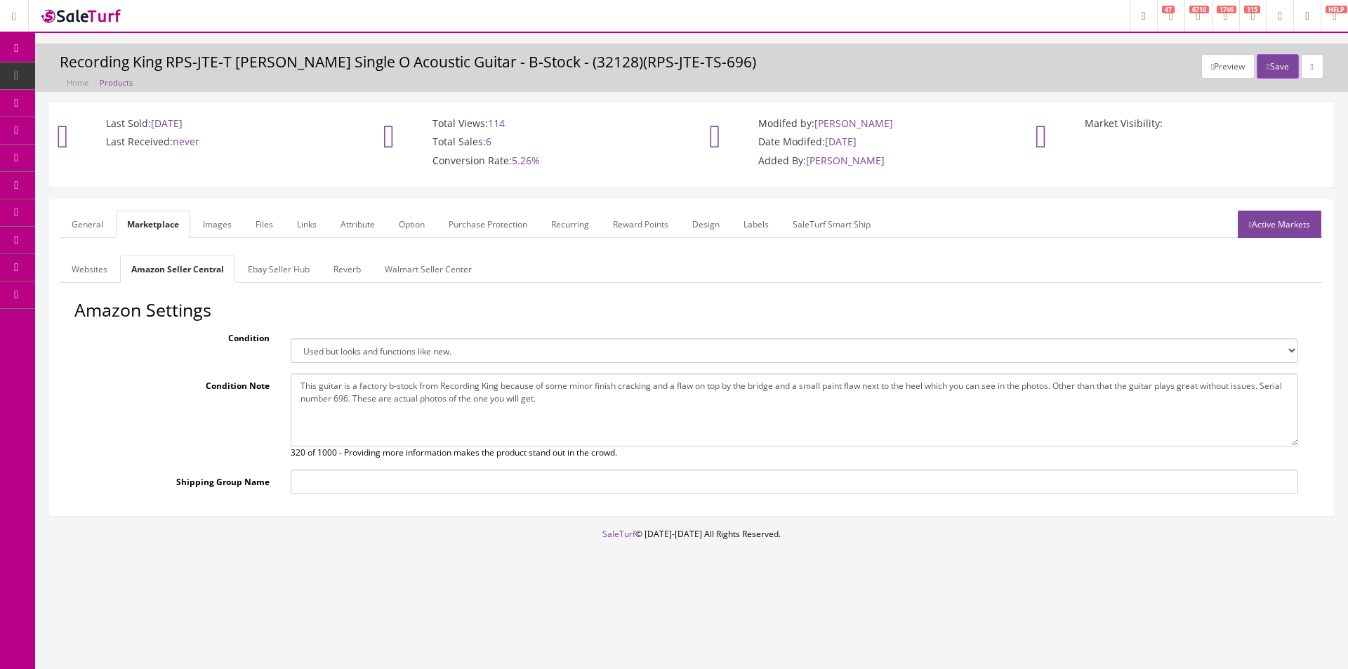
click at [1093, 235] on ul "General Marketplace Images Files Links Attribute Option Purchase Protection Rec…" at bounding box center [691, 224] width 1263 height 27
click at [1093, 242] on form "General Marketplace Images Files Links Attribute Option Purchase Protection Rec…" at bounding box center [691, 358] width 1263 height 294
click at [1095, 242] on form "General Marketplace Images Files Links Attribute Option Purchase Protection Rec…" at bounding box center [691, 358] width 1263 height 294
click at [281, 65] on h3 "Recording King RPS-JTE-T Justin Townes Earle Single O Acoustic Guitar - B-Stock…" at bounding box center [692, 62] width 1264 height 16
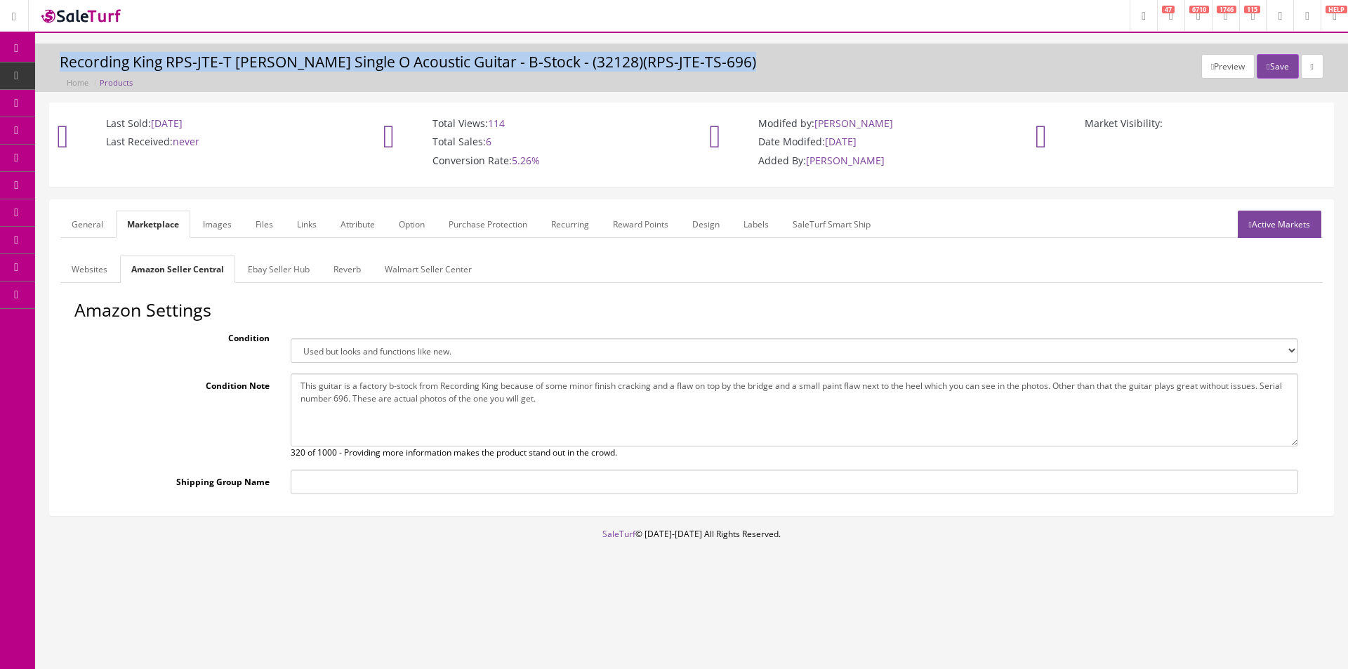
click at [281, 65] on h3 "Recording King RPS-JTE-T Justin Townes Earle Single O Acoustic Guitar - B-Stock…" at bounding box center [692, 62] width 1264 height 16
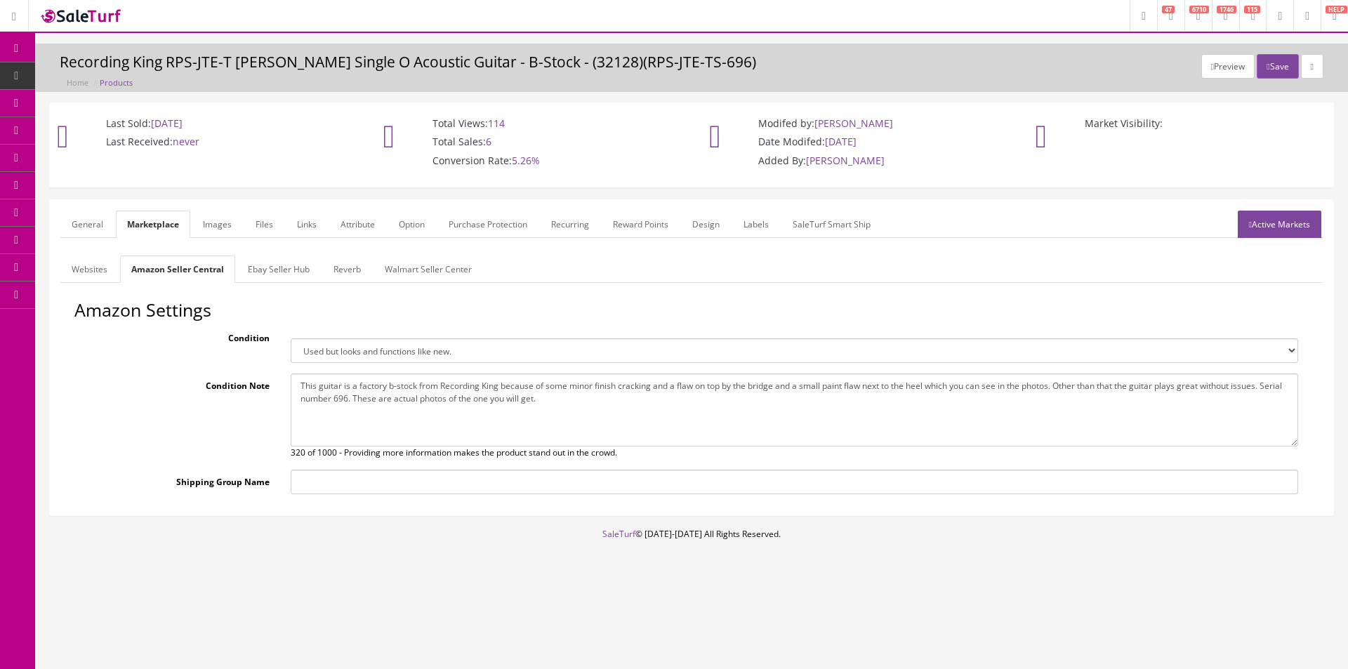
click at [281, 64] on h3 "Recording King RPS-JTE-T Justin Townes Earle Single O Acoustic Guitar - B-Stock…" at bounding box center [692, 62] width 1264 height 16
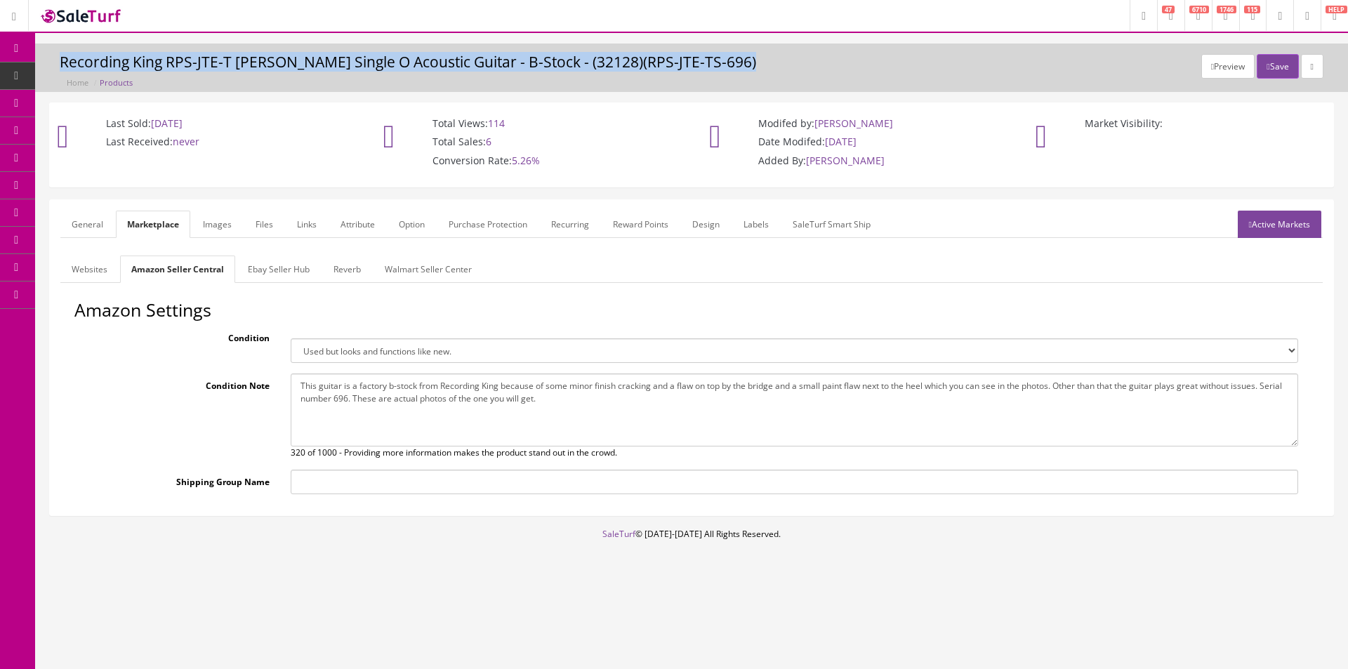
click at [281, 64] on h3 "Recording King RPS-JTE-T Justin Townes Earle Single O Acoustic Guitar - B-Stock…" at bounding box center [692, 62] width 1264 height 16
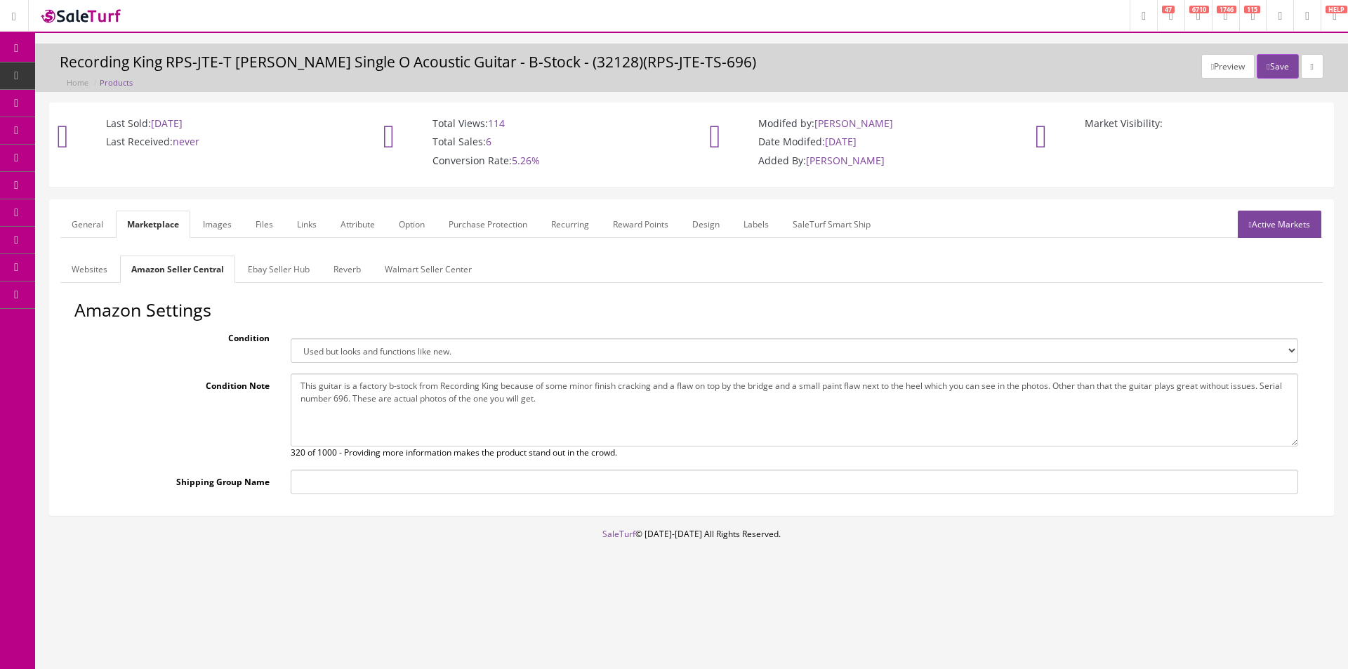
click at [281, 63] on h3 "Recording King RPS-JTE-T Justin Townes Earle Single O Acoustic Guitar - B-Stock…" at bounding box center [692, 62] width 1264 height 16
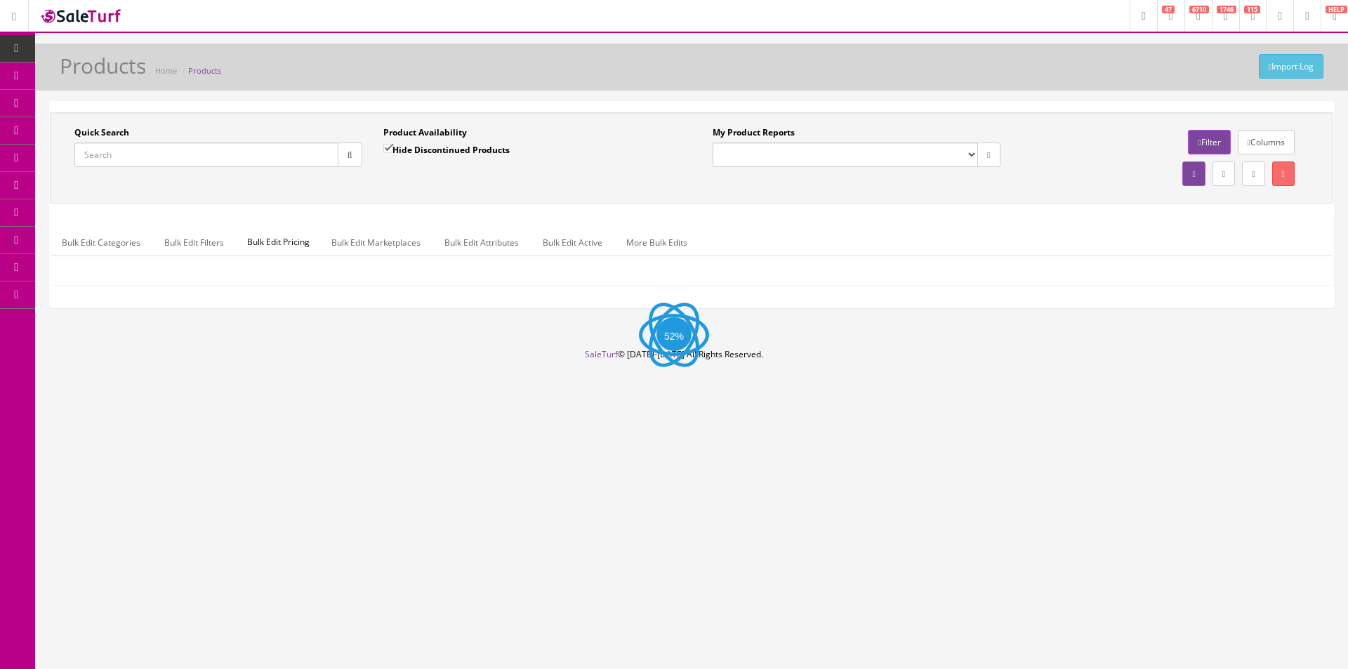
click at [275, 162] on input "Quick Search" at bounding box center [206, 155] width 264 height 25
paste input "EXILEXFBKS"
type input "EXILEXFBKS"
click at [352, 151] on icon "button" at bounding box center [350, 155] width 5 height 8
drag, startPoint x: 394, startPoint y: 183, endPoint x: 411, endPoint y: 188, distance: 17.6
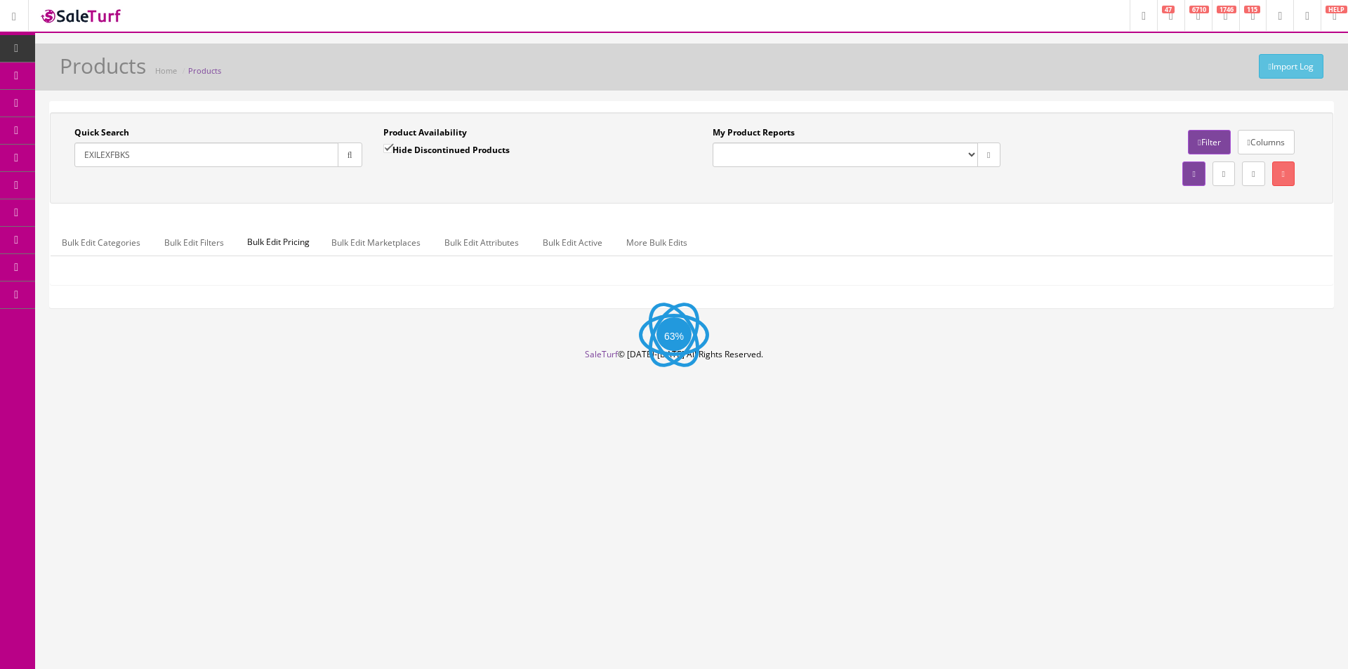
click at [395, 184] on div "Quick Search EXILEXFBKS Date From Product Availability Hide Discontinued Produc…" at bounding box center [691, 157] width 1277 height 63
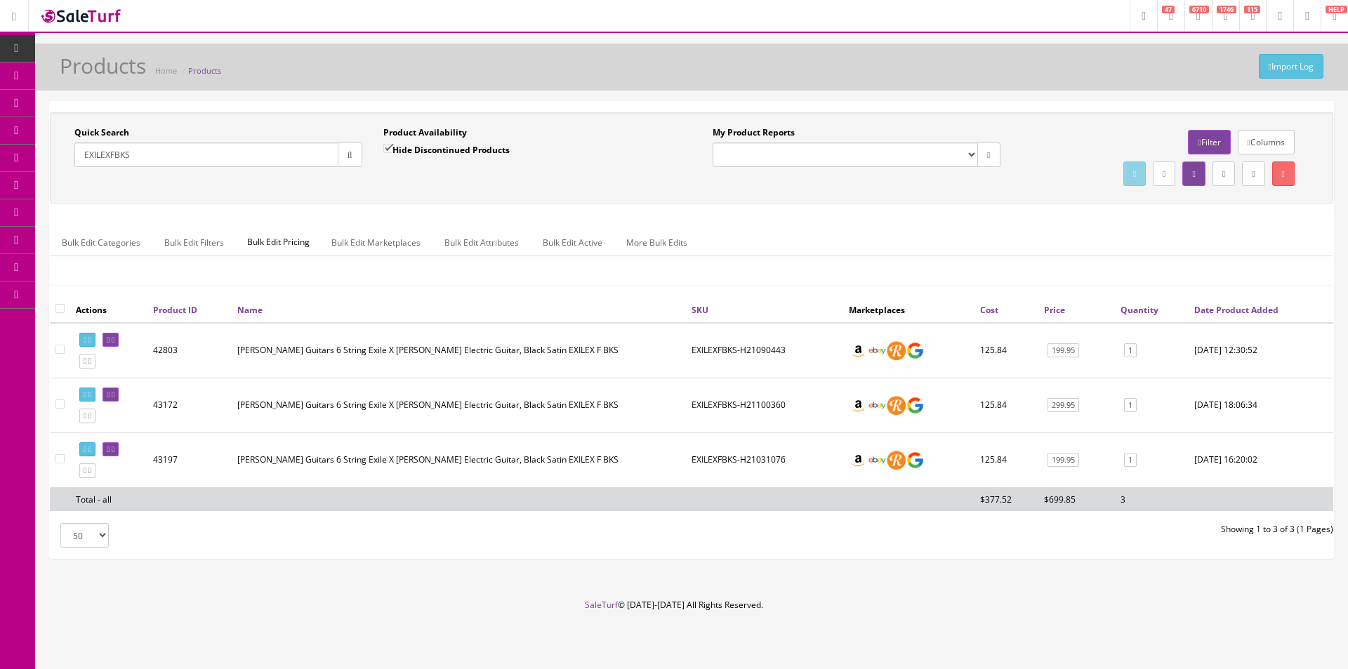
click at [765, 351] on td "EXILEXFBKS-H21090443" at bounding box center [764, 350] width 157 height 55
copy td "H21090443"
click at [760, 461] on td "EXILEXFBKS-H21031076" at bounding box center [764, 460] width 157 height 55
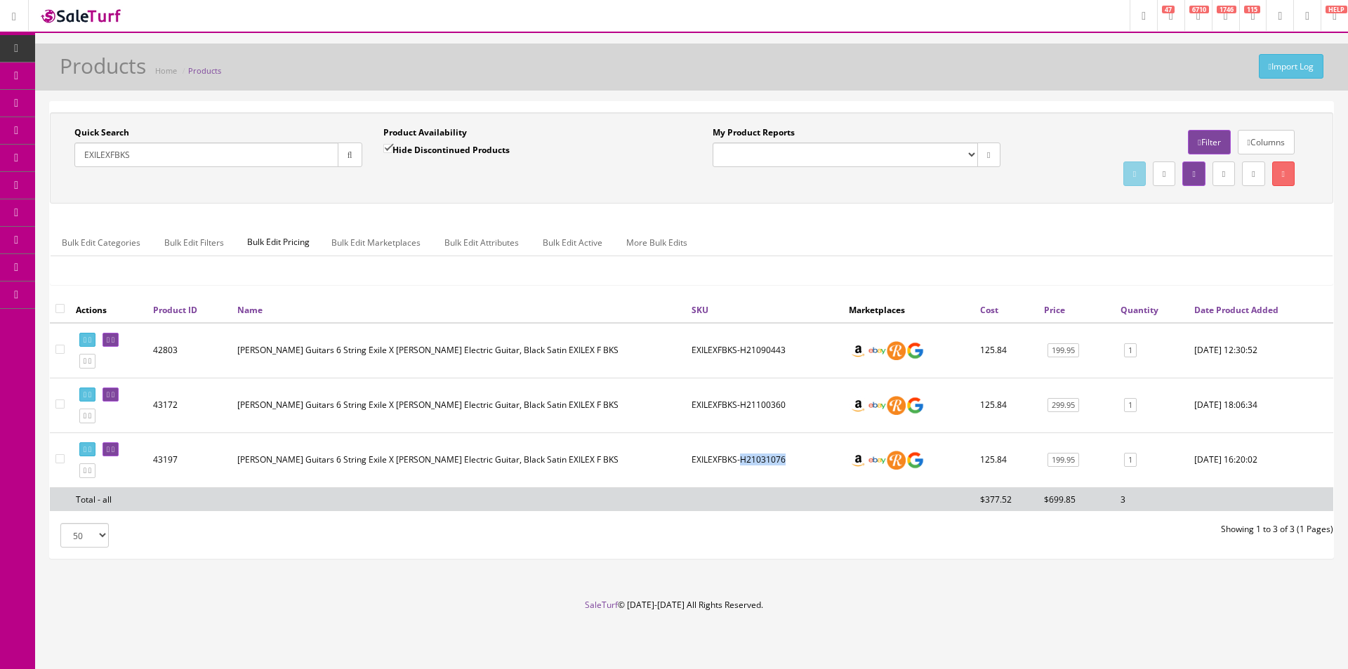
copy td "H21031076"
click at [888, 190] on div "My Product Reports Amazon FMIC Audit Market Errors (InStock) Marketplace Errors…" at bounding box center [1011, 157] width 638 height 63
click at [783, 345] on td "EXILEXFBKS-H21090443" at bounding box center [764, 350] width 157 height 55
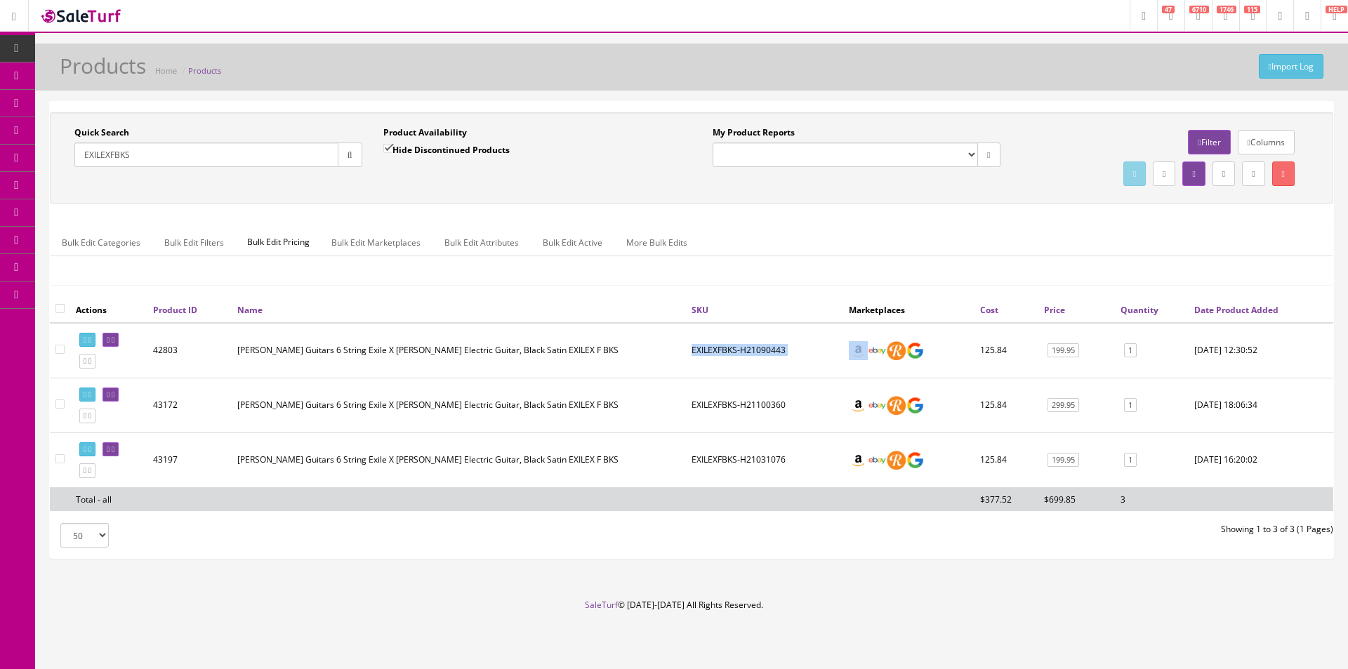
copy td "EXILEXFBKS-H21090443"
click at [505, 96] on div "Import Log Products Home Products Quick Search EXILEXFBKS Date From Product Ava…" at bounding box center [691, 321] width 1313 height 555
click at [505, 95] on div "Import Log Products Home Products Quick Search EXILEXFBKS Date From Product Ava…" at bounding box center [691, 321] width 1313 height 555
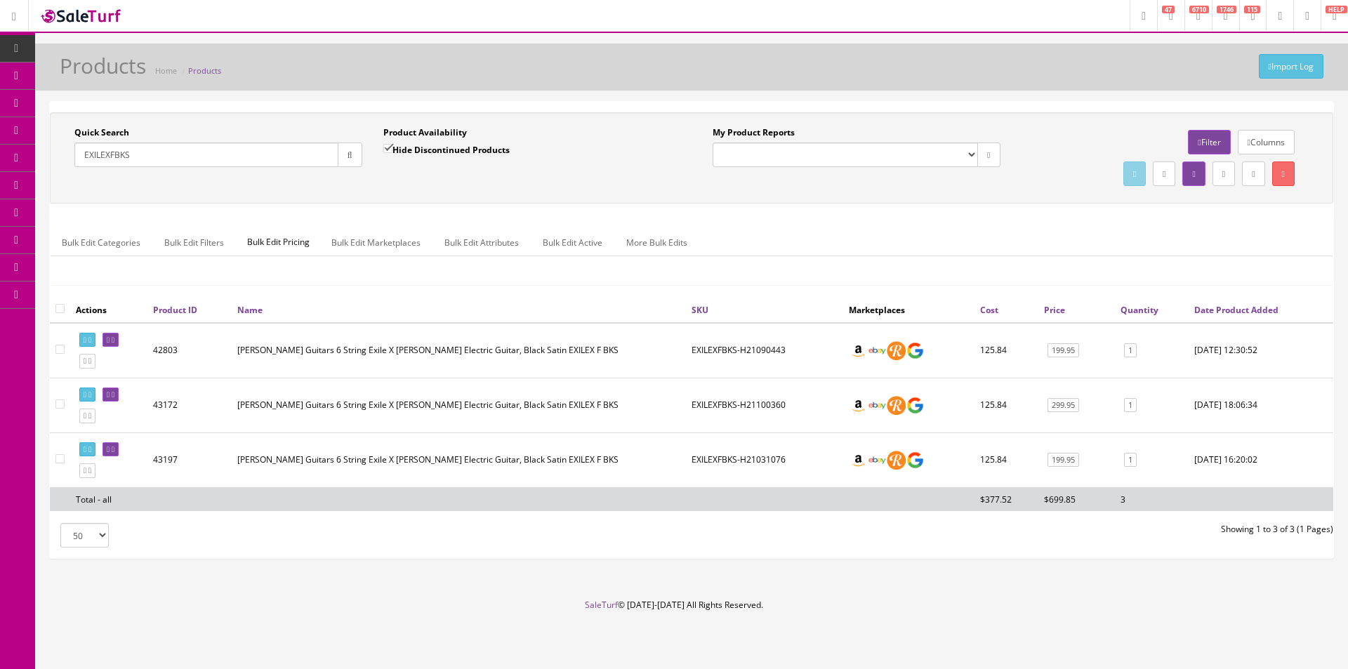
click at [505, 95] on div "Import Log Products Home Products Quick Search EXILEXFBKS Date From Product Ava…" at bounding box center [691, 321] width 1313 height 555
click at [506, 94] on div "Import Log Products Home Products Quick Search EXILEXFBKS Date From Product Ava…" at bounding box center [691, 321] width 1313 height 555
click at [506, 95] on div "Import Log Products Home Products Quick Search EXILEXFBKS Date From Product Ava…" at bounding box center [691, 321] width 1313 height 555
drag, startPoint x: 506, startPoint y: 95, endPoint x: 537, endPoint y: 98, distance: 31.0
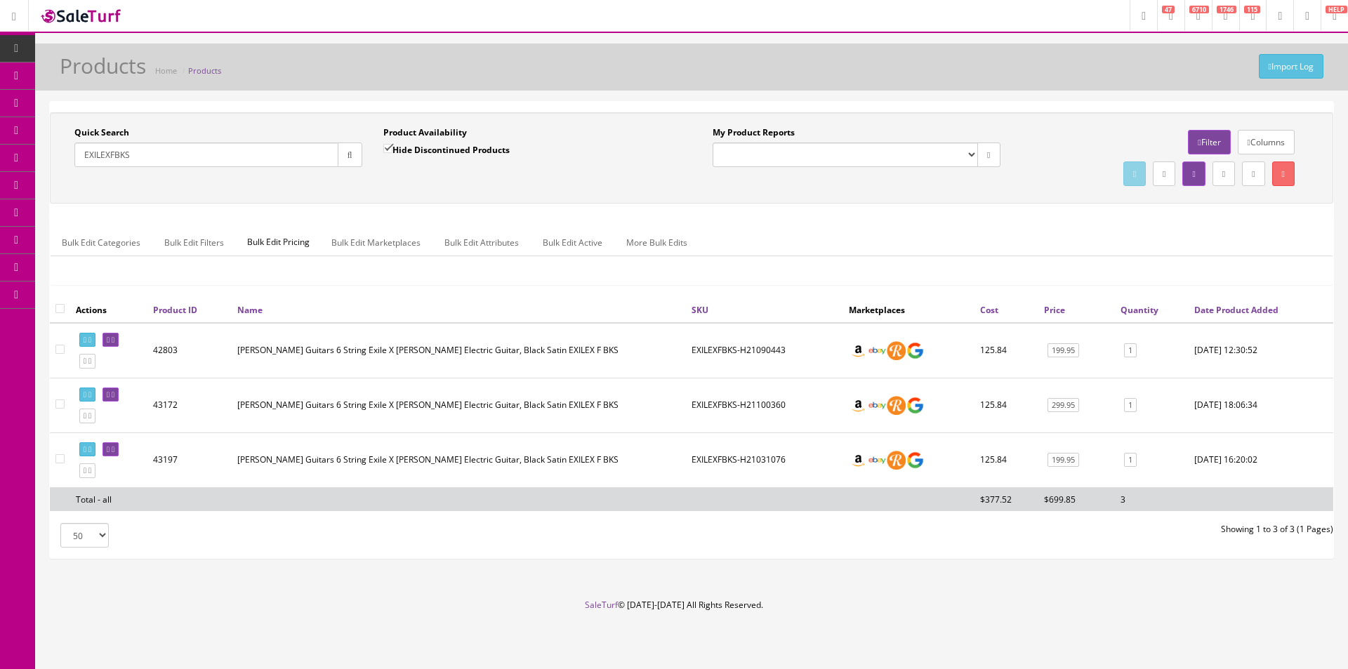
click at [511, 98] on div "Import Log Products Home Products Quick Search EXILEXFBKS Date From Product Ava…" at bounding box center [691, 321] width 1313 height 555
click at [1054, 62] on div "Import Log Products Home Products" at bounding box center [692, 71] width 1292 height 34
click at [775, 339] on td "EXILEXFBKS-H21090443" at bounding box center [764, 350] width 157 height 55
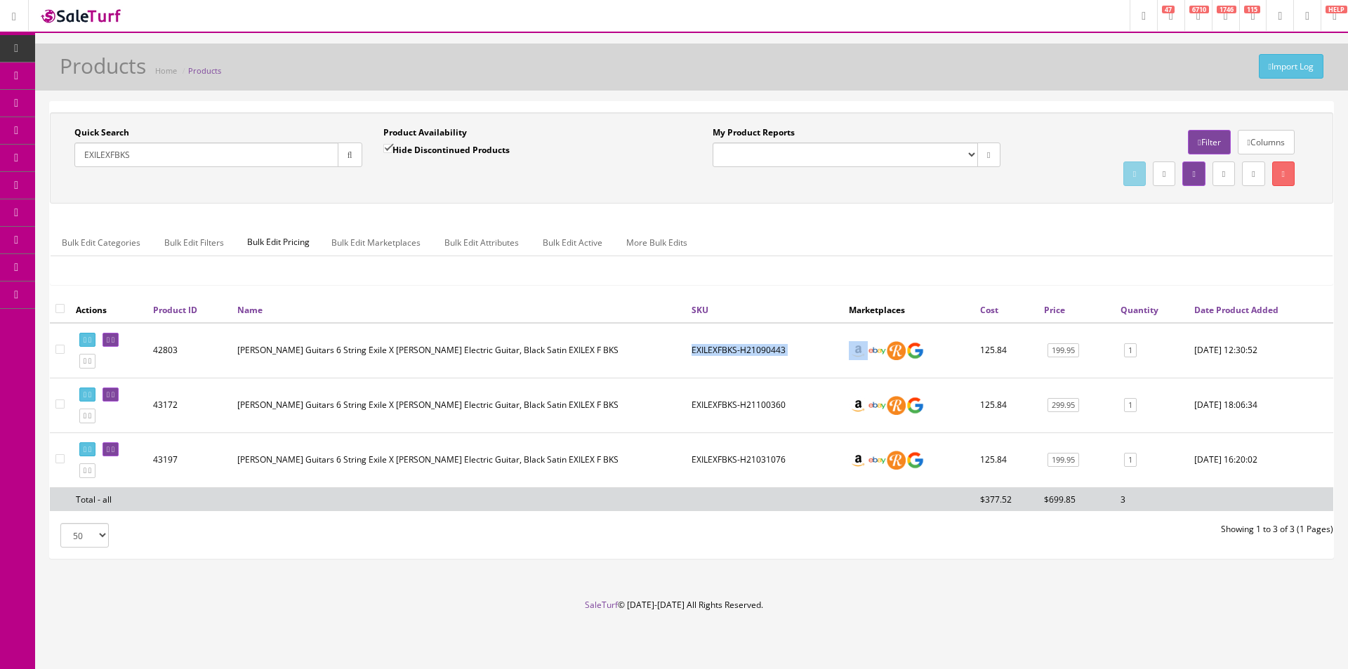
copy td "EXILEXFBKS-H21090443"
drag, startPoint x: 103, startPoint y: 155, endPoint x: 121, endPoint y: 134, distance: 27.9
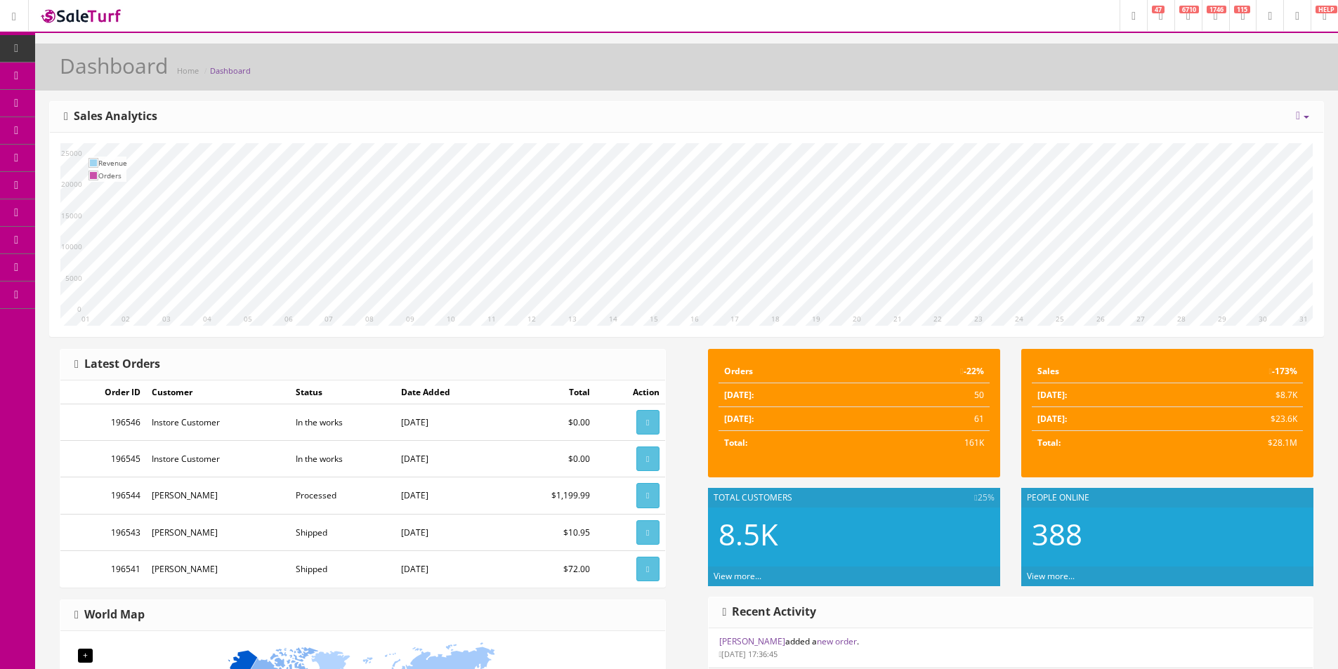
click at [1197, 141] on div "10 11 12 13 14 15 16 17 18 19 20 21 22 23 24 25 26 27 28 29 30 31 01 02 03 04 0…" at bounding box center [686, 235] width 1273 height 204
click at [1296, 117] on icon at bounding box center [1298, 115] width 4 height 11
click at [1239, 193] on link "Year" at bounding box center [1260, 194] width 126 height 16
click at [1050, 664] on li "[PERSON_NAME] registered a new account. [DATE] 18:02:19" at bounding box center [1011, 648] width 605 height 40
click at [1060, 640] on li "[PERSON_NAME] registered a new account. [DATE] 18:02:19" at bounding box center [1011, 648] width 605 height 40
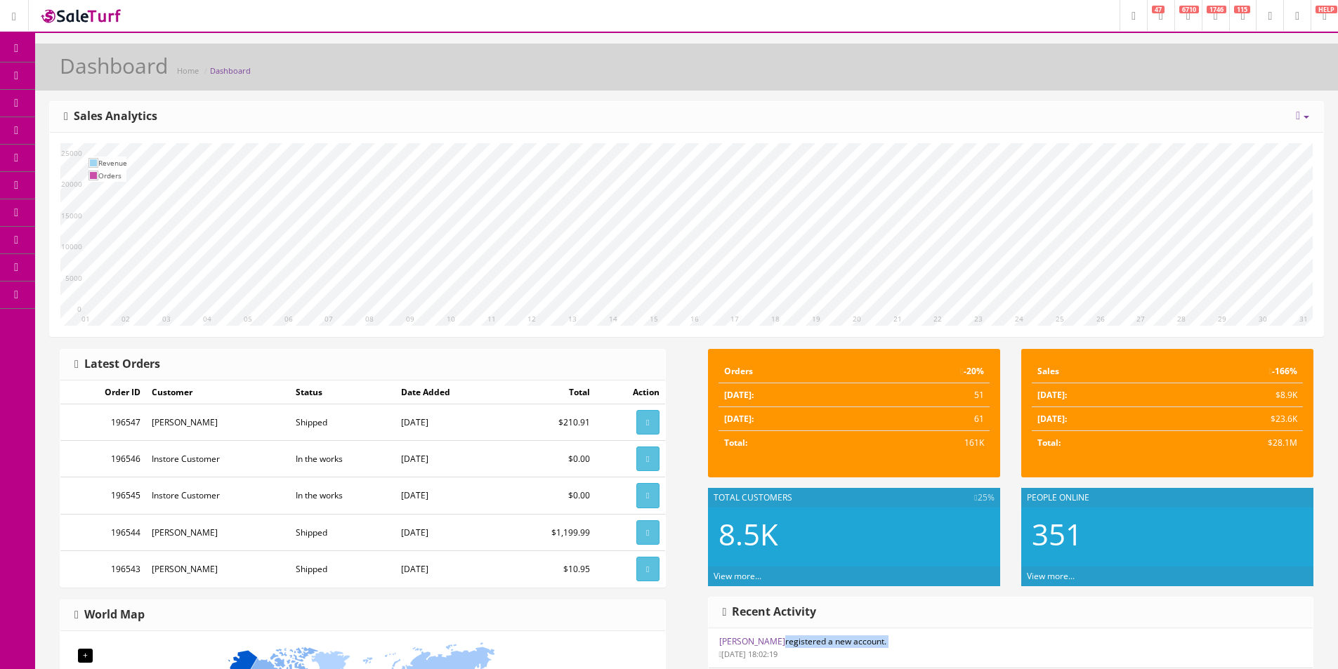
click at [1060, 640] on li "[PERSON_NAME] registered a new account. [DATE] 18:02:19" at bounding box center [1011, 648] width 605 height 40
click at [1060, 639] on li "[PERSON_NAME] registered a new account. [DATE] 18:02:19" at bounding box center [1011, 648] width 605 height 40
click at [1060, 640] on li "[PERSON_NAME] registered a new account. [DATE] 18:02:19" at bounding box center [1011, 648] width 605 height 40
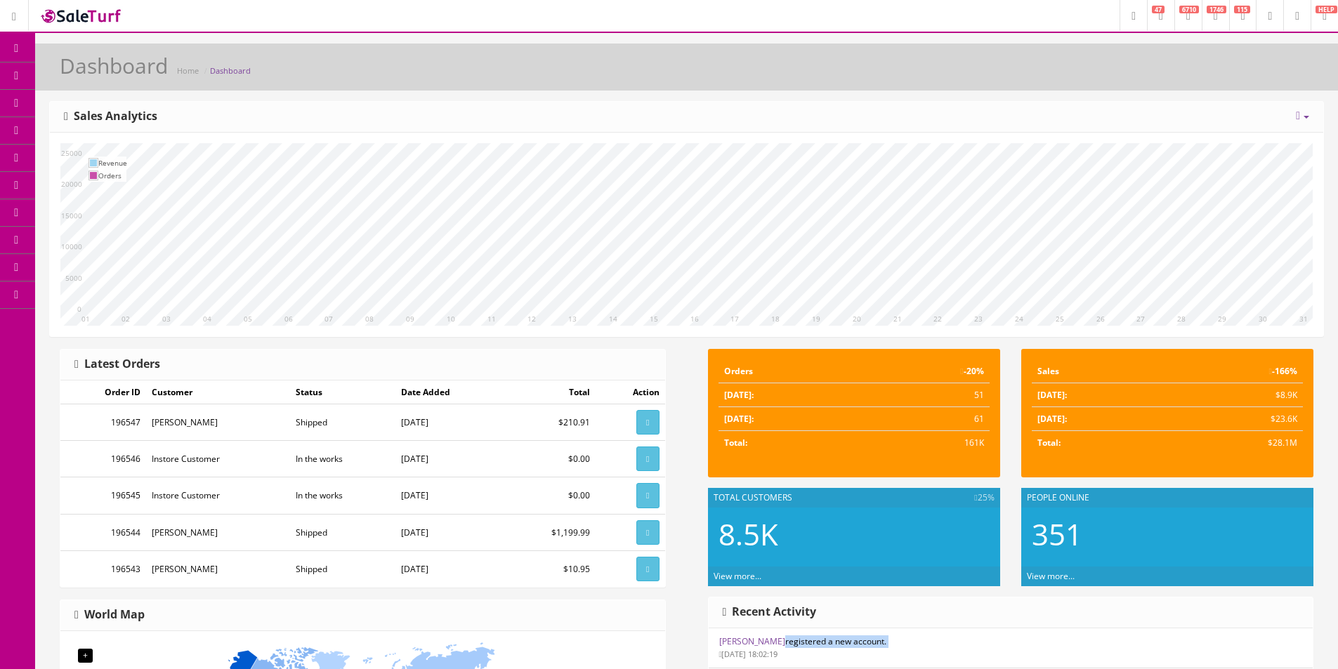
click at [1060, 640] on li "[PERSON_NAME] registered a new account. [DATE] 18:02:19" at bounding box center [1011, 648] width 605 height 40
click at [1060, 639] on li "[PERSON_NAME] registered a new account. [DATE] 18:02:19" at bounding box center [1011, 648] width 605 height 40
click at [112, 133] on span "POS Console" at bounding box center [109, 130] width 50 height 12
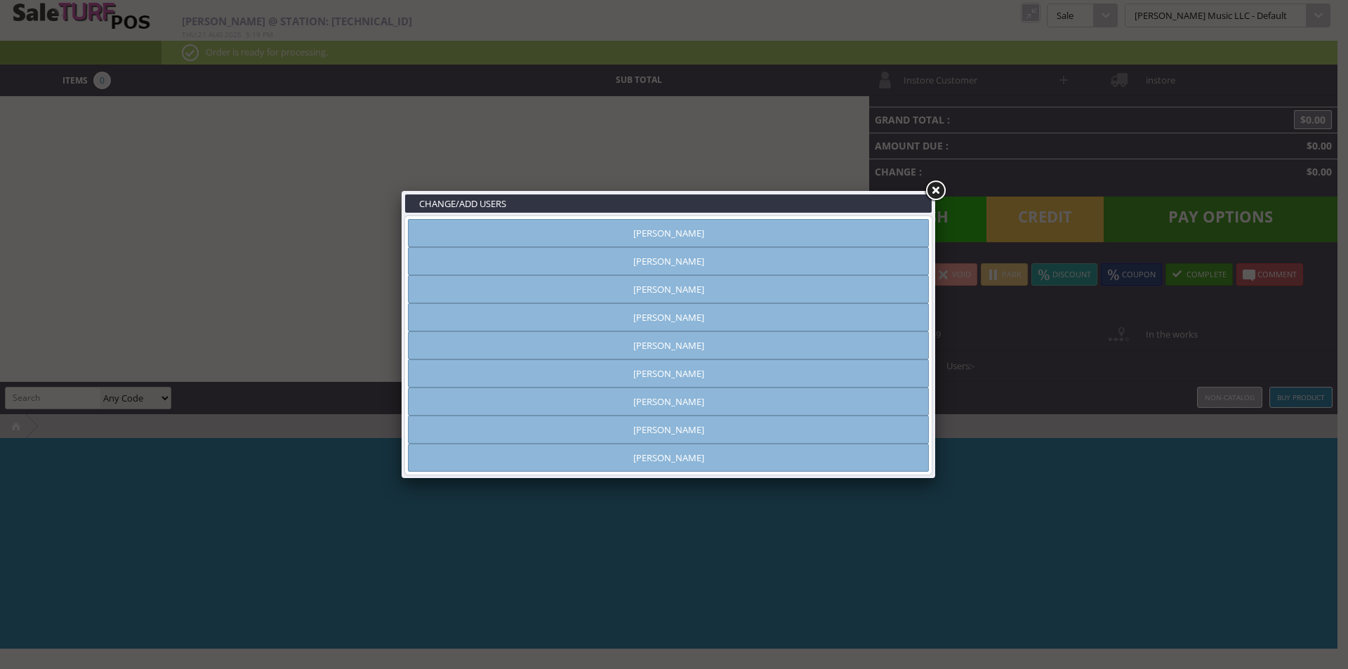
type input "[PERSON_NAME]"
click at [935, 191] on link at bounding box center [935, 190] width 25 height 25
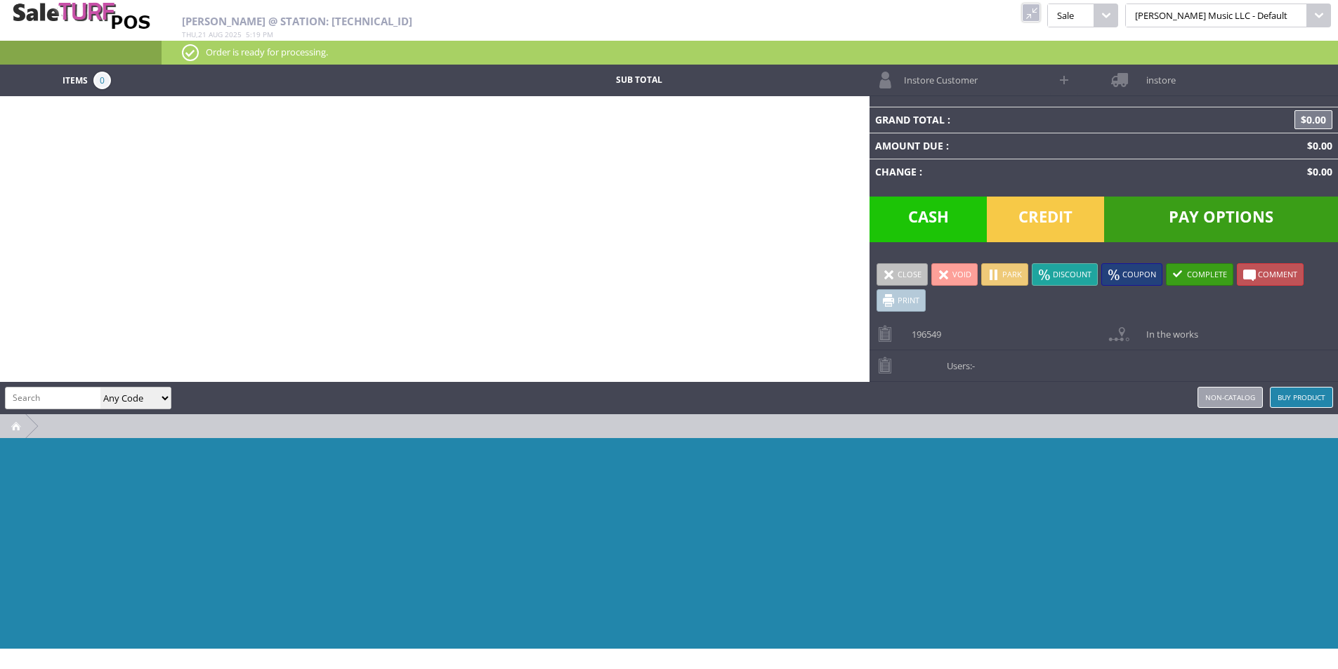
click at [666, 202] on div "Items 0 Sub Total Instore Customer instore Grand Total : $0.00 Amount Due : $0.…" at bounding box center [669, 357] width 1338 height 584
click at [1093, 11] on span "Sale" at bounding box center [1070, 16] width 46 height 24
click at [1104, 63] on div "Quote" at bounding box center [1125, 63] width 51 height 14
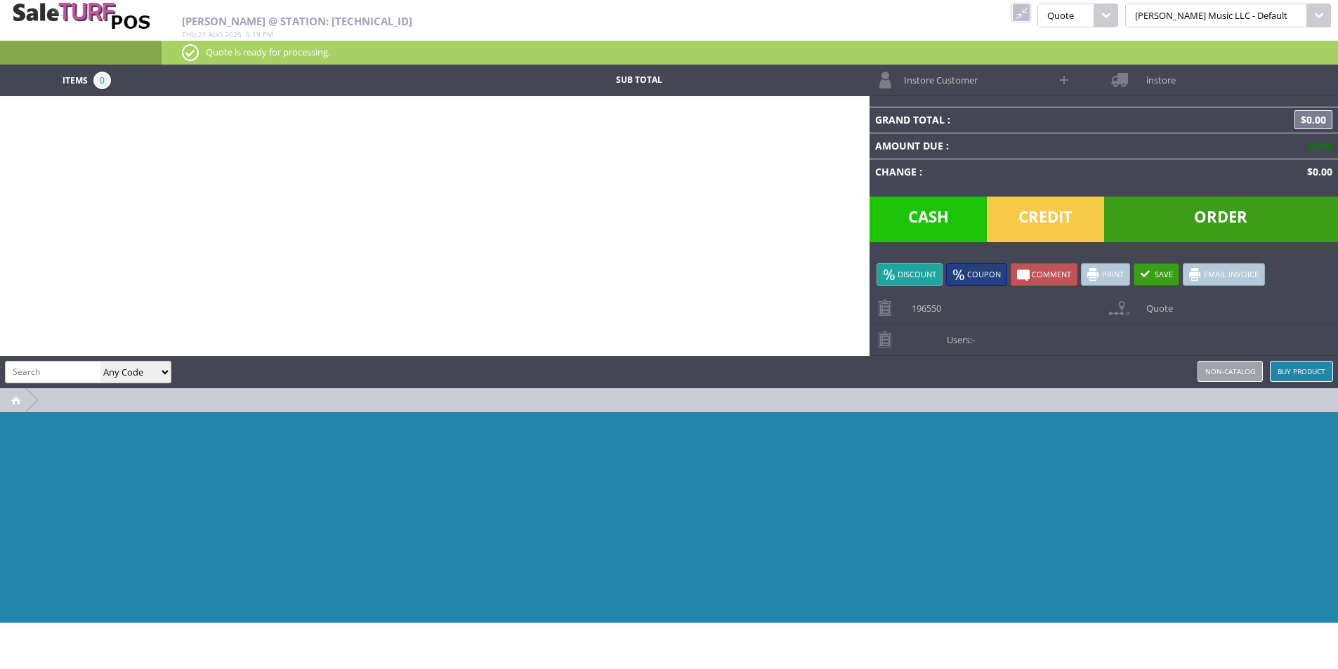
click at [74, 378] on input "search" at bounding box center [53, 372] width 95 height 20
paste input "EXILEXFBKS-H21090443"
type input "EXILEXFBKS-H21090443"
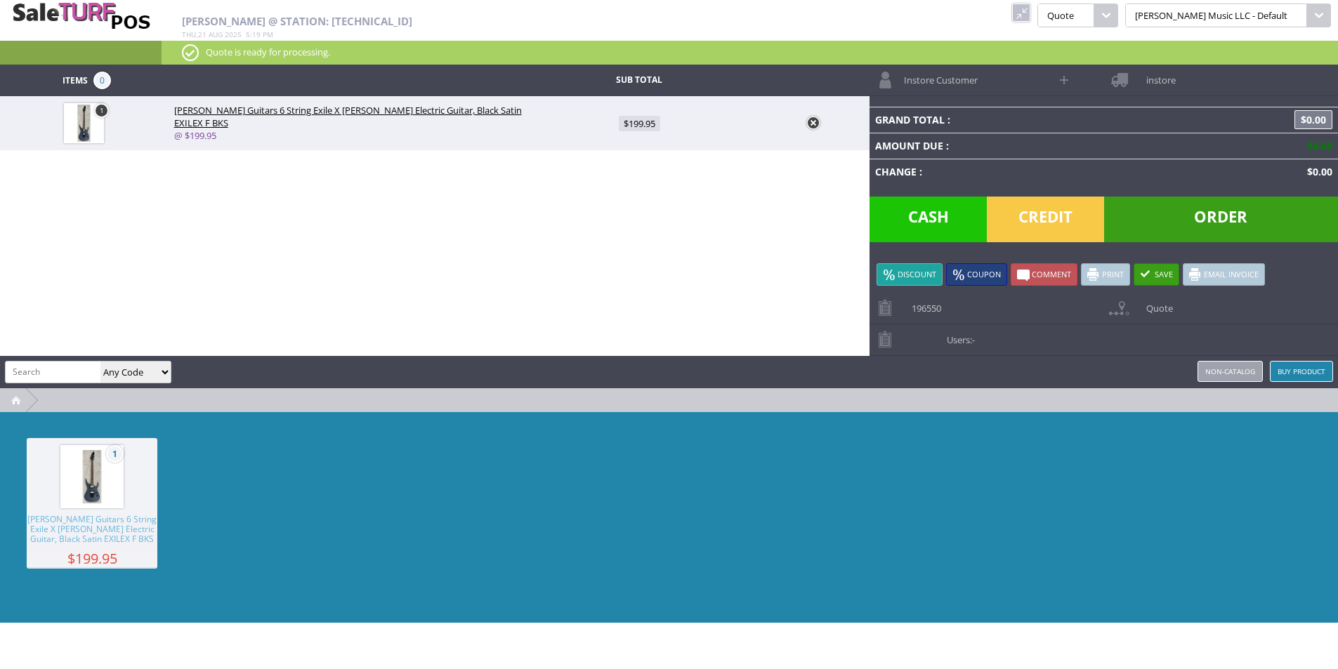
scroll to position [0, 0]
click at [645, 123] on span "$199.95" at bounding box center [639, 123] width 41 height 15
type input "199.95"
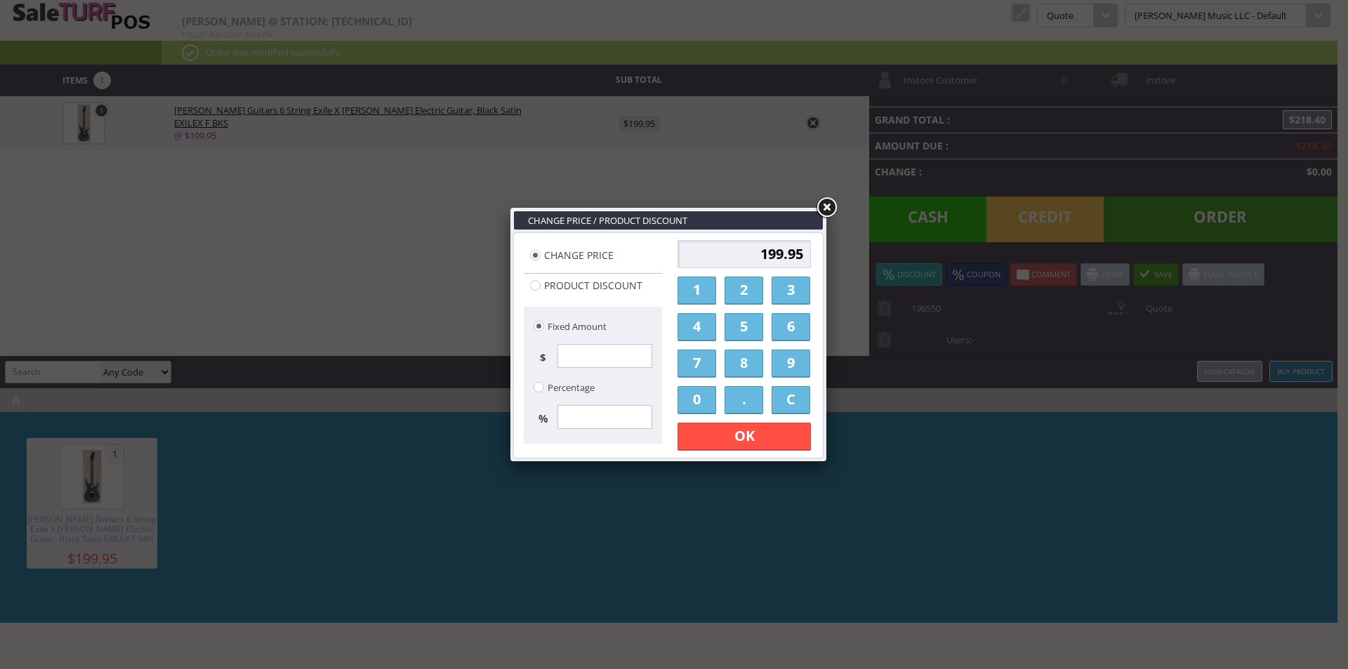
click at [744, 258] on input "199.95" at bounding box center [744, 254] width 133 height 28
type input "179"
click at [783, 442] on link "OK" at bounding box center [744, 437] width 133 height 28
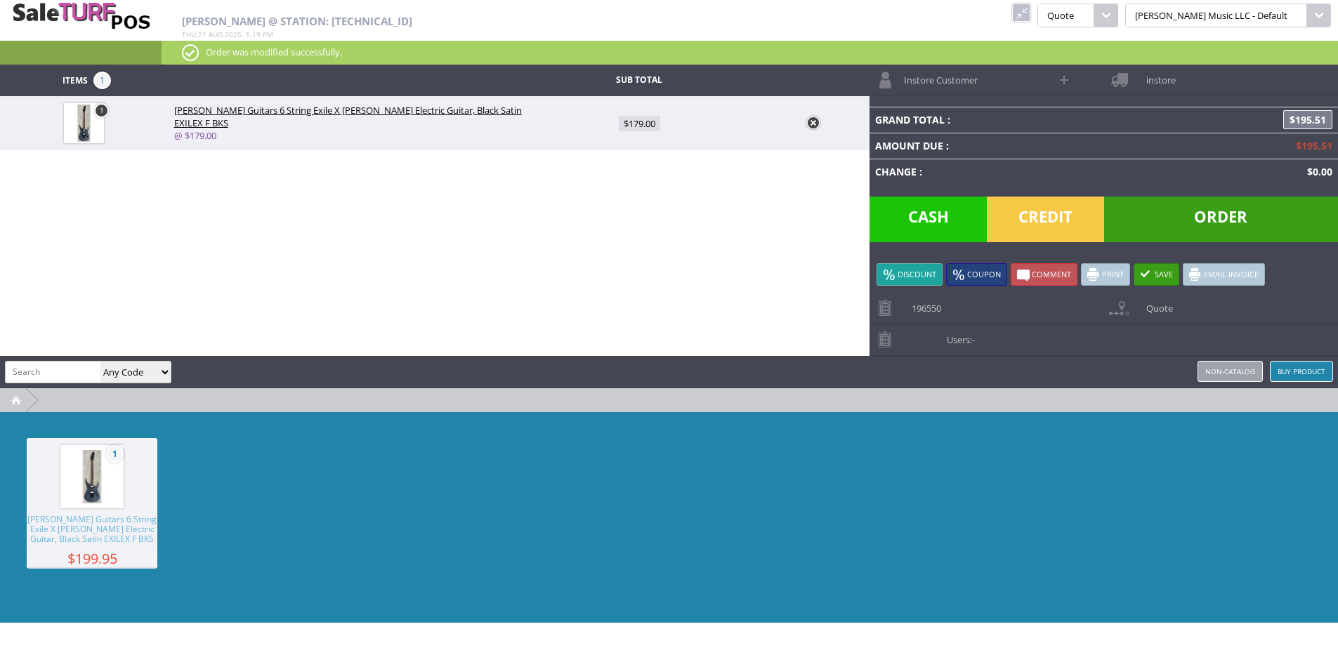
click at [973, 70] on span "Instore Customer" at bounding box center [937, 76] width 81 height 22
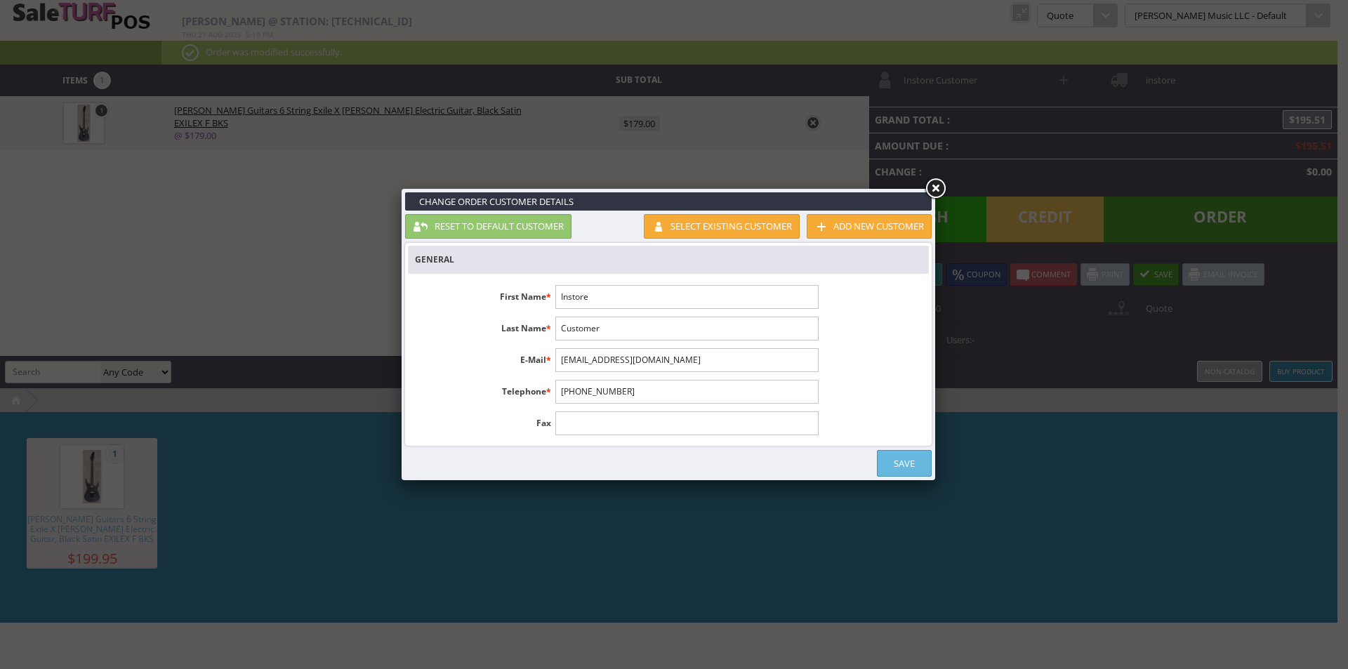
click at [616, 289] on input "Instore" at bounding box center [686, 297] width 263 height 24
type input "[PERSON_NAME]"
click at [641, 328] on input "Customer" at bounding box center [686, 329] width 263 height 24
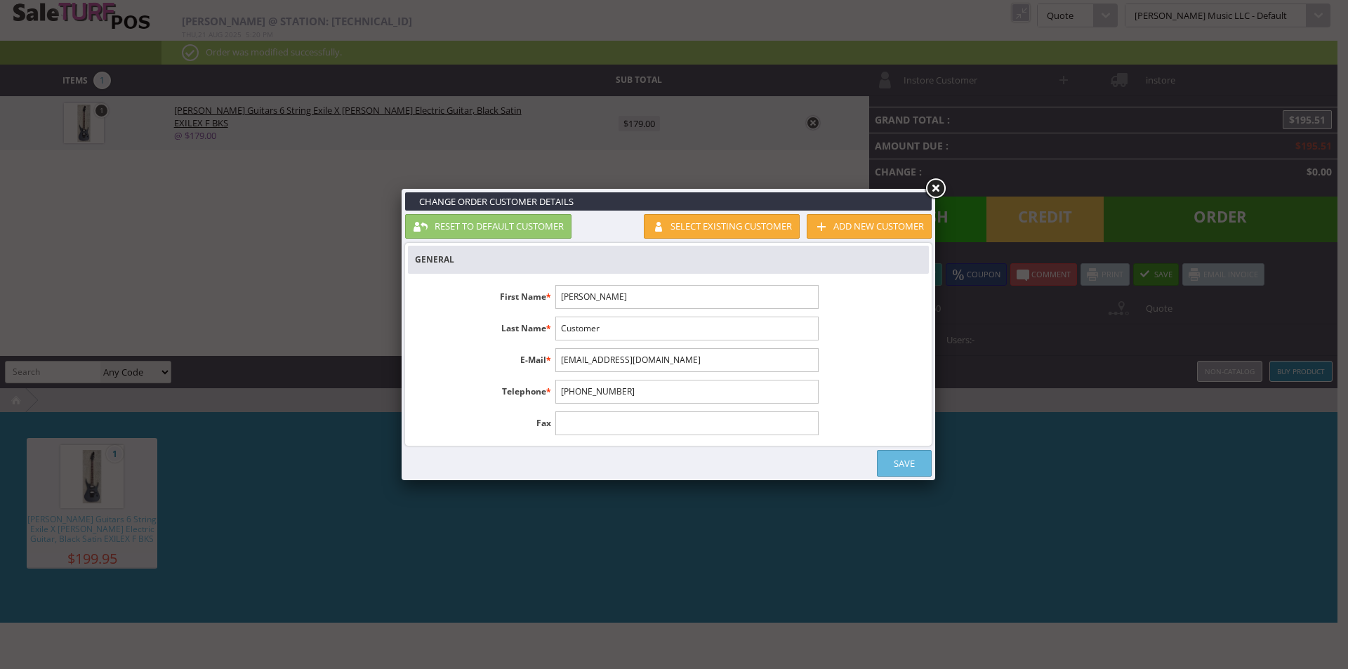
click at [641, 328] on input "Customer" at bounding box center [686, 329] width 263 height 24
paste input "[PERSON_NAME]"
type input "[PERSON_NAME]"
click at [607, 365] on input "text" at bounding box center [686, 360] width 263 height 24
paste input "soleynik@yahoo.com"
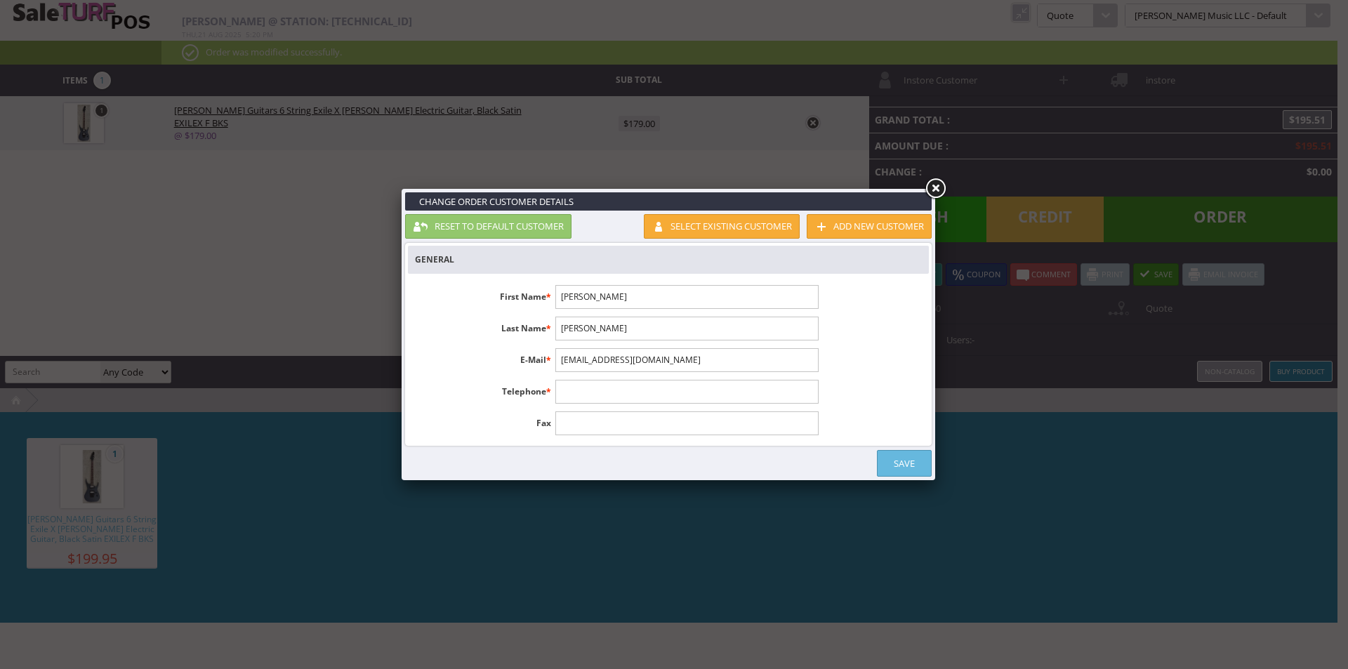
click at [497, 343] on ul "First Name * Sergey Last Name * Oleynik E-Mail * soleynik@yahoo.com Telephone *…" at bounding box center [616, 360] width 417 height 166
drag, startPoint x: 666, startPoint y: 355, endPoint x: 477, endPoint y: 355, distance: 189.6
click at [477, 355] on li "E-Mail * soleynik@yahoo.com" at bounding box center [616, 360] width 417 height 24
click at [619, 372] on input "soleynik@yahoo.com" at bounding box center [686, 360] width 263 height 24
click at [627, 365] on input "soleynik@yahoo.com" at bounding box center [686, 360] width 263 height 24
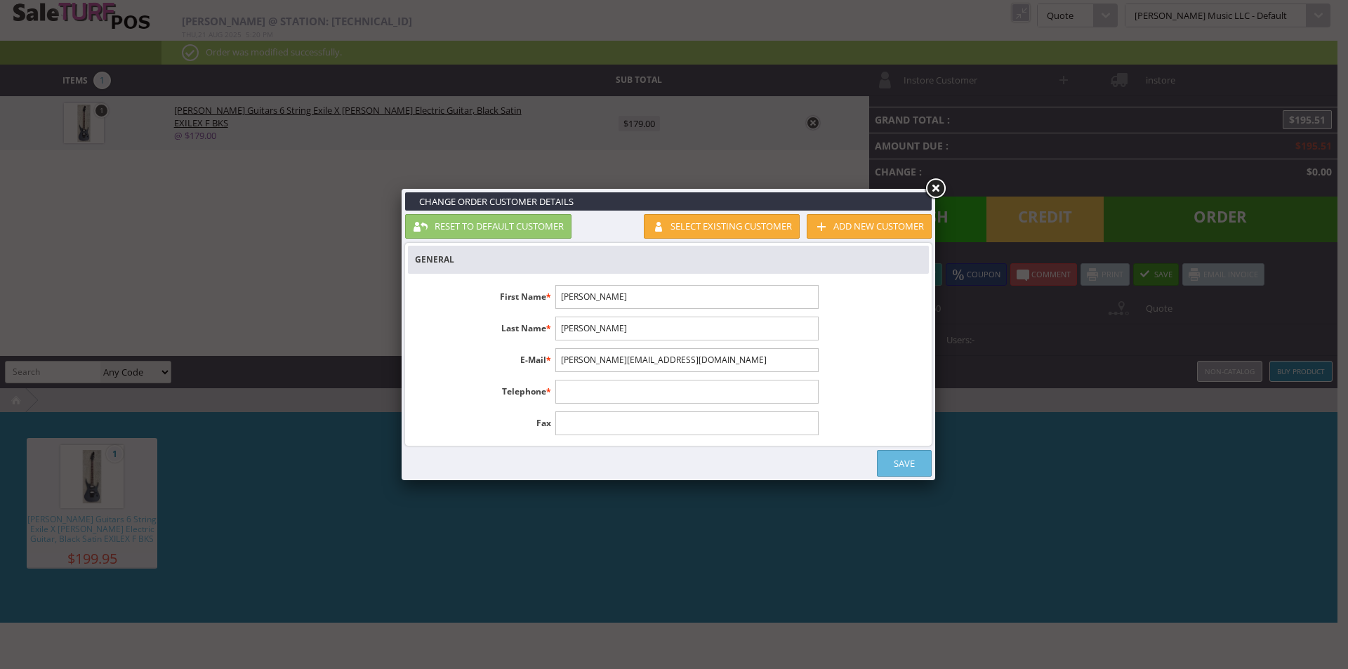
type input "andy@butlermusic.com"
click at [869, 340] on div "First Name * Sergey Last Name * Oleynik E-Mail * andy@butlermusic.com Telephone…" at bounding box center [668, 360] width 521 height 166
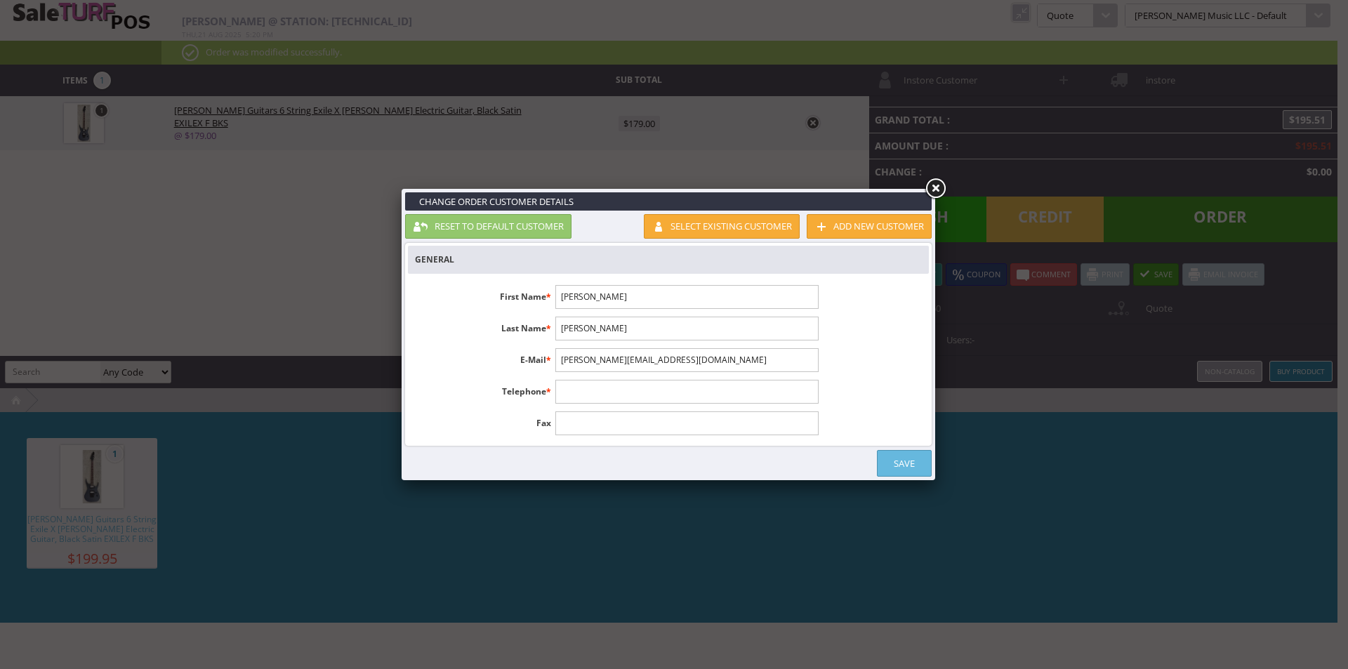
click at [869, 340] on div "First Name * Sergey Last Name * Oleynik E-Mail * andy@butlermusic.com Telephone…" at bounding box center [668, 360] width 521 height 166
click at [867, 341] on div "First Name * Sergey Last Name * Oleynik E-Mail * andy@butlermusic.com Telephone…" at bounding box center [668, 360] width 521 height 166
click at [893, 463] on link "Save" at bounding box center [904, 463] width 55 height 27
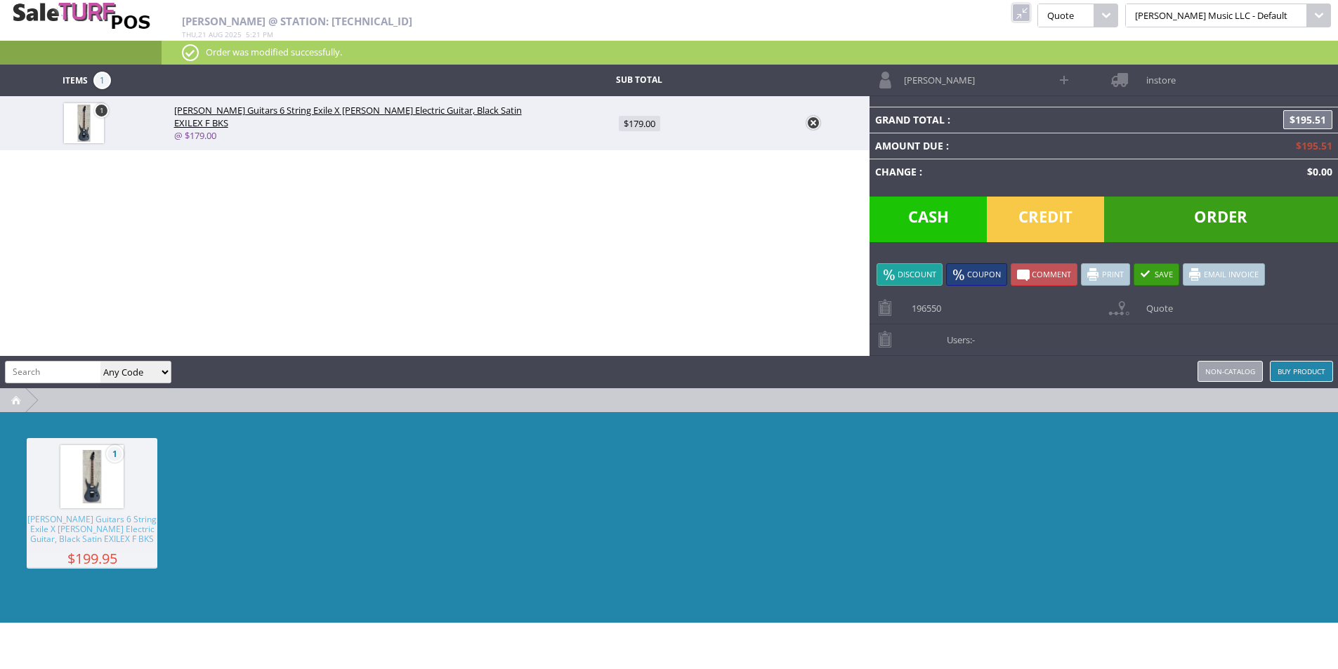
click at [1159, 77] on span "instore" at bounding box center [1157, 76] width 37 height 22
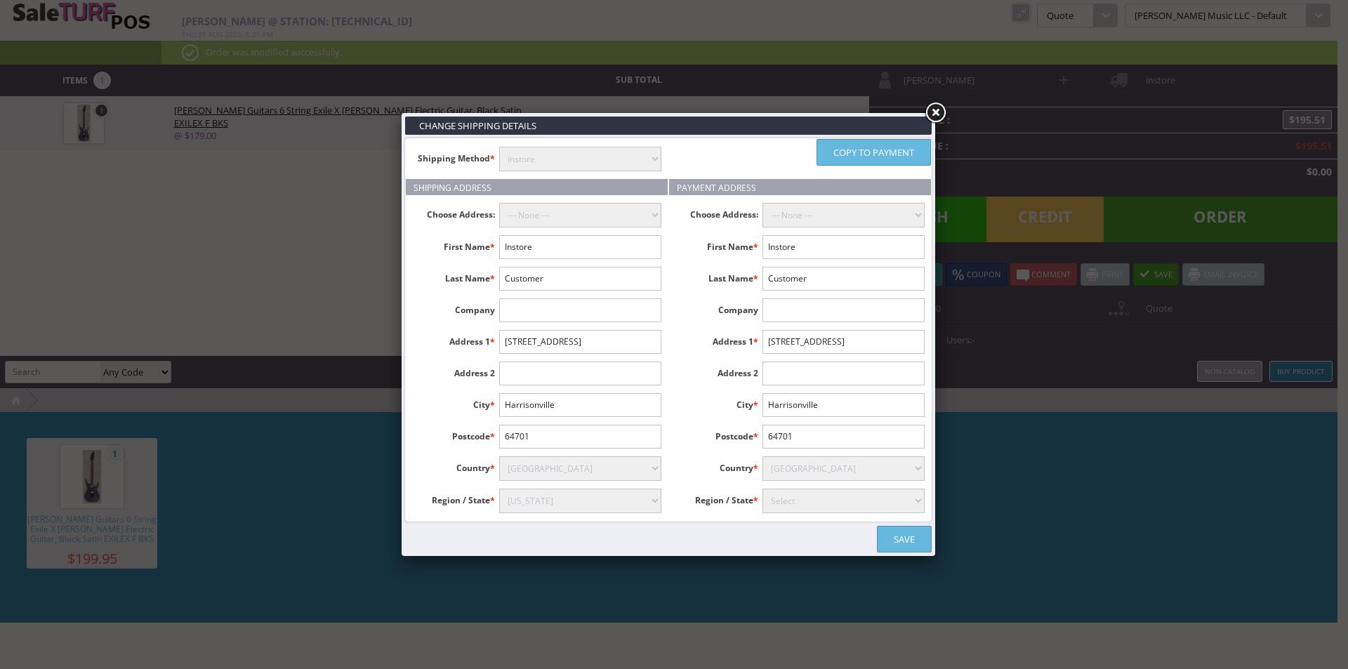
click at [555, 503] on select "Select Alabama Alaska American Samoa Arizona Arkansas Armed Forces Africa Armed…" at bounding box center [580, 501] width 162 height 25
select select "3669"
drag, startPoint x: 555, startPoint y: 503, endPoint x: 638, endPoint y: 482, distance: 85.5
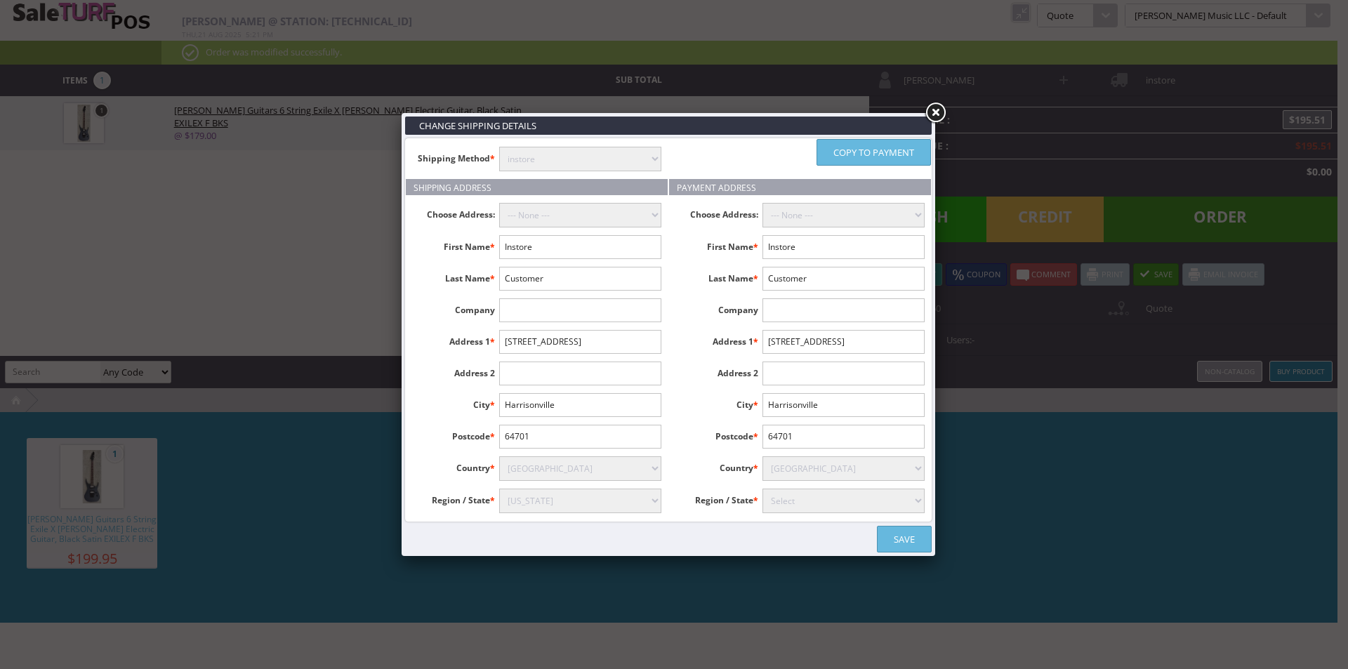
click at [555, 503] on select "Select Alabama Alaska American Samoa Arizona Arkansas Armed Forces Africa Armed…" at bounding box center [580, 501] width 162 height 25
click at [559, 350] on input "2205 N State Route 291" at bounding box center [580, 342] width 162 height 24
click at [468, 402] on label "City *" at bounding box center [455, 402] width 87 height 18
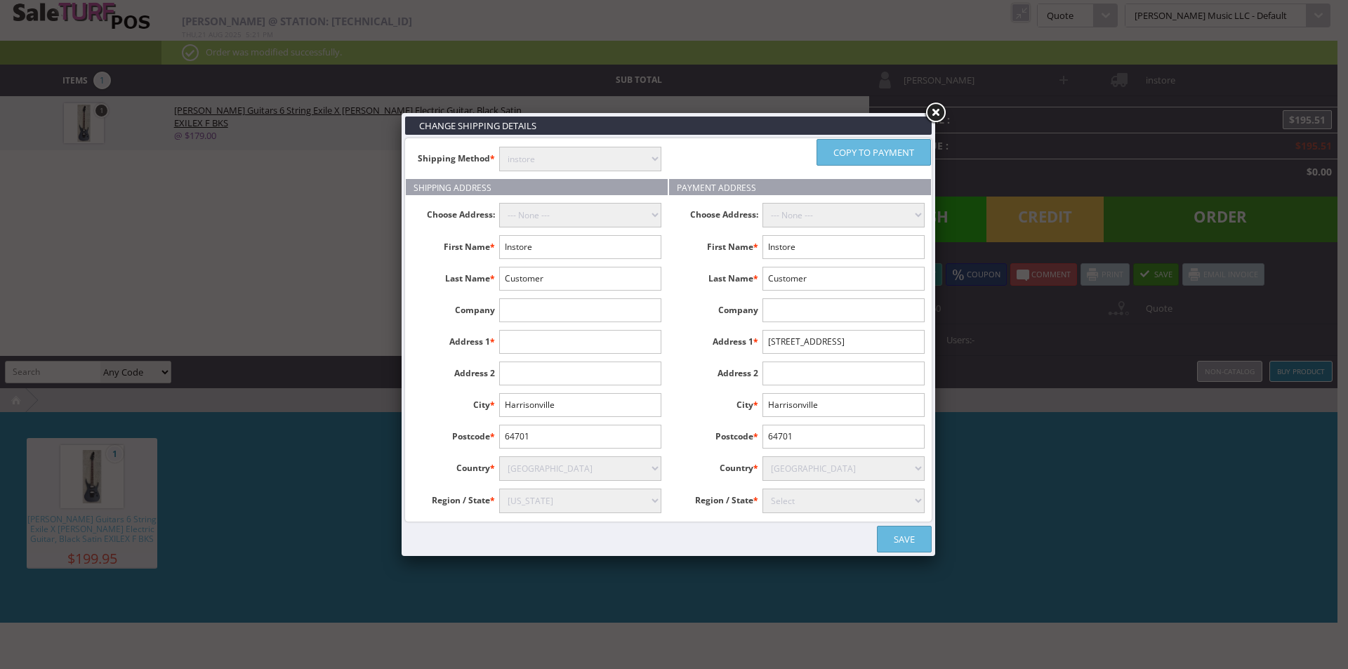
click at [511, 400] on input "Harrisonville" at bounding box center [580, 405] width 162 height 24
click at [475, 449] on li "Postcode * 64701" at bounding box center [537, 437] width 262 height 24
click at [508, 445] on input "64701" at bounding box center [580, 437] width 162 height 24
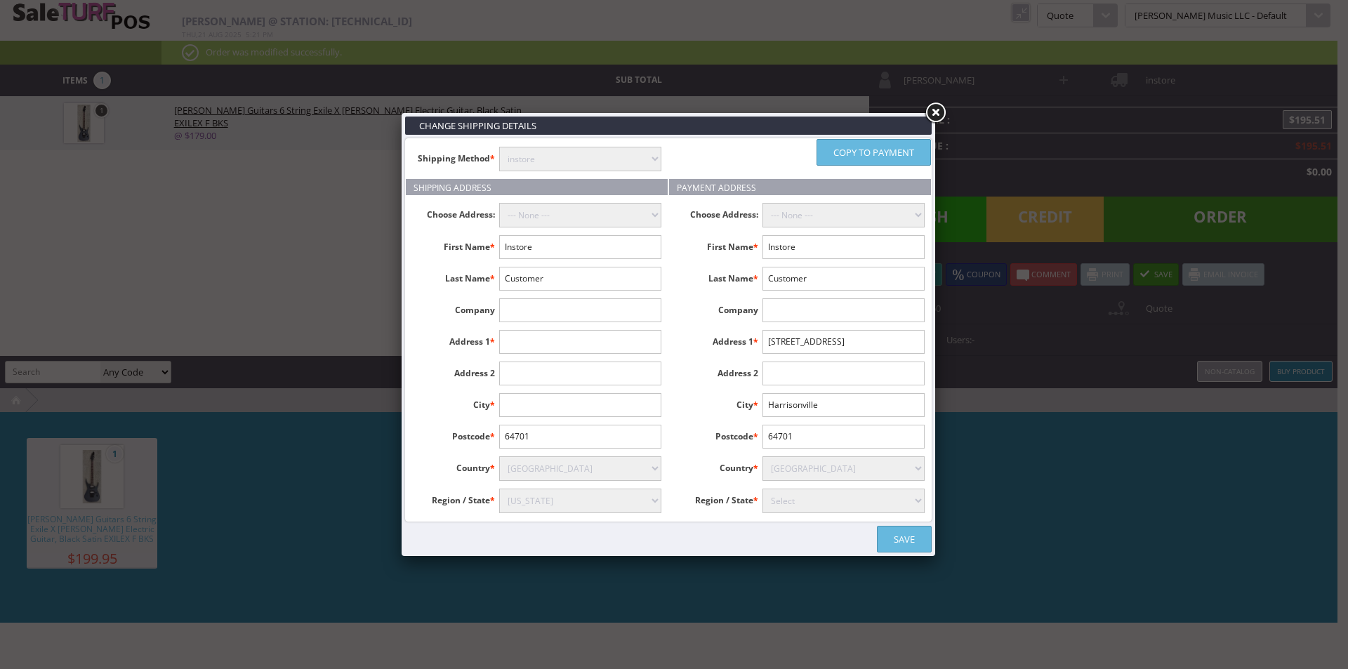
click at [508, 445] on input "64701" at bounding box center [580, 437] width 162 height 24
click at [524, 247] on input "Instore" at bounding box center [580, 247] width 162 height 24
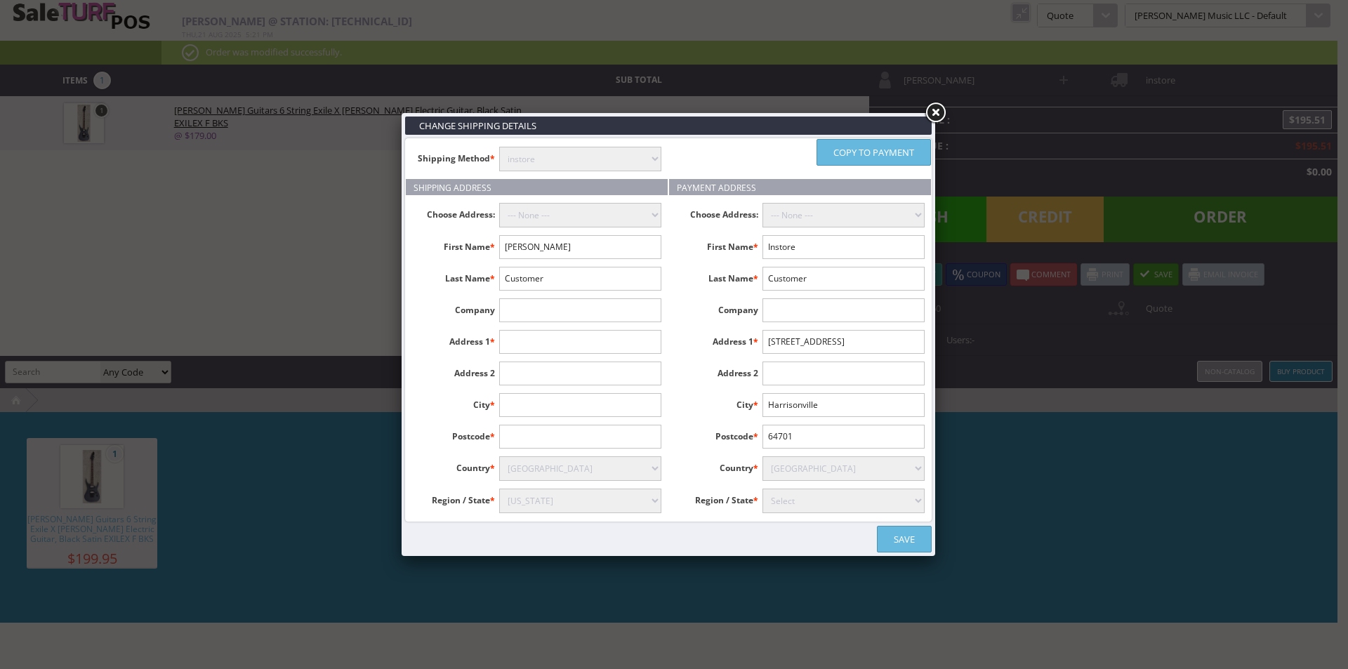
type input "[PERSON_NAME]"
click at [853, 142] on link "Copy to payment" at bounding box center [874, 152] width 114 height 27
type input "[PERSON_NAME]"
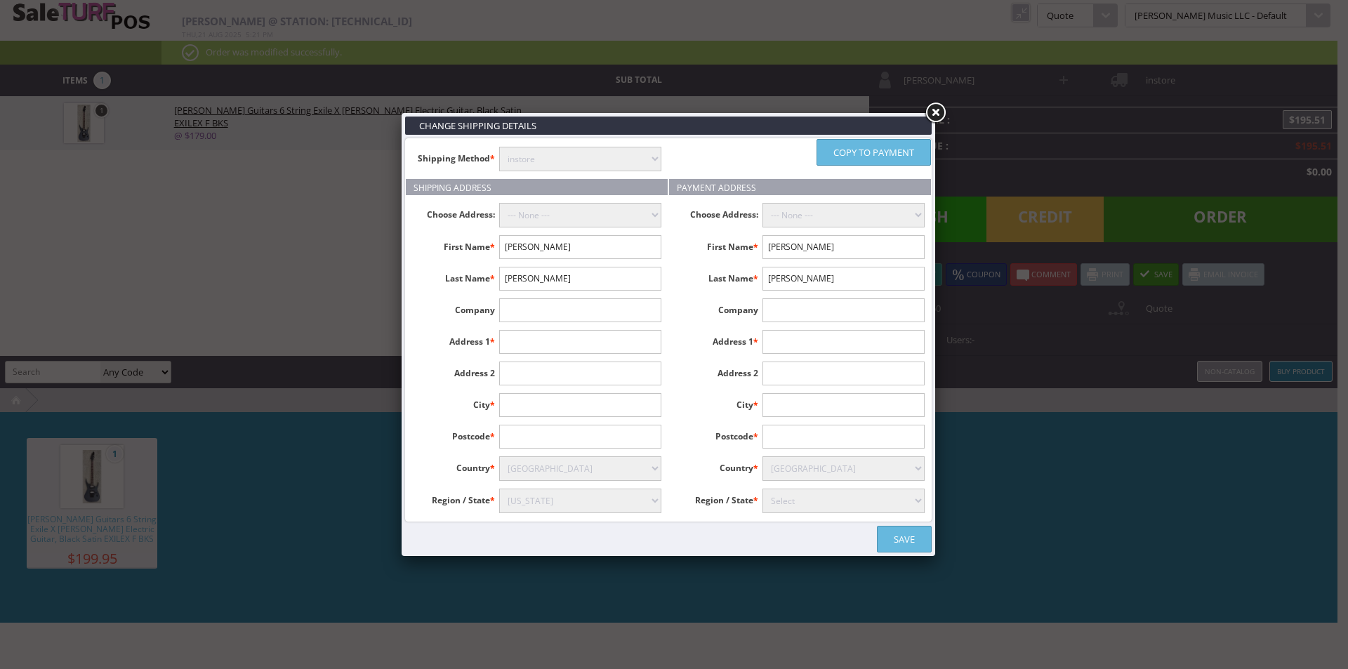
select select "3669"
click at [608, 157] on select "instore Free Shipping (2-7days) ($0) Per Item Shipping ($1) text_description ($…" at bounding box center [580, 159] width 162 height 25
select select "free.free"
click at [499, 147] on select "instore Free Shipping (2-7days) ($0) Per Item Shipping ($1) text_description ($…" at bounding box center [580, 159] width 162 height 25
click at [895, 540] on link "Save" at bounding box center [904, 539] width 55 height 27
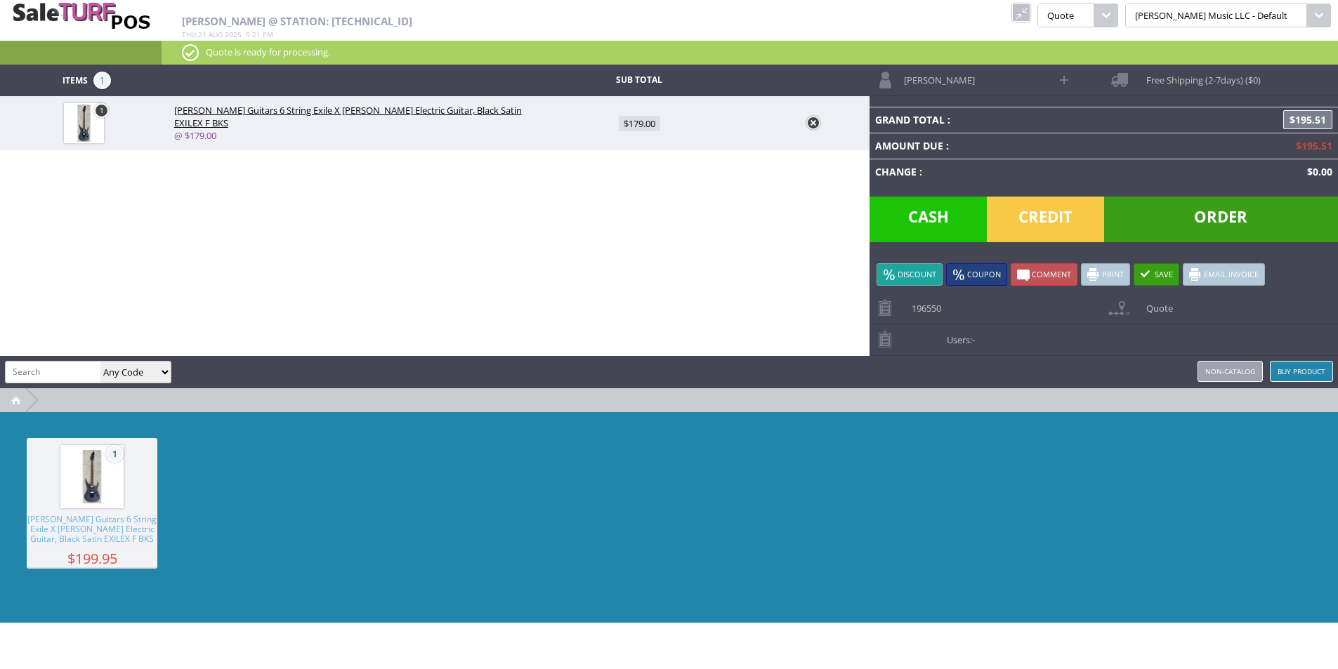
click at [1113, 501] on div "1 Dean Guitars 6 String Exile X Floyd Electric Guitar, Black Satin EXILEX F BKS…" at bounding box center [669, 517] width 1338 height 211
click at [1212, 272] on link "Email Invoice" at bounding box center [1224, 274] width 82 height 22
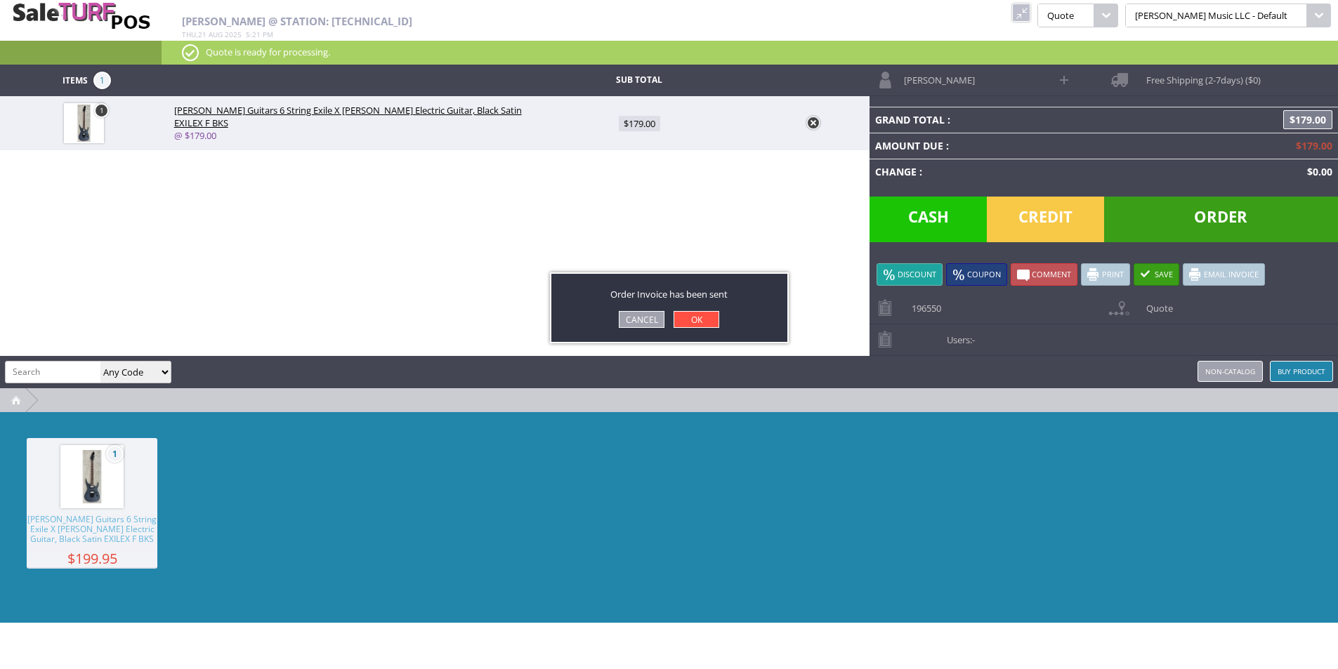
click at [709, 319] on link "OK" at bounding box center [696, 319] width 46 height 17
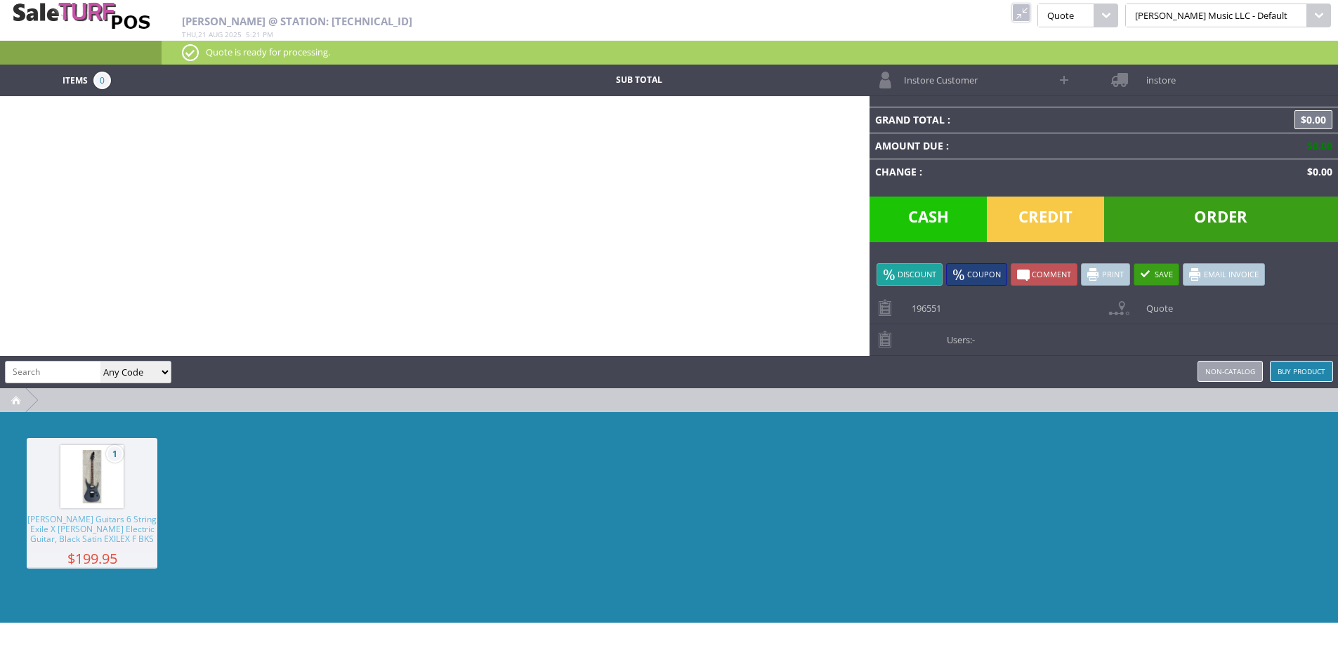
click at [1030, 13] on link at bounding box center [1021, 13] width 18 height 18
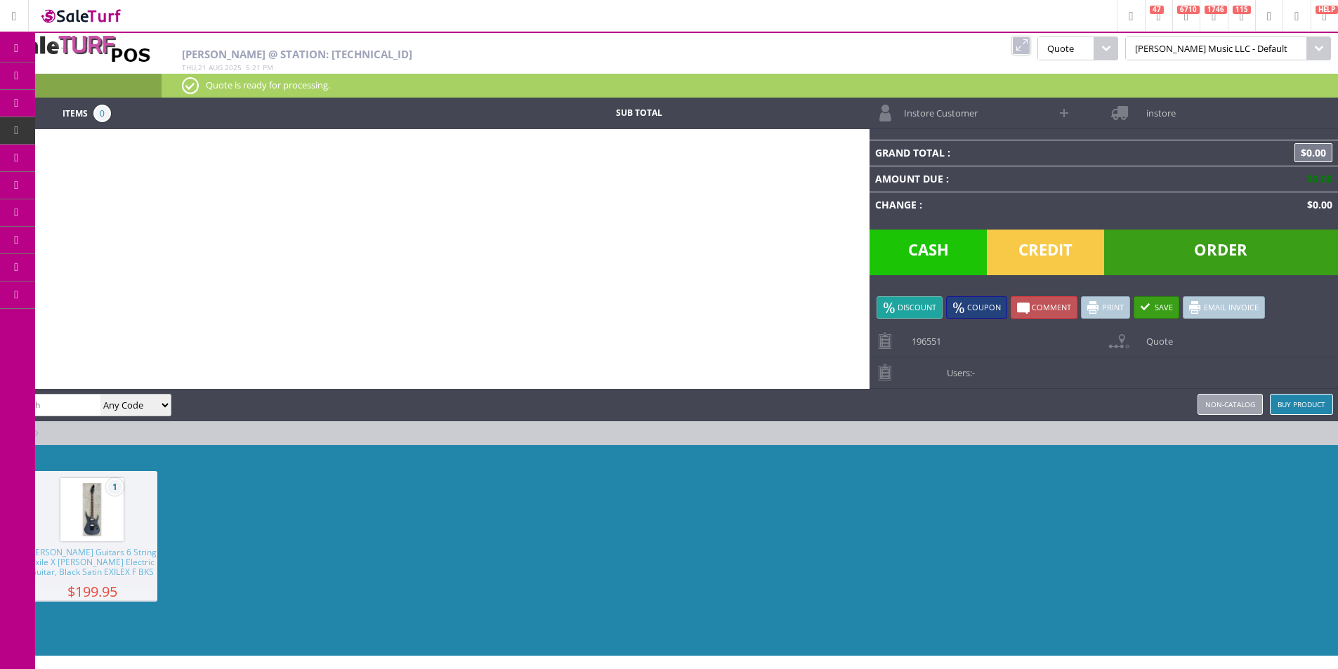
click at [91, 160] on link "Order List" at bounding box center [108, 159] width 147 height 28
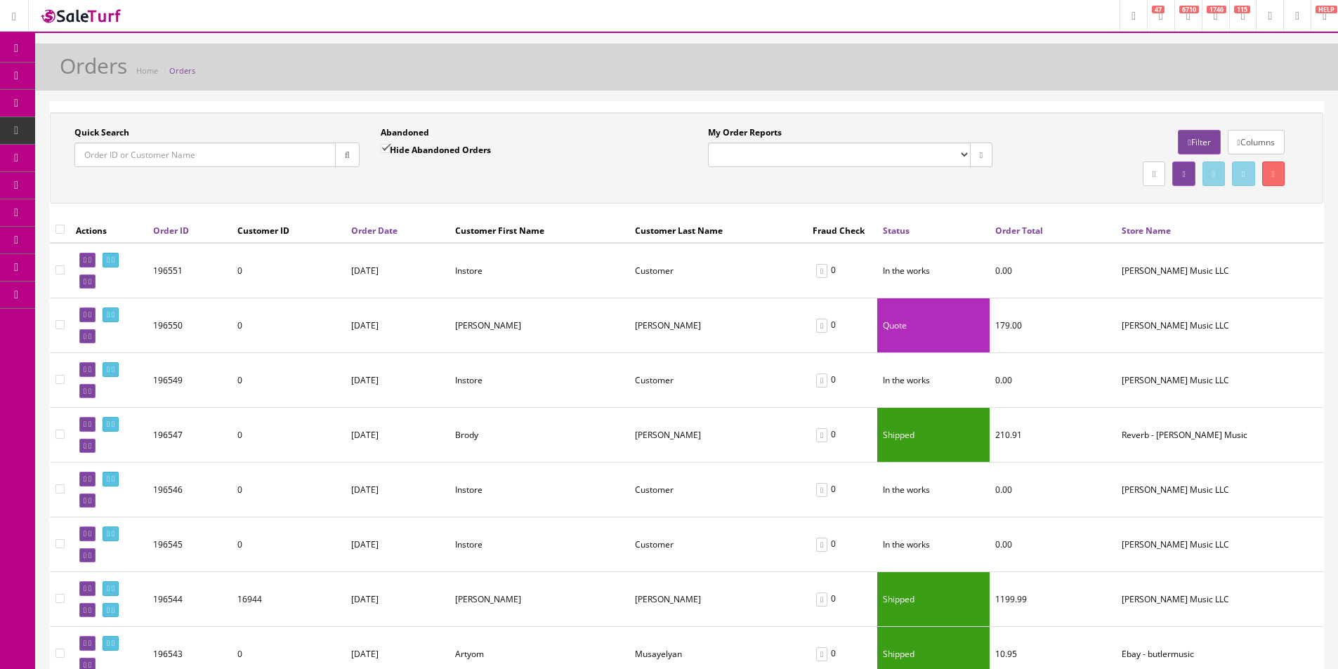
click at [572, 178] on div "Quick Search Date From Abandoned Hide Abandoned Orders Date To" at bounding box center [369, 151] width 633 height 51
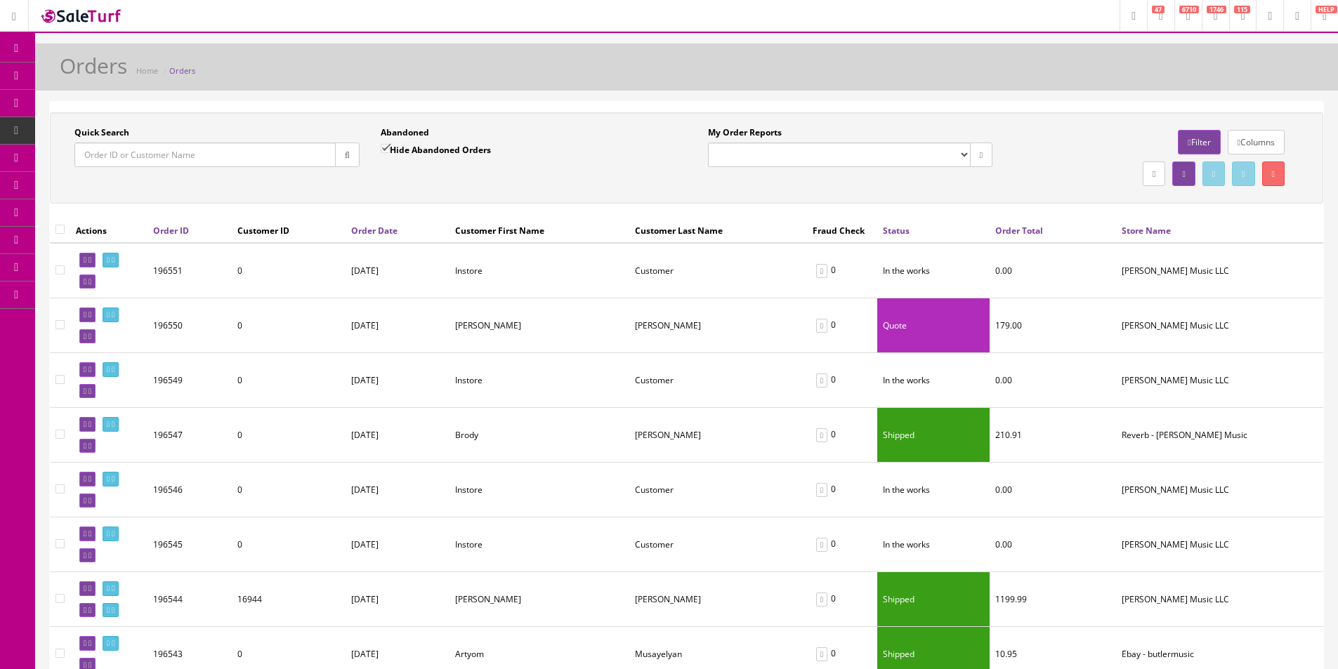
click at [572, 178] on div "Quick Search Date From Abandoned Hide Abandoned Orders Date To" at bounding box center [369, 151] width 633 height 51
drag, startPoint x: 572, startPoint y: 178, endPoint x: 1198, endPoint y: 266, distance: 631.9
click at [576, 178] on div "Quick Search Date From Abandoned Hide Abandoned Orders Date To" at bounding box center [369, 151] width 633 height 51
